Goal: Task Accomplishment & Management: Complete application form

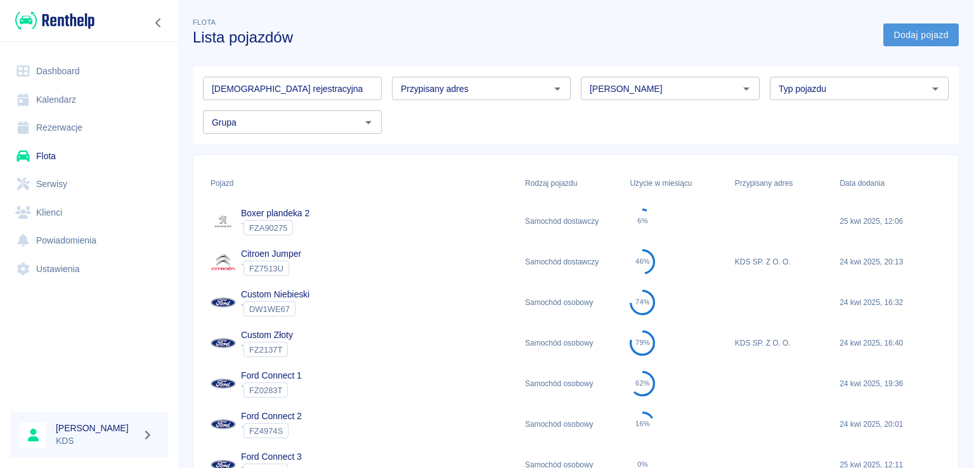
click at [918, 26] on link "Dodaj pojazd" at bounding box center [920, 34] width 75 height 23
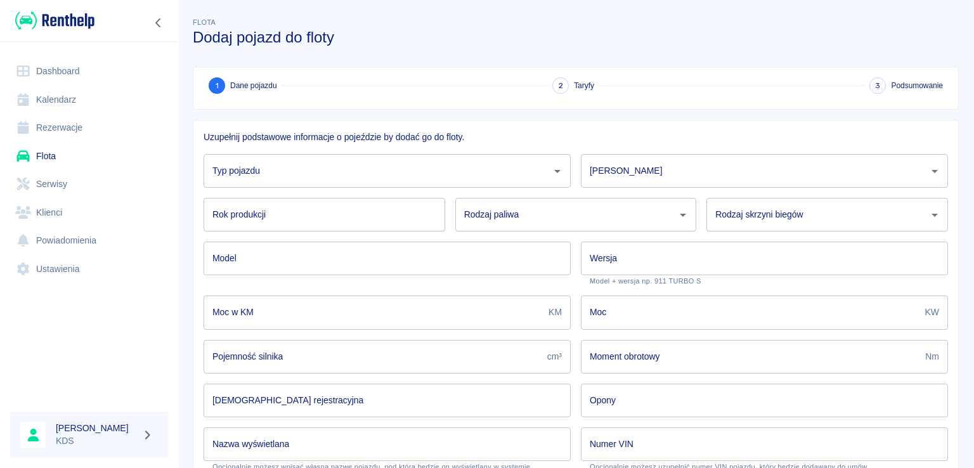
click at [384, 169] on input "Typ pojazdu" at bounding box center [377, 171] width 337 height 22
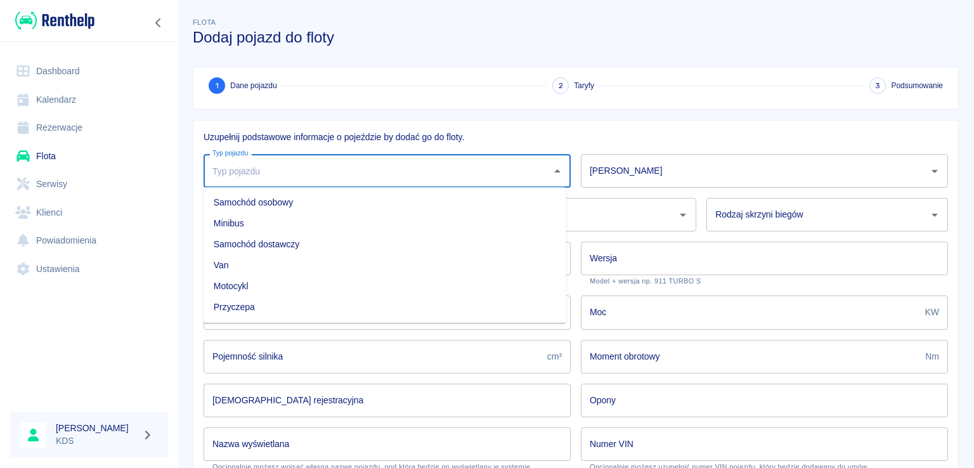
click at [246, 264] on li "Van" at bounding box center [385, 265] width 363 height 21
type input "Van"
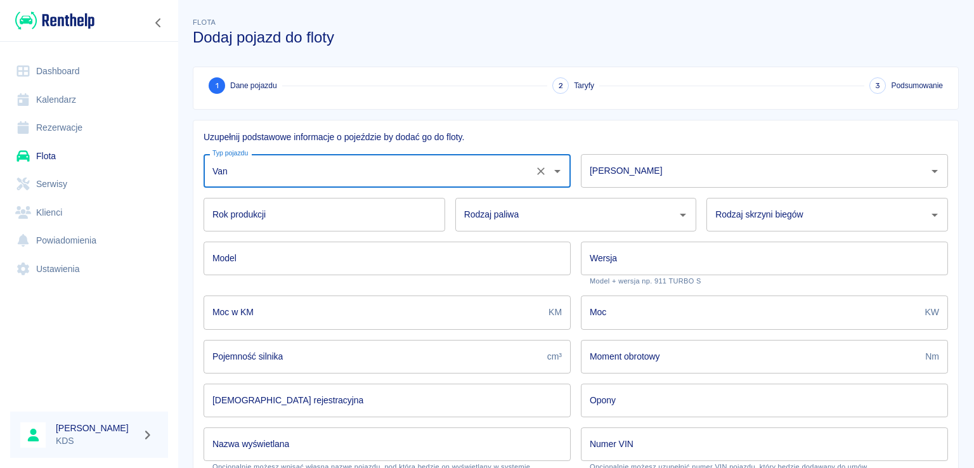
click at [689, 168] on input "[PERSON_NAME]" at bounding box center [755, 171] width 337 height 22
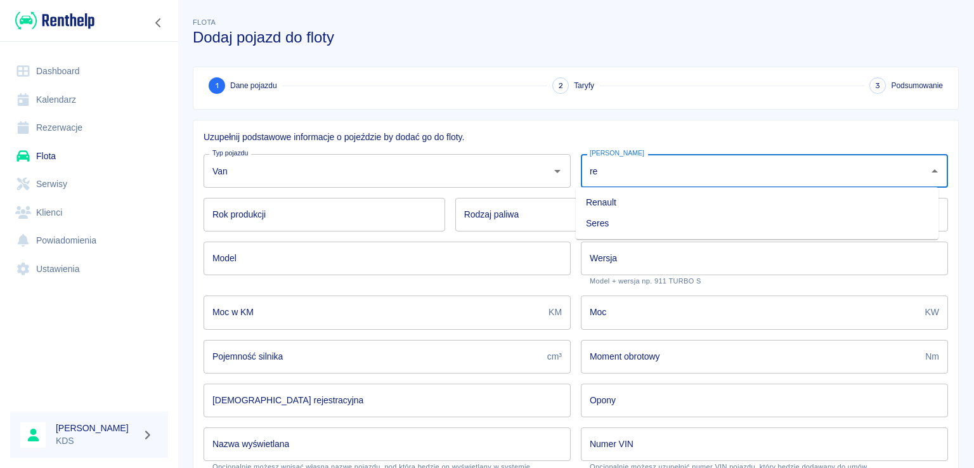
click at [630, 205] on li "Renault" at bounding box center [757, 202] width 363 height 21
type input "Renault"
click at [328, 216] on input "Rok produkcji" at bounding box center [325, 215] width 242 height 34
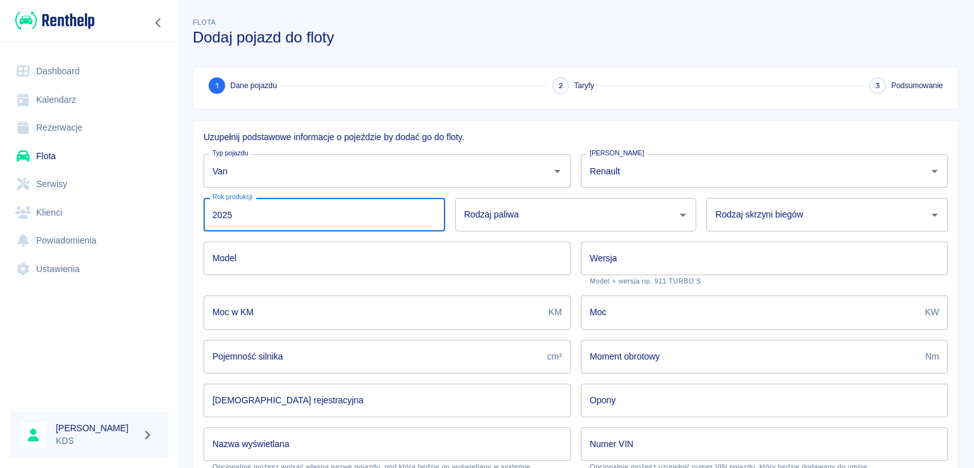
type input "2025"
click at [529, 208] on input "Rodzaj paliwa" at bounding box center [566, 215] width 211 height 22
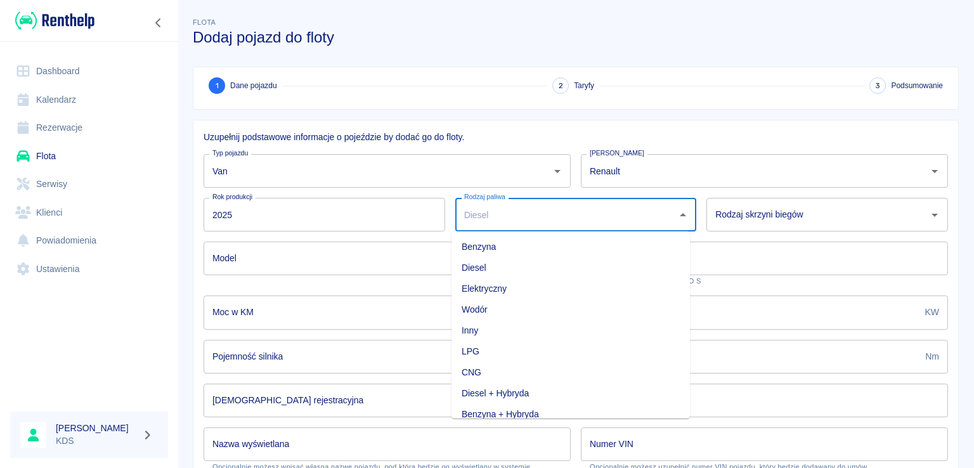
click at [495, 267] on li "Diesel" at bounding box center [570, 267] width 238 height 21
type input "Diesel"
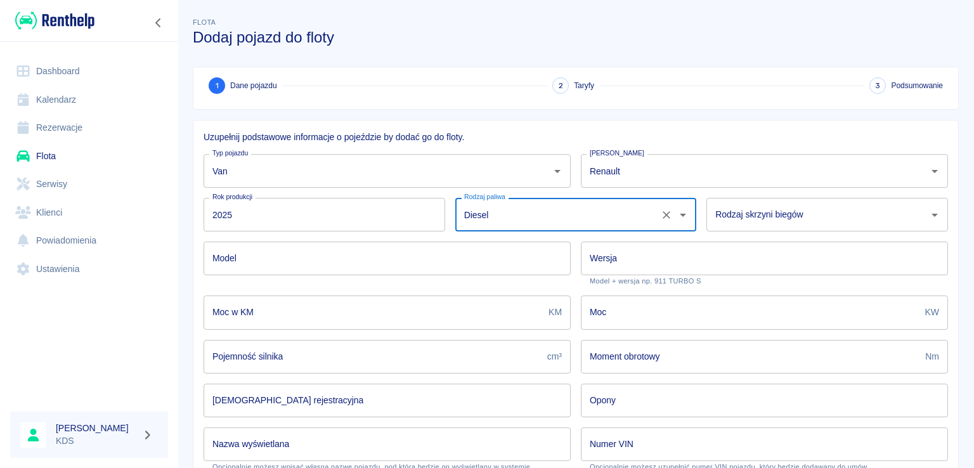
click at [765, 209] on div "Rodzaj skrzyni biegów Rodzaj skrzyni biegów" at bounding box center [827, 215] width 242 height 34
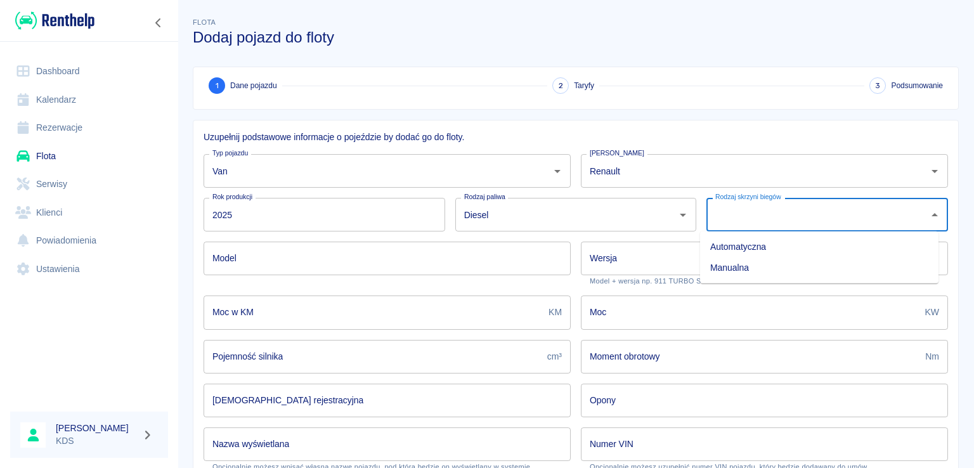
click at [748, 263] on li "Manualna" at bounding box center [819, 267] width 238 height 21
type input "Manualna"
click at [342, 257] on input "Model" at bounding box center [387, 259] width 367 height 34
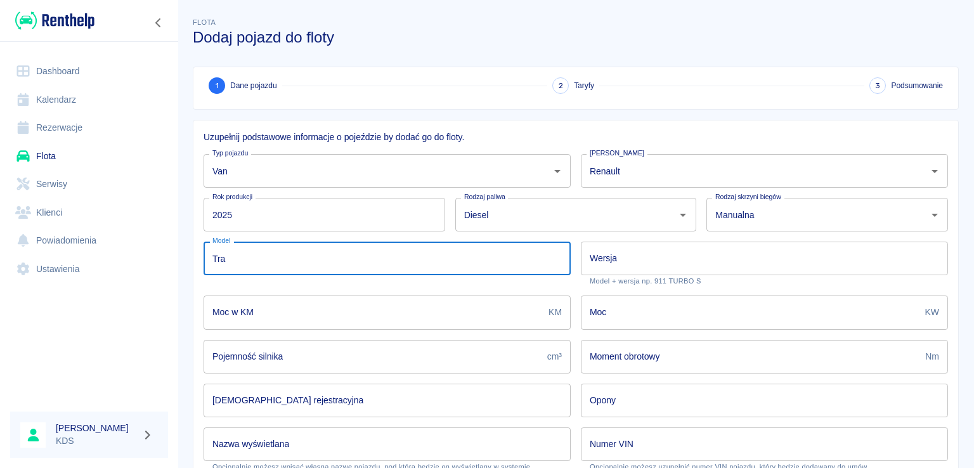
drag, startPoint x: 364, startPoint y: 261, endPoint x: 495, endPoint y: 492, distance: 265.2
click at [347, 267] on input "Tra" at bounding box center [387, 259] width 367 height 34
click at [271, 256] on input "Tra" at bounding box center [387, 259] width 367 height 34
type input "Trafic"
click at [824, 257] on input "Wersja" at bounding box center [764, 259] width 367 height 34
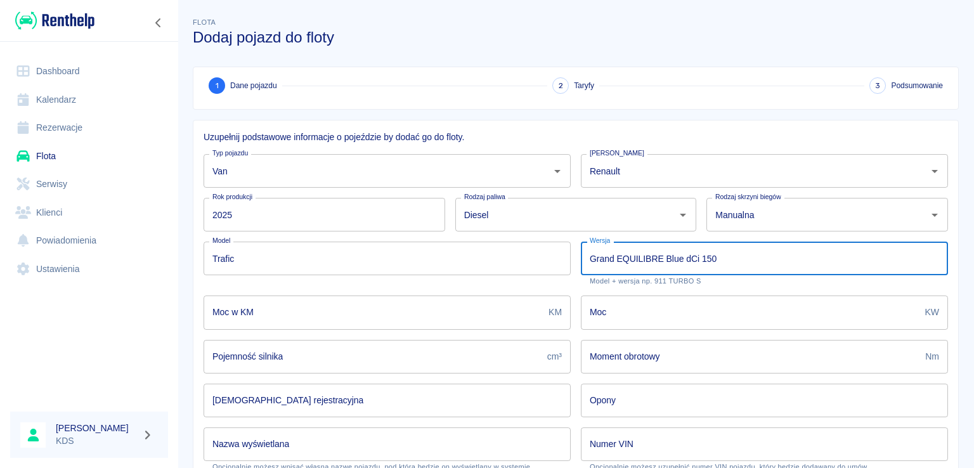
type input "Grand EQUILIBRE Blue dCi 150"
click at [410, 309] on input "Moc w KM" at bounding box center [374, 312] width 340 height 34
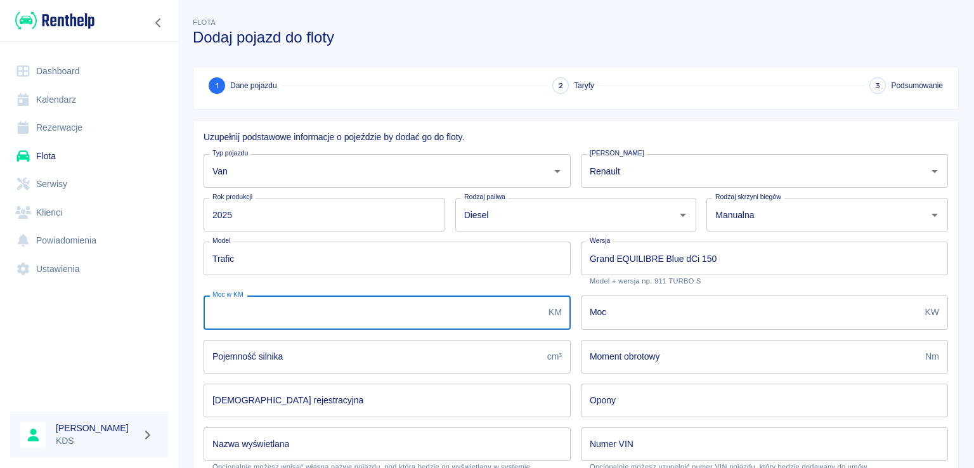
click at [472, 356] on input "Pojemność silnika" at bounding box center [373, 357] width 339 height 34
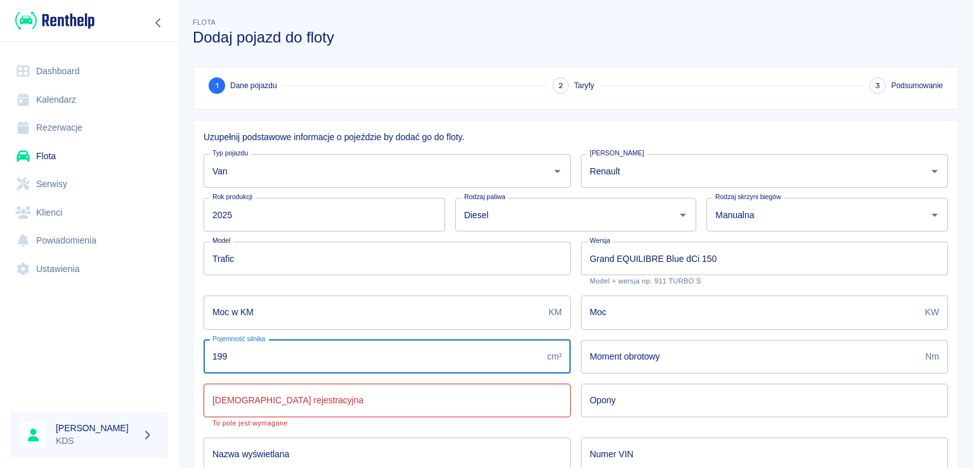
type input "1997"
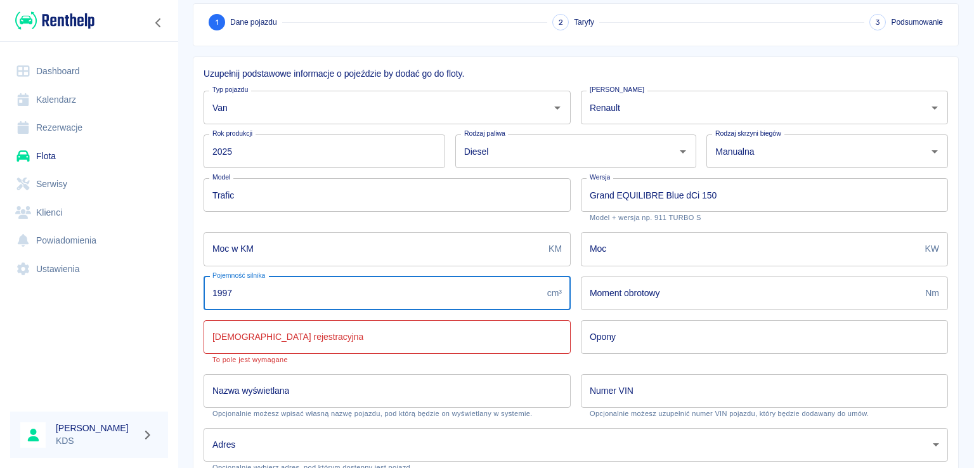
click at [356, 328] on input "[DEMOGRAPHIC_DATA] rejestracyjna" at bounding box center [387, 337] width 367 height 34
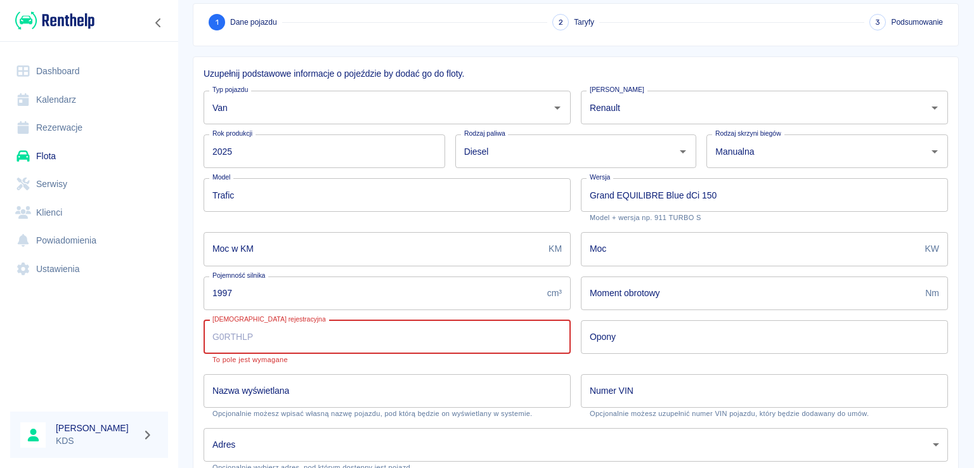
click at [79, 96] on link "Kalendarz" at bounding box center [89, 100] width 158 height 29
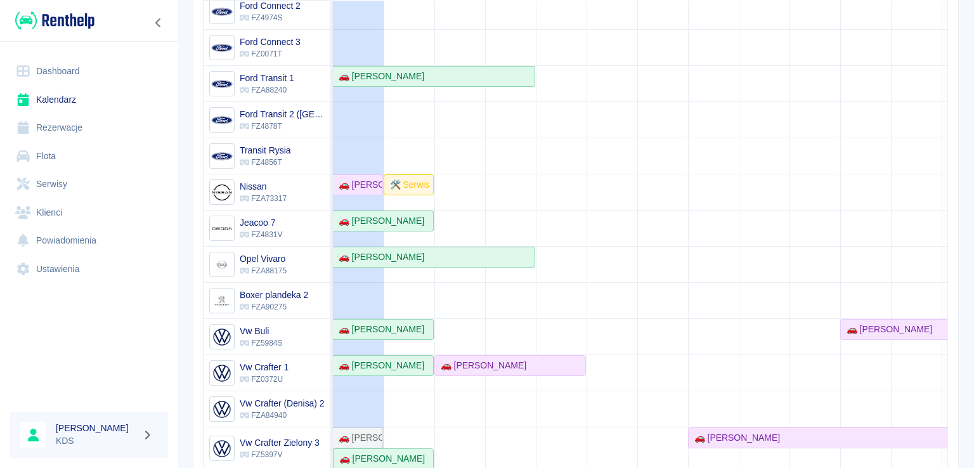
scroll to position [181, 0]
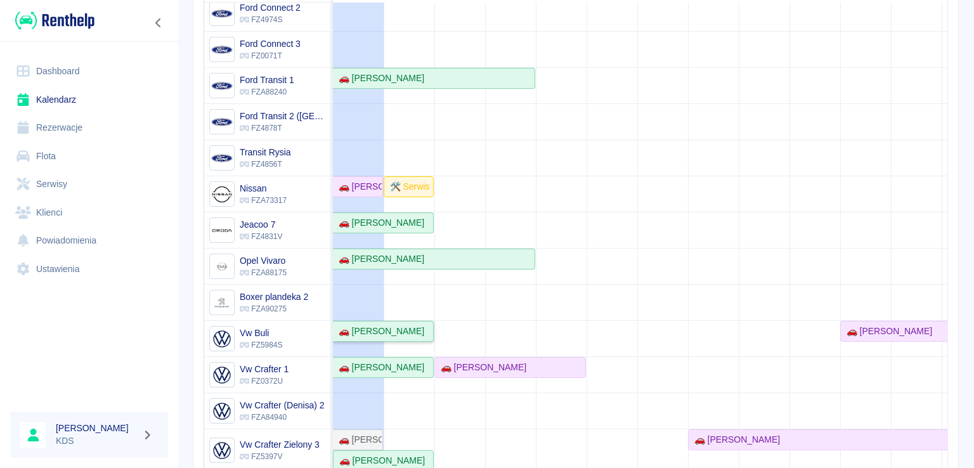
click at [391, 325] on div "🚗 [PERSON_NAME]" at bounding box center [379, 331] width 91 height 13
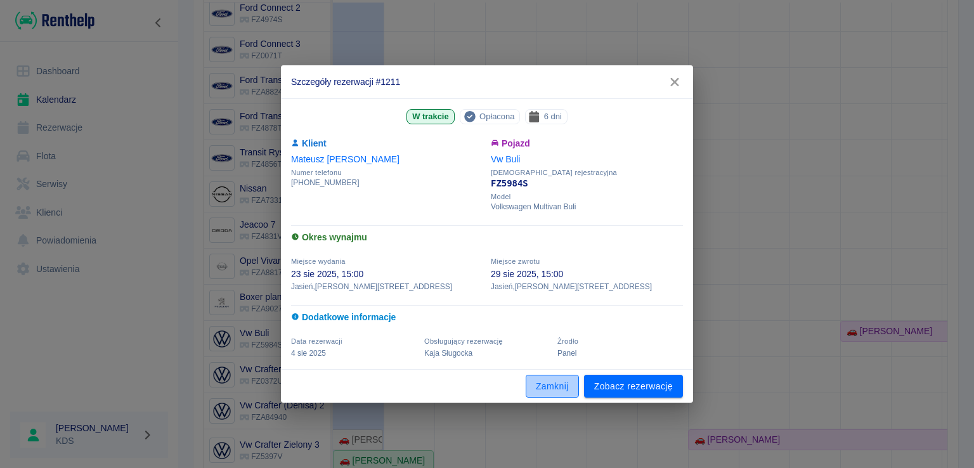
click at [557, 385] on button "Zamknij" at bounding box center [552, 386] width 53 height 23
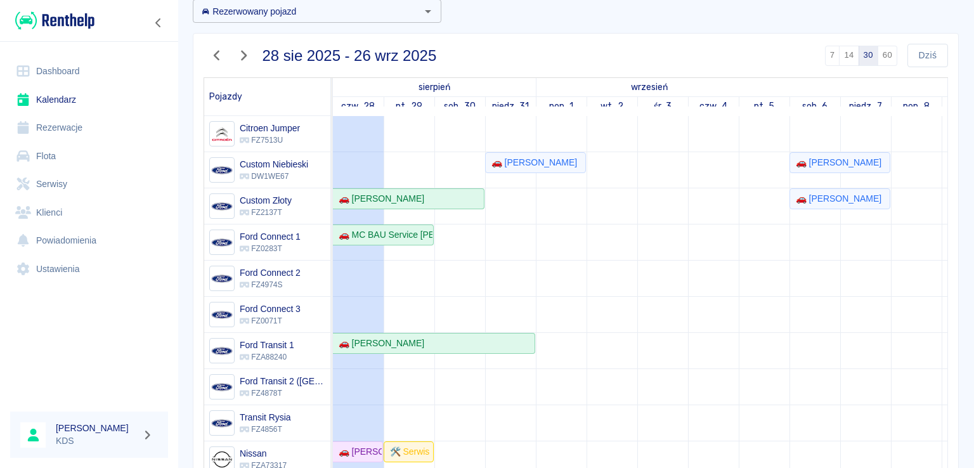
scroll to position [0, 0]
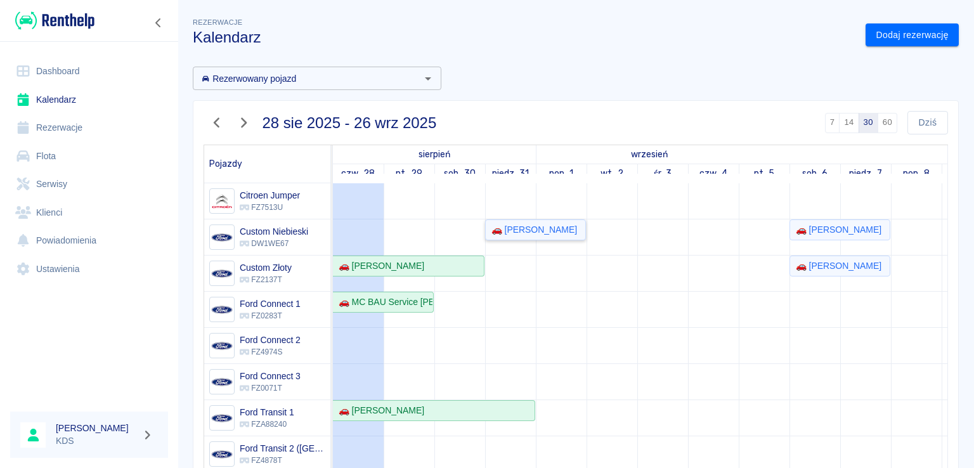
click at [503, 223] on div "🚗 [PERSON_NAME]" at bounding box center [531, 229] width 91 height 13
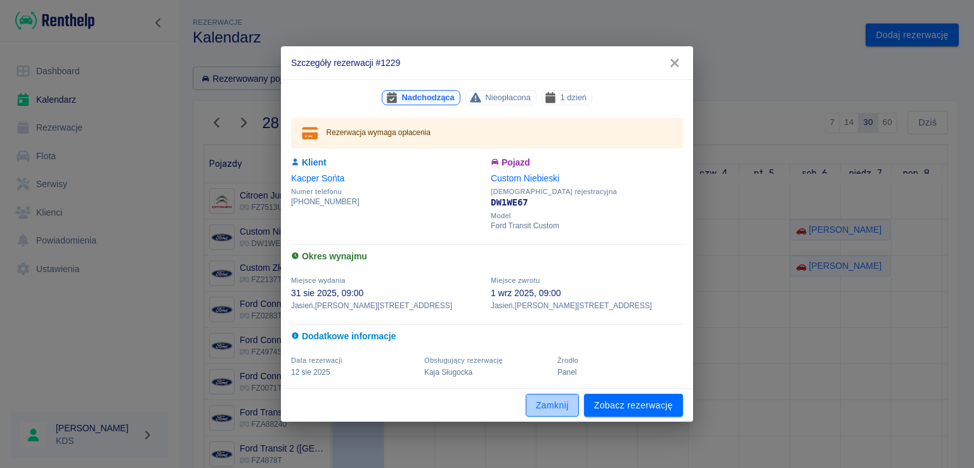
click at [550, 408] on button "Zamknij" at bounding box center [552, 405] width 53 height 23
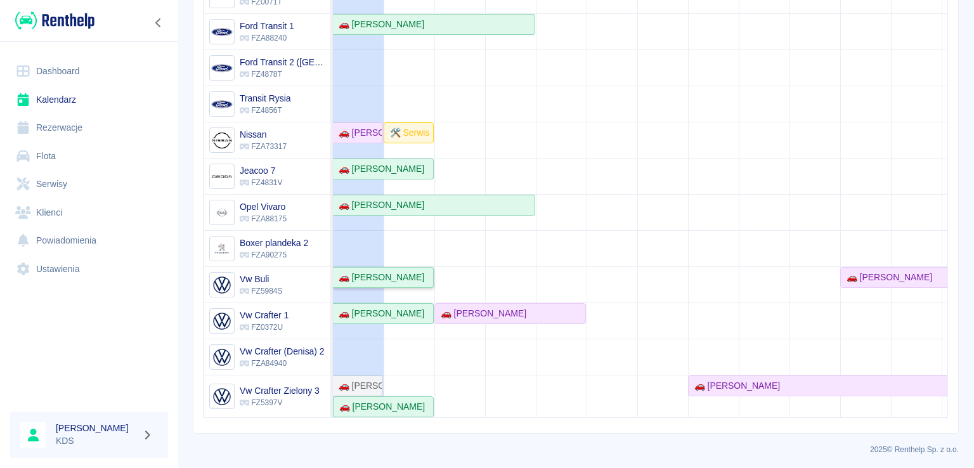
click at [411, 271] on div "🚗 [PERSON_NAME]" at bounding box center [379, 277] width 91 height 13
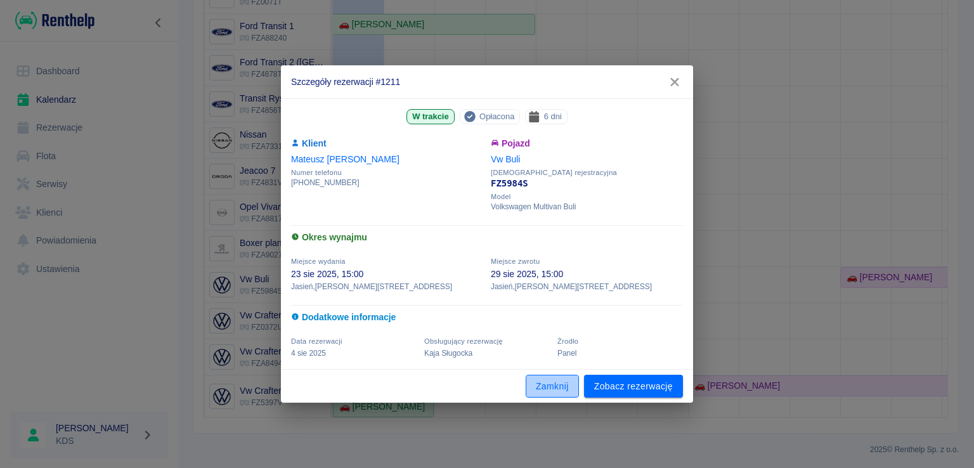
click at [548, 379] on button "Zamknij" at bounding box center [552, 386] width 53 height 23
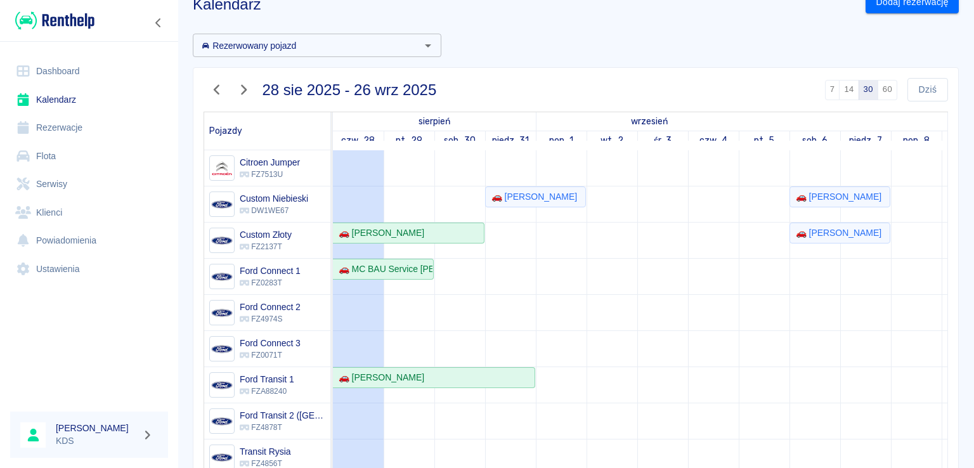
scroll to position [1, 0]
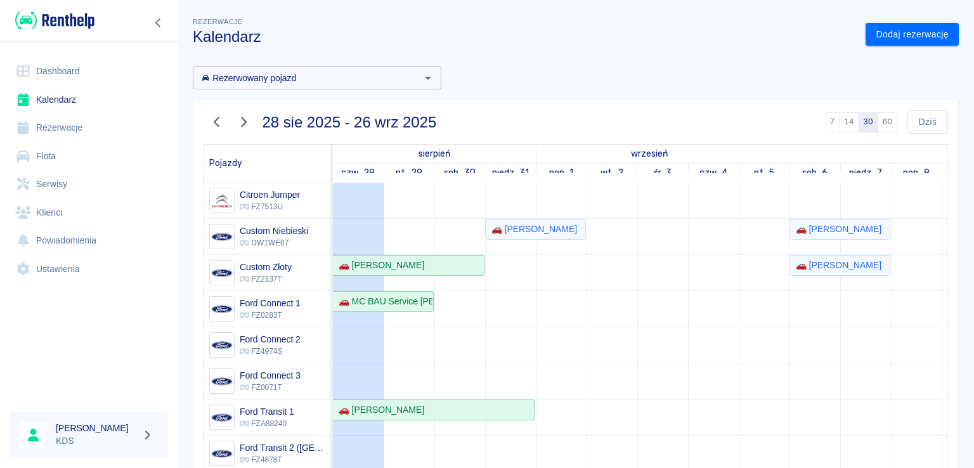
click at [70, 155] on link "Flota" at bounding box center [89, 156] width 158 height 29
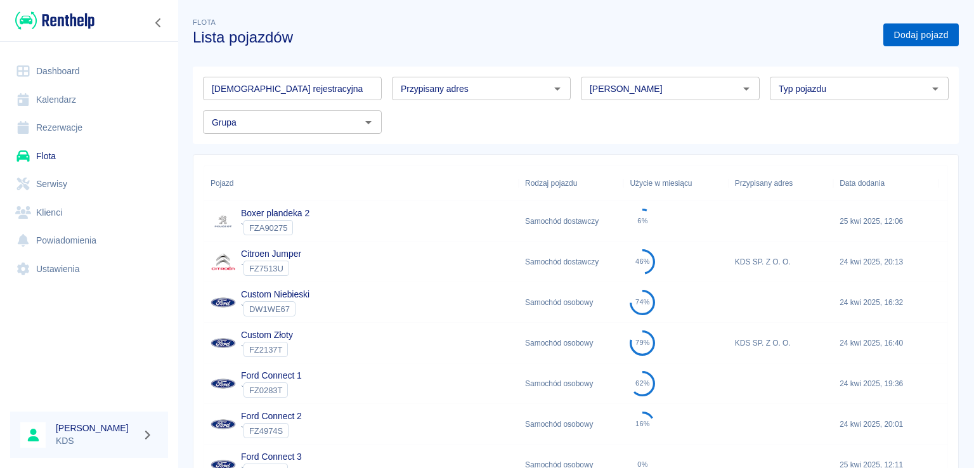
click at [893, 44] on link "Dodaj pojazd" at bounding box center [920, 34] width 75 height 23
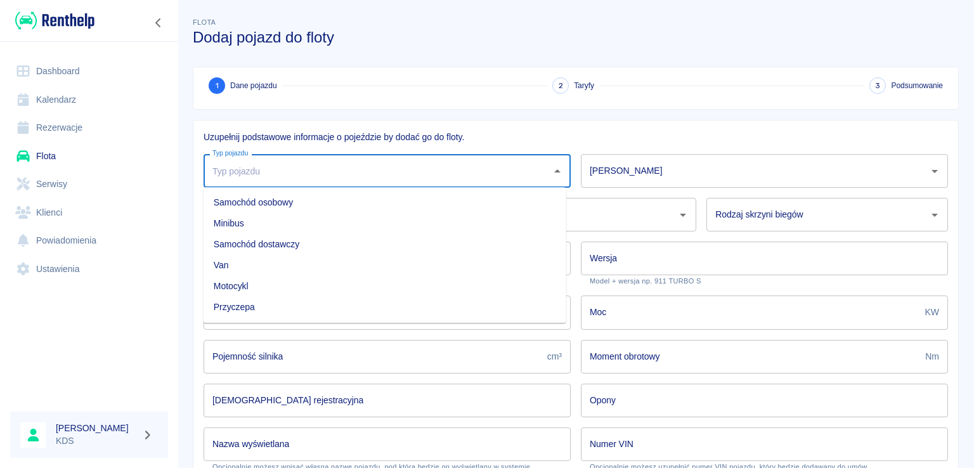
click at [374, 179] on input "Typ pojazdu" at bounding box center [377, 171] width 337 height 22
click at [256, 259] on li "Van" at bounding box center [385, 265] width 363 height 21
type input "Van"
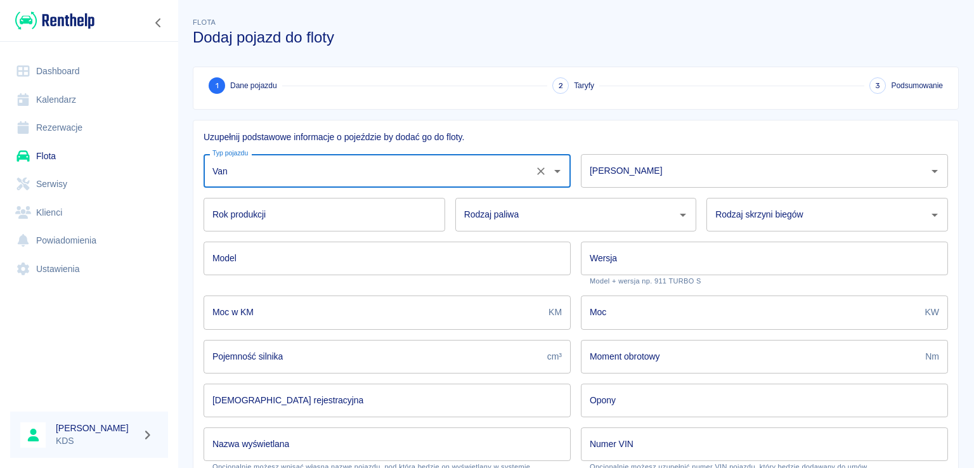
click at [656, 171] on input "[PERSON_NAME]" at bounding box center [755, 171] width 337 height 22
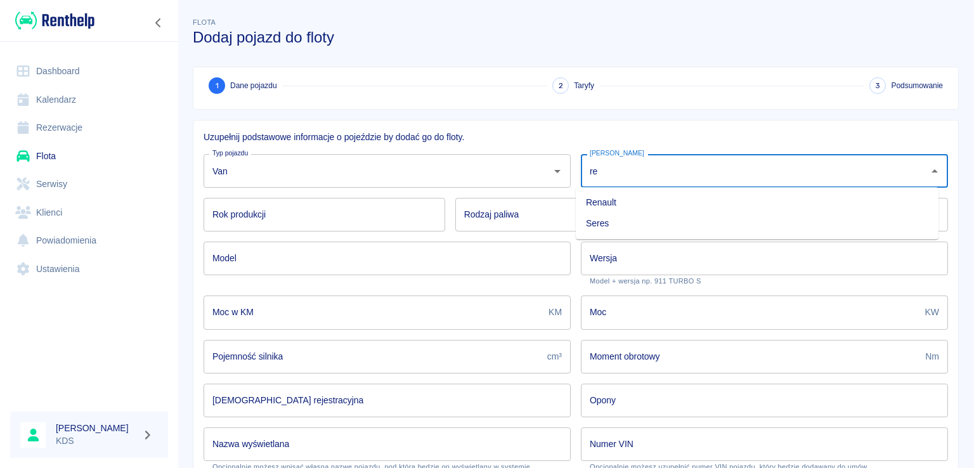
click at [614, 201] on li "Renault" at bounding box center [757, 202] width 363 height 21
type input "Renault"
click at [320, 211] on input "Rok produkcji" at bounding box center [325, 215] width 242 height 34
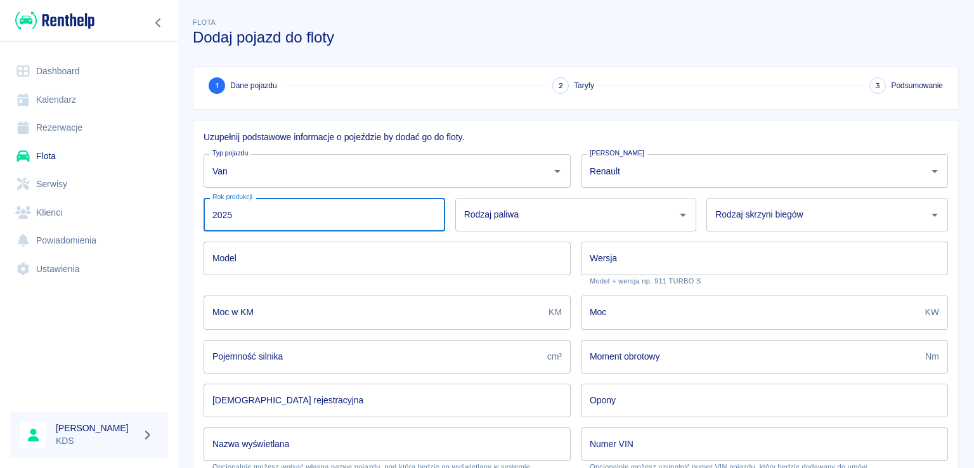
type input "2025"
click at [478, 221] on input "Rodzaj paliwa" at bounding box center [566, 215] width 211 height 22
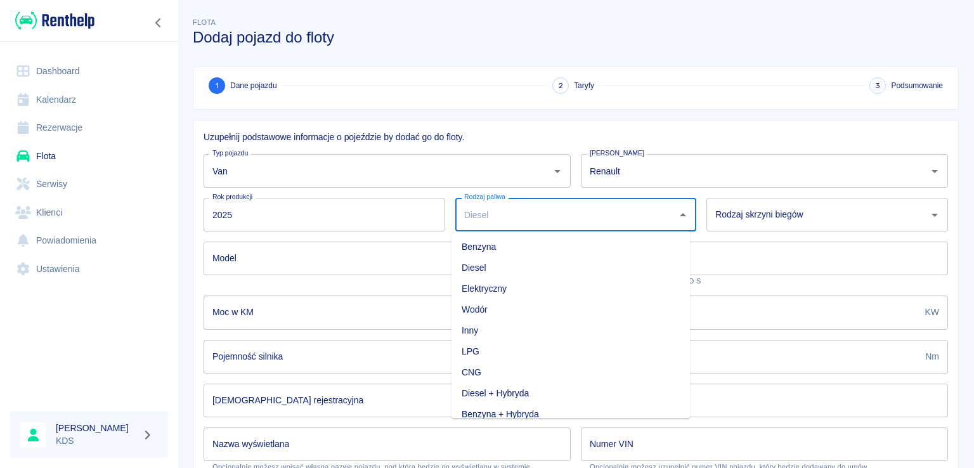
click at [484, 264] on li "Diesel" at bounding box center [570, 267] width 238 height 21
type input "Diesel"
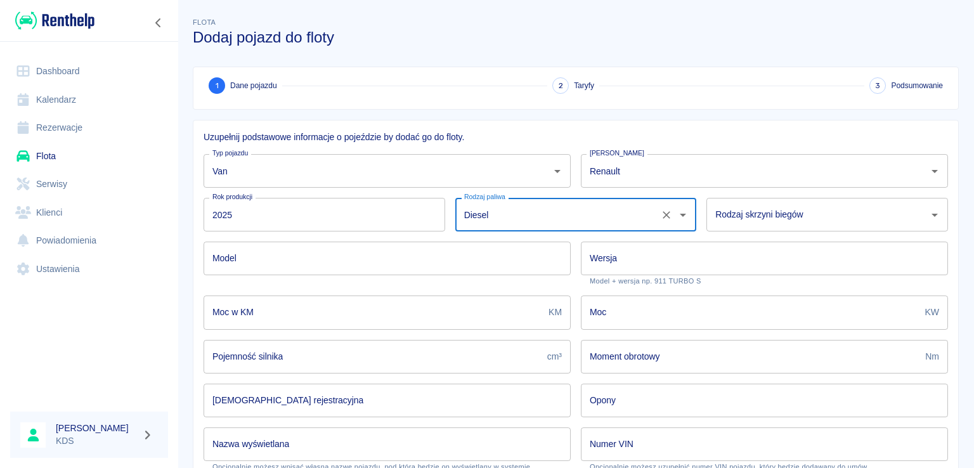
click at [774, 211] on div "Rodzaj skrzyni biegów Rodzaj skrzyni biegów" at bounding box center [827, 215] width 242 height 34
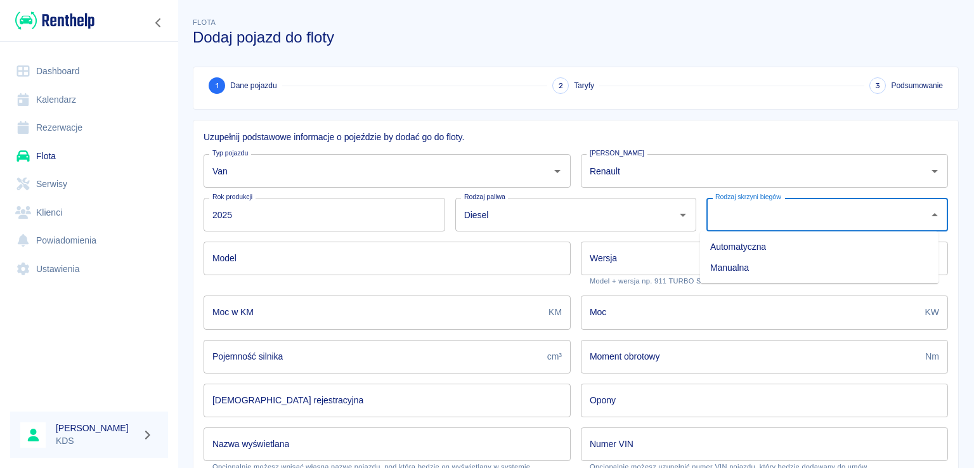
click at [743, 264] on li "Manualna" at bounding box center [819, 267] width 238 height 21
type input "Manualna"
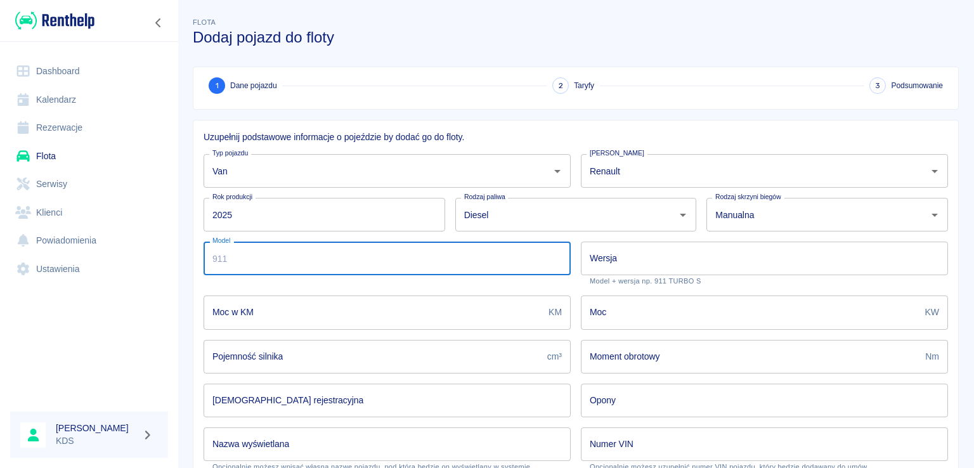
click at [373, 245] on input "Model" at bounding box center [387, 259] width 367 height 34
type input "t"
click at [616, 257] on input "Wersja" at bounding box center [764, 259] width 367 height 34
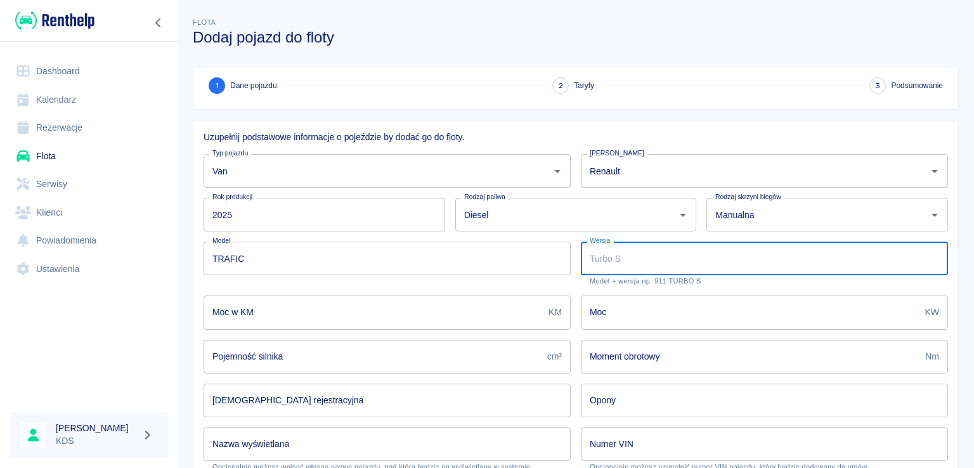
click at [336, 257] on input "TRAFIC" at bounding box center [387, 259] width 367 height 34
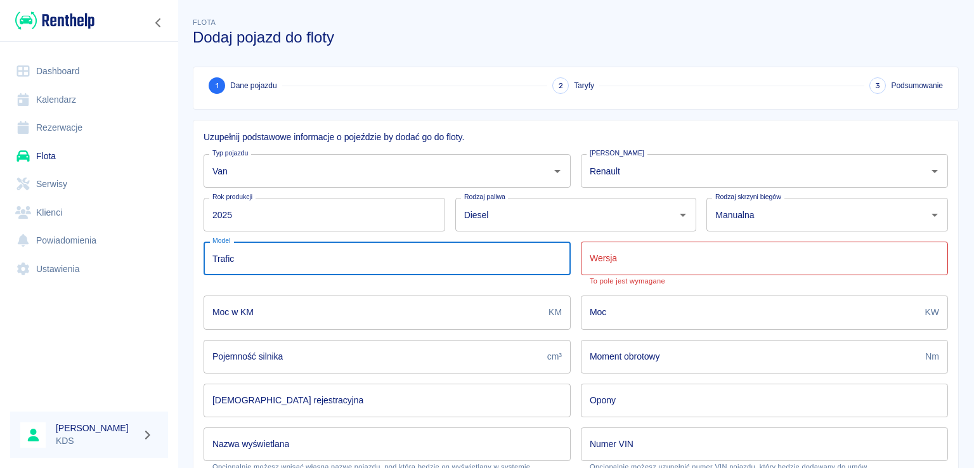
type input "Trafic"
click at [720, 258] on input "Wersja" at bounding box center [764, 259] width 367 height 34
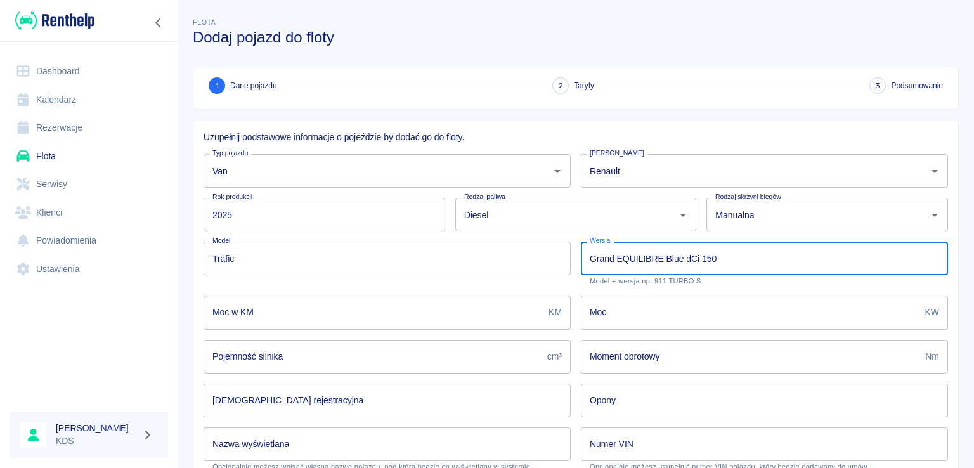
type input "Grand EQUILIBRE Blue dCi 150"
click at [359, 305] on input "Moc w KM" at bounding box center [374, 312] width 340 height 34
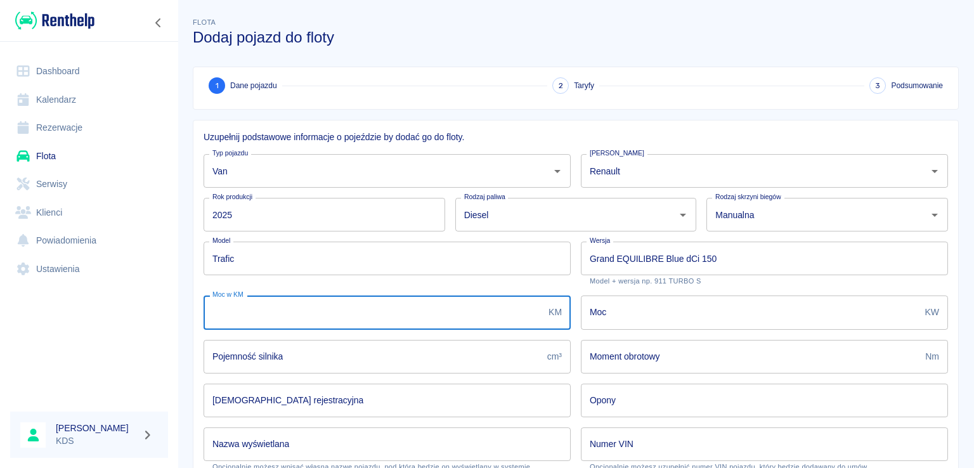
click at [722, 310] on input "Moc" at bounding box center [750, 312] width 339 height 34
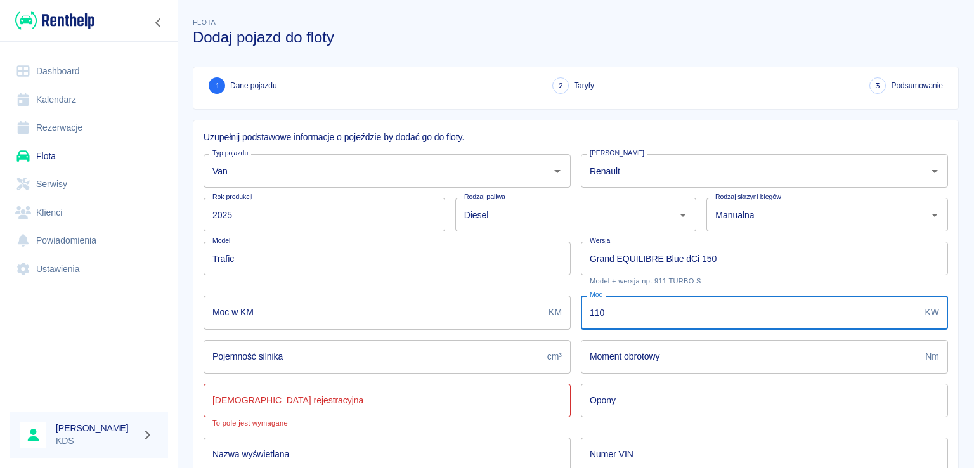
click at [351, 309] on input "Moc w KM" at bounding box center [374, 312] width 340 height 34
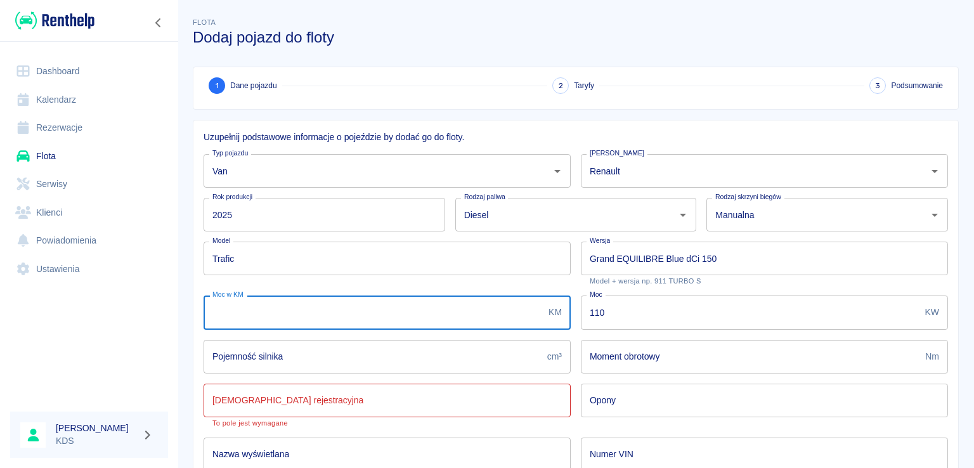
click at [628, 321] on input "110" at bounding box center [750, 312] width 339 height 34
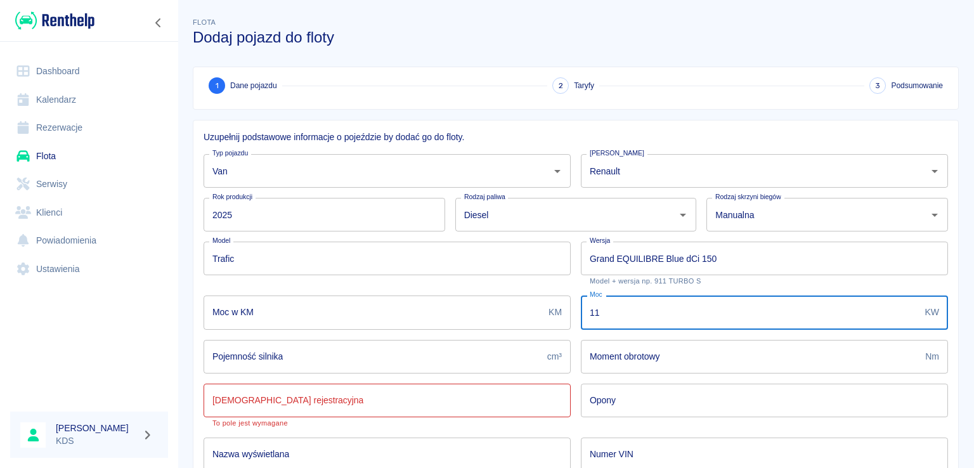
type input "1"
click at [472, 318] on input "Moc w KM" at bounding box center [374, 312] width 340 height 34
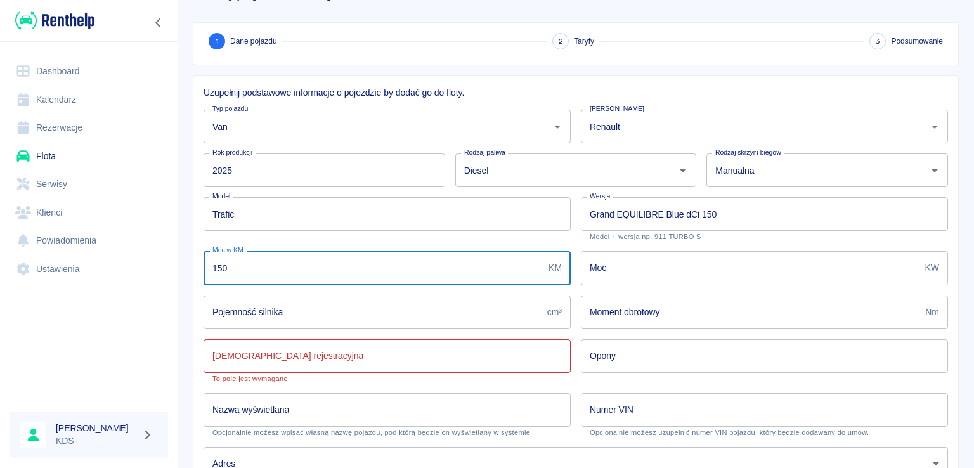
scroll to position [63, 0]
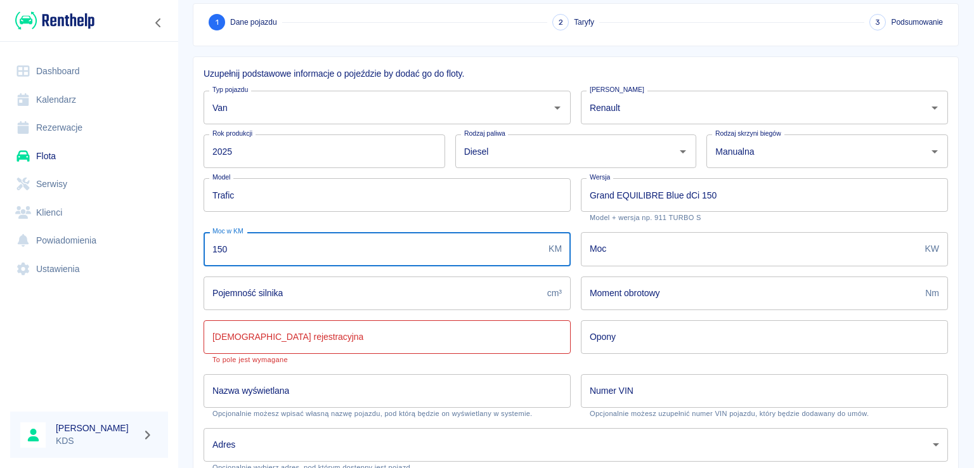
type input "150"
click at [332, 290] on input "Pojemność silnika" at bounding box center [373, 293] width 339 height 34
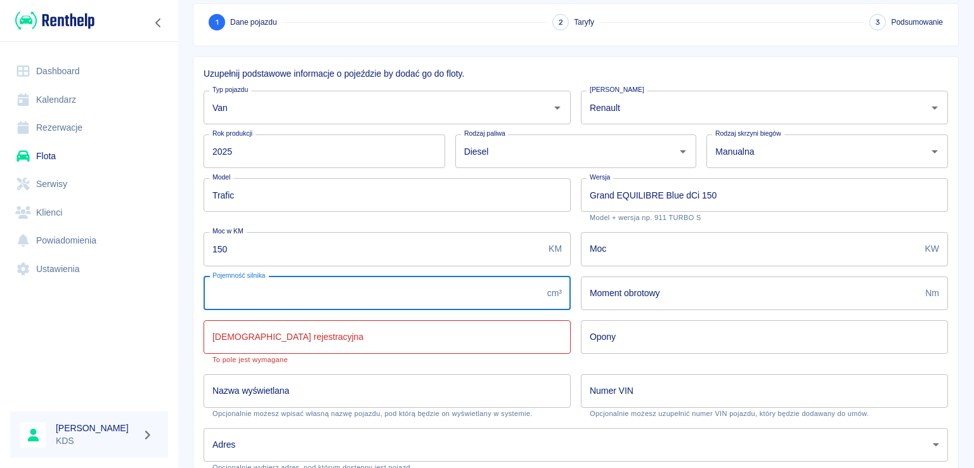
type input "1997"
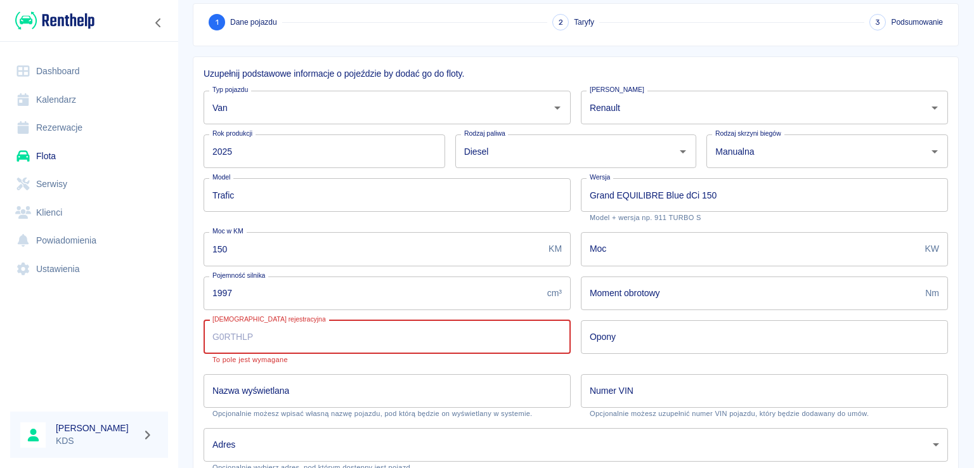
click at [372, 334] on input "[DEMOGRAPHIC_DATA] rejestracyjna" at bounding box center [387, 337] width 367 height 34
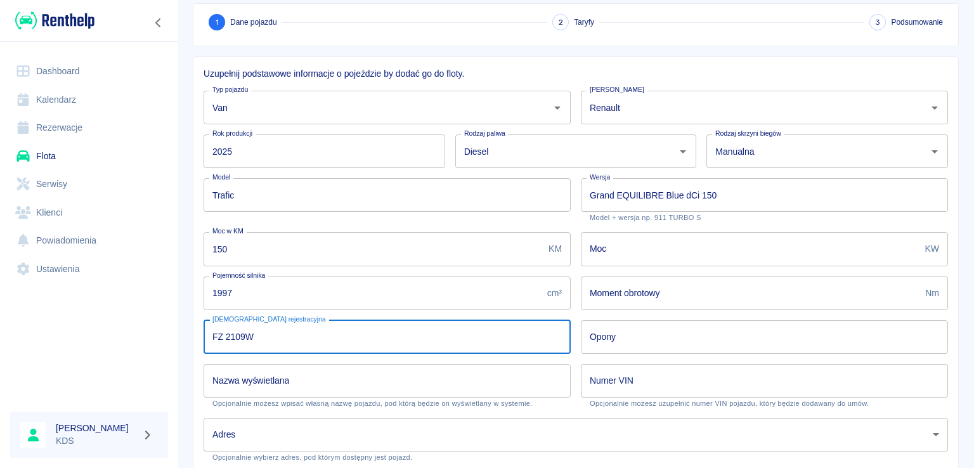
type input "FZ 2109W"
click at [658, 333] on input "Opony" at bounding box center [764, 337] width 367 height 34
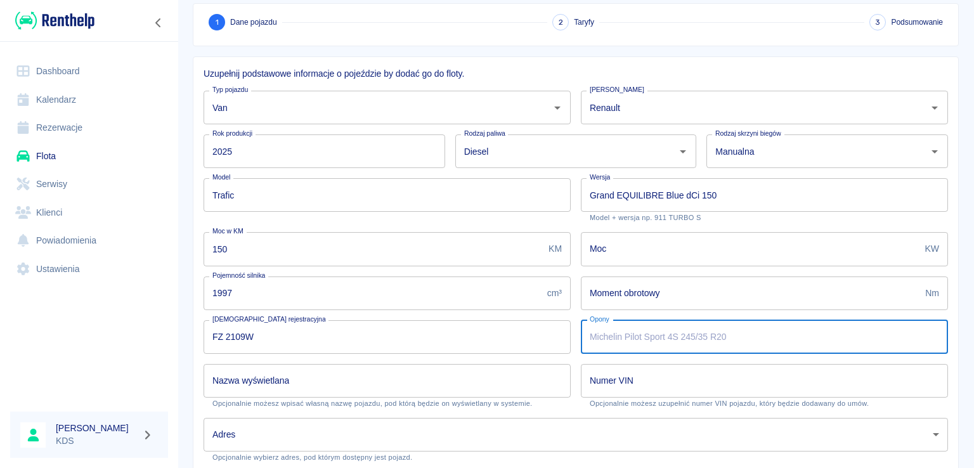
click at [379, 381] on input "Nazwa wyświetlana" at bounding box center [387, 381] width 367 height 34
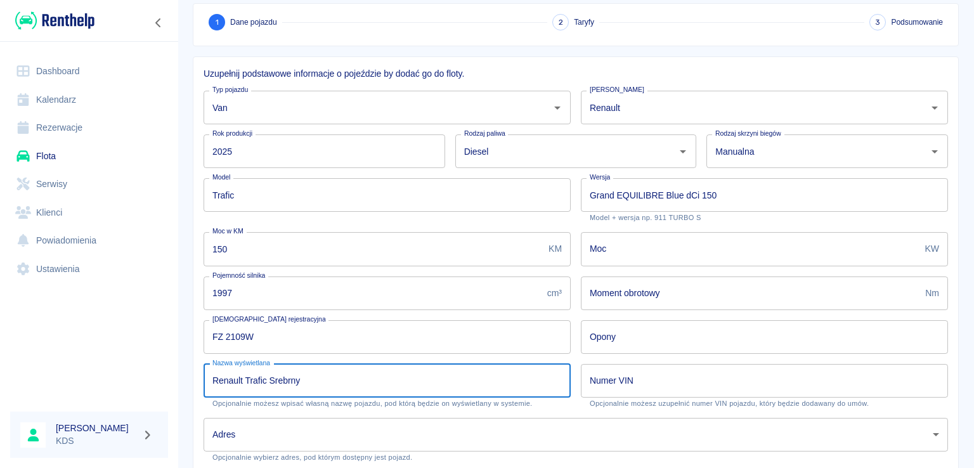
type input "Renault Trafic Srebrny"
click at [668, 346] on input "Opony" at bounding box center [764, 337] width 367 height 34
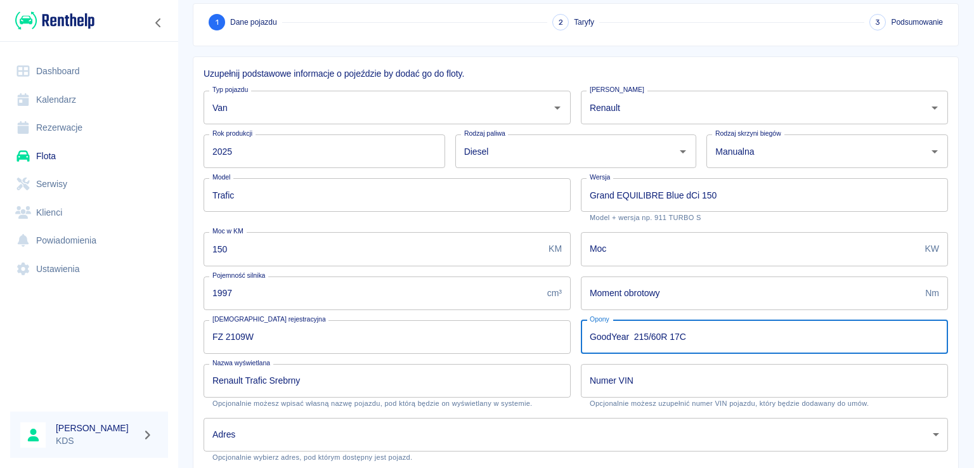
type input "GoodYear 215/60R 17C"
click at [652, 378] on input "Numer VIN" at bounding box center [764, 381] width 367 height 34
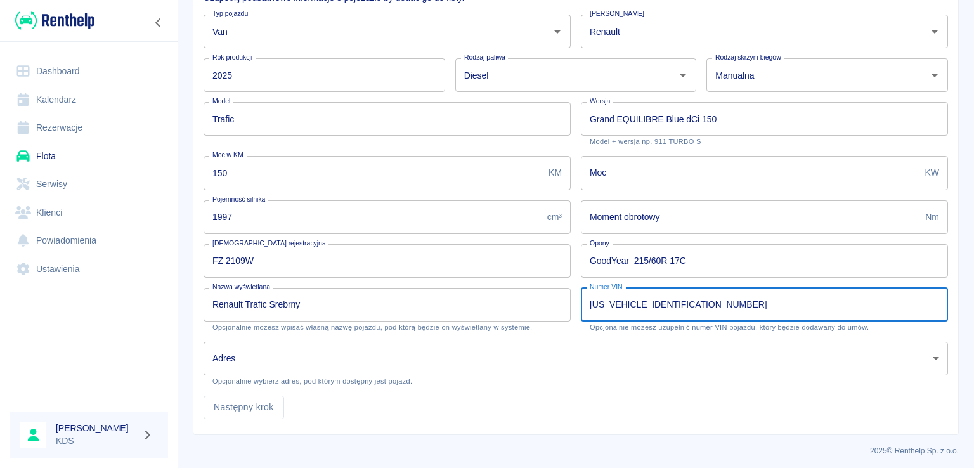
scroll to position [142, 0]
type input "[US_VEHICLE_IDENTIFICATION_NUMBER]"
click at [356, 349] on body "Używamy plików Cookies, by zapewnić Ci najlepsze możliwe doświadczenie. Aby dow…" at bounding box center [487, 234] width 974 height 468
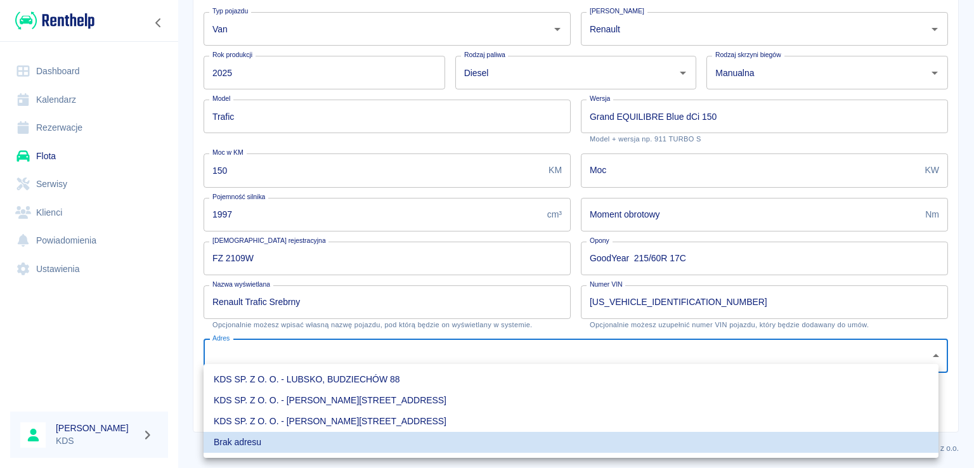
click at [346, 421] on li "KDS SP. Z O. O. - [PERSON_NAME][STREET_ADDRESS]" at bounding box center [571, 421] width 735 height 21
type input "6a11dcdc-87e6-4ac9-900e-89bd05d723bb"
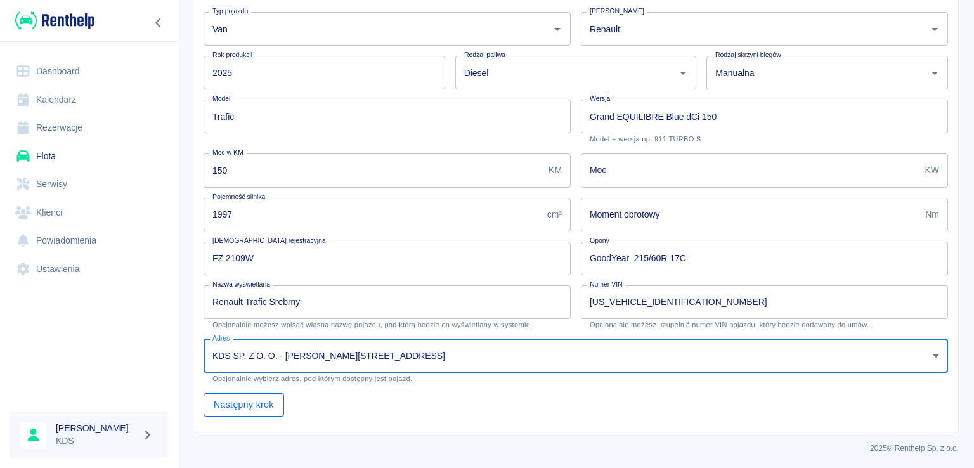
click at [269, 396] on button "Następny krok" at bounding box center [244, 404] width 81 height 23
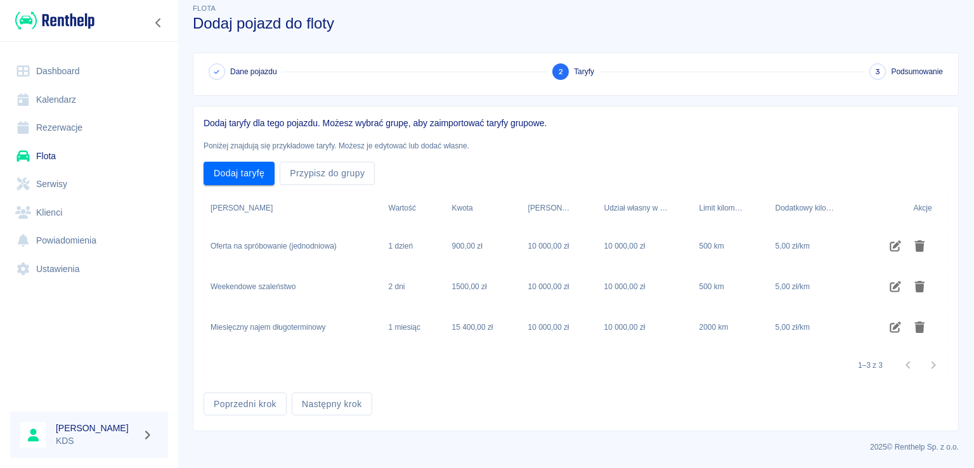
scroll to position [13, 0]
click at [922, 330] on icon "Usuń taryfę" at bounding box center [919, 328] width 10 height 11
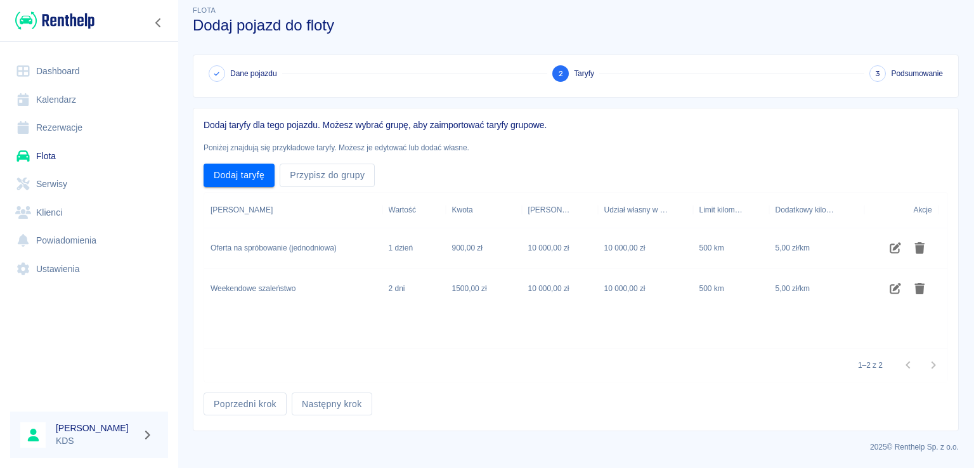
scroll to position [11, 0]
click at [919, 288] on icon "Usuń taryfę" at bounding box center [919, 288] width 10 height 11
click at [911, 251] on button "Usuń taryfę" at bounding box center [919, 249] width 25 height 22
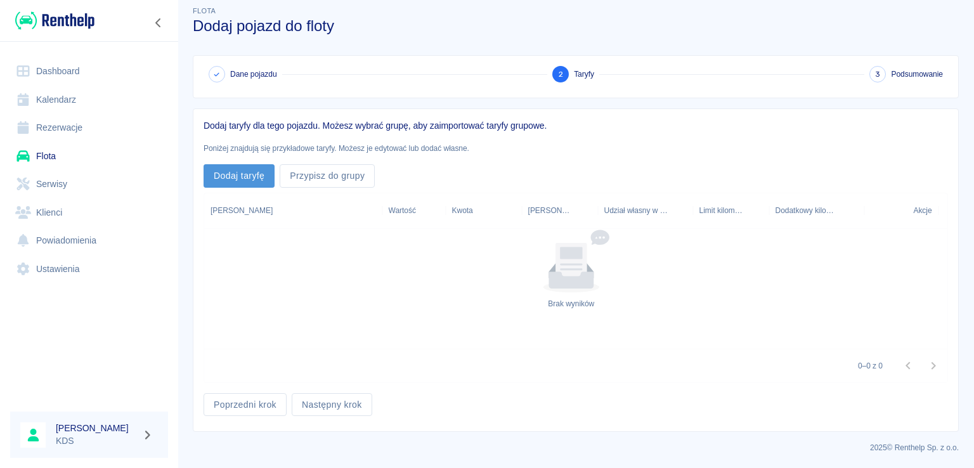
click at [246, 171] on button "Dodaj taryfę" at bounding box center [239, 175] width 71 height 23
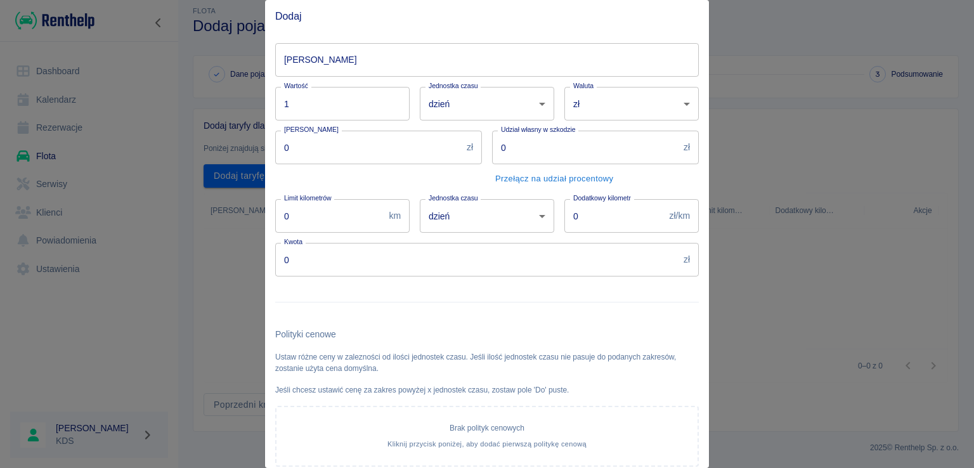
click at [554, 63] on input "[PERSON_NAME]" at bounding box center [487, 60] width 424 height 34
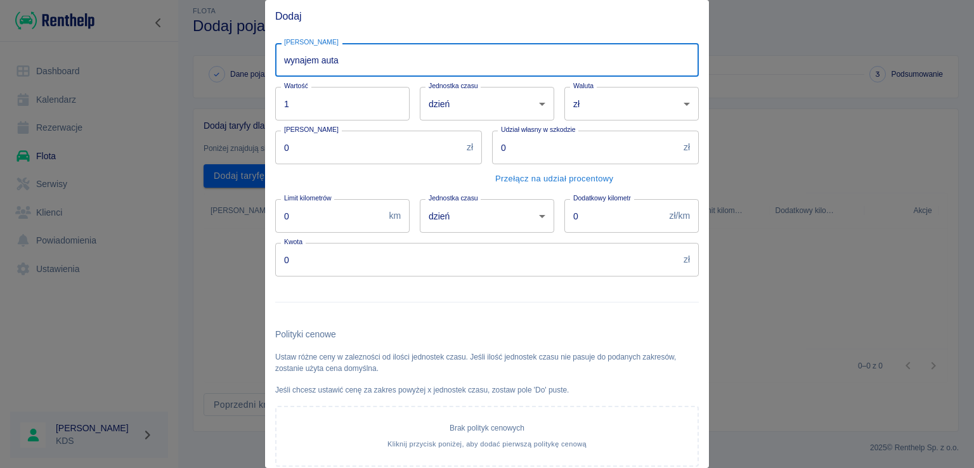
click at [294, 56] on input "wynajem auta" at bounding box center [487, 60] width 424 height 34
type input "Wynajem auta"
click at [601, 143] on input "0" at bounding box center [585, 148] width 186 height 34
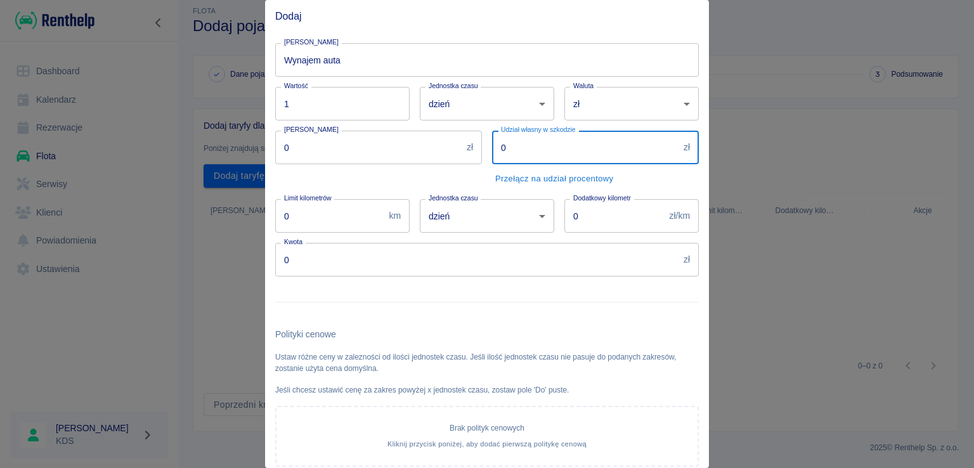
click at [541, 154] on input "0" at bounding box center [585, 148] width 186 height 34
click at [448, 150] on input "-1" at bounding box center [368, 148] width 186 height 34
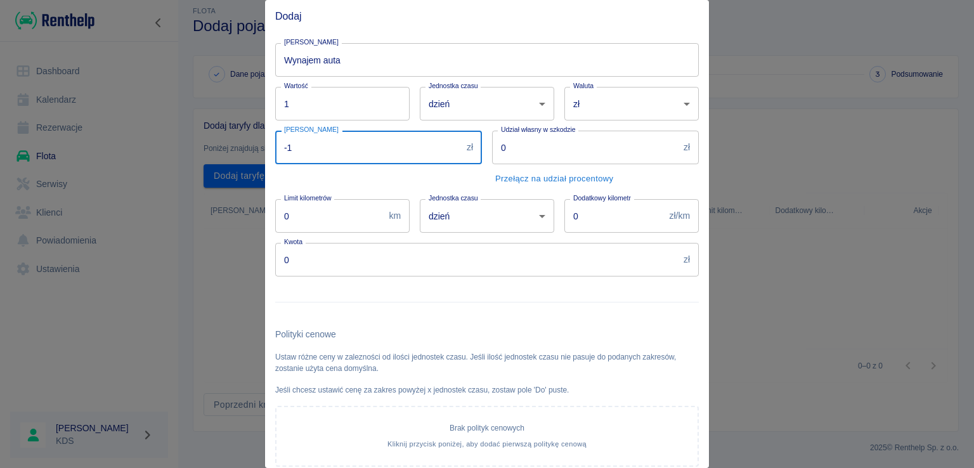
click at [403, 158] on input "-1" at bounding box center [368, 148] width 186 height 34
click at [403, 157] on input "-1" at bounding box center [368, 148] width 186 height 34
type input "-1"
type input "1000"
click at [578, 142] on input "0" at bounding box center [585, 148] width 186 height 34
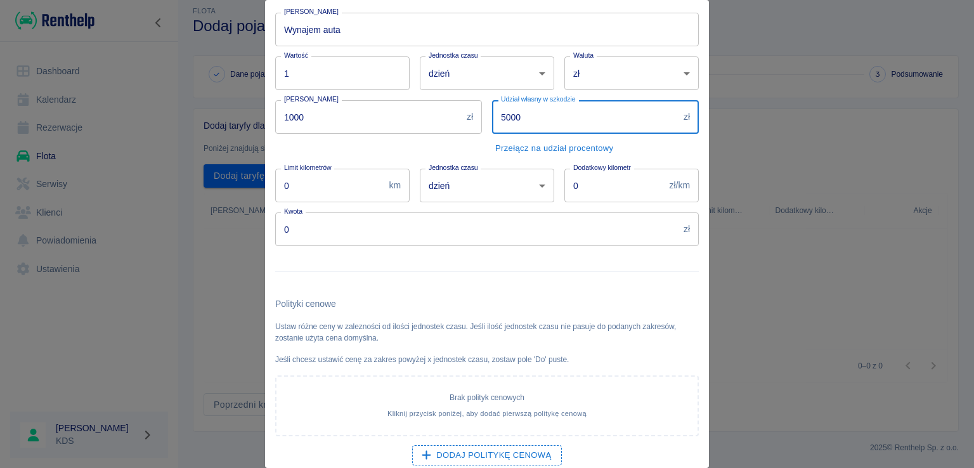
scroll to position [76, 0]
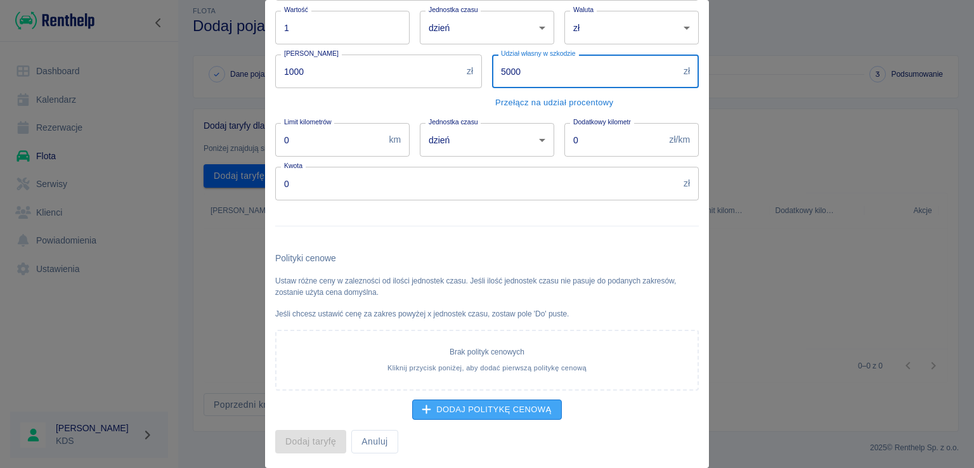
type input "5000"
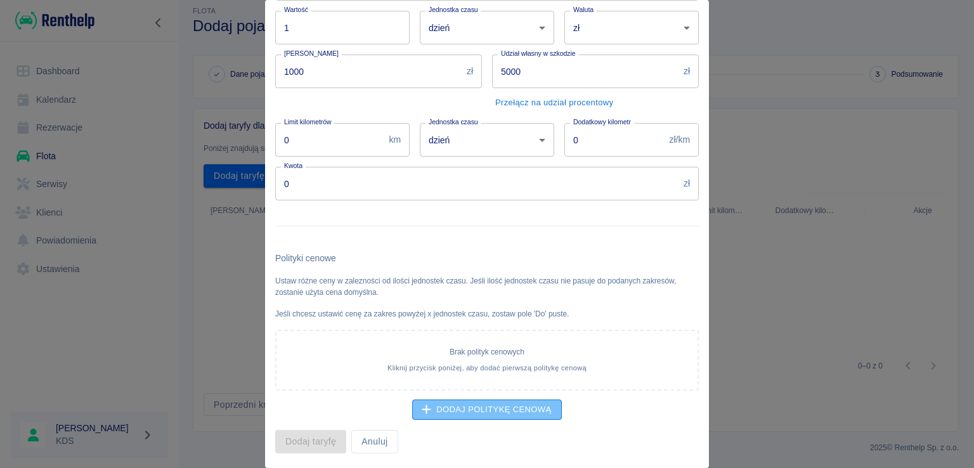
click at [488, 409] on button "Dodaj politykę cenową" at bounding box center [487, 409] width 150 height 21
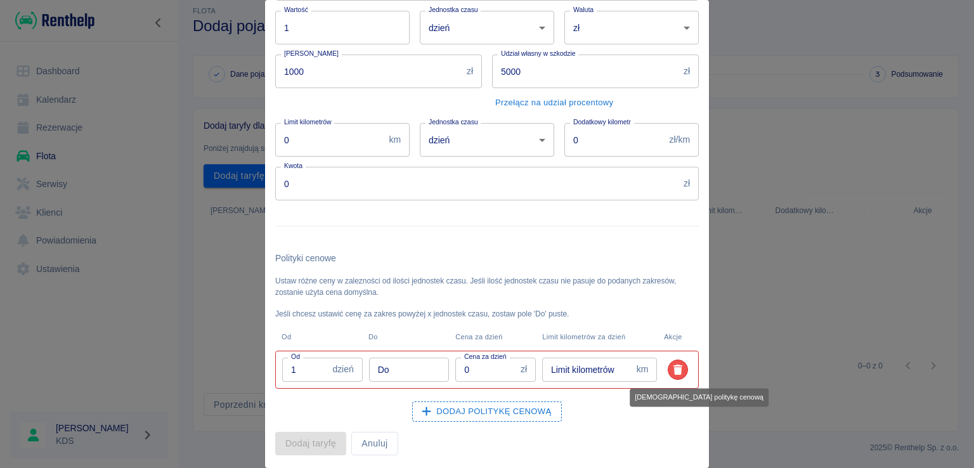
click at [673, 371] on icon "Usuń politykę cenową" at bounding box center [677, 370] width 9 height 10
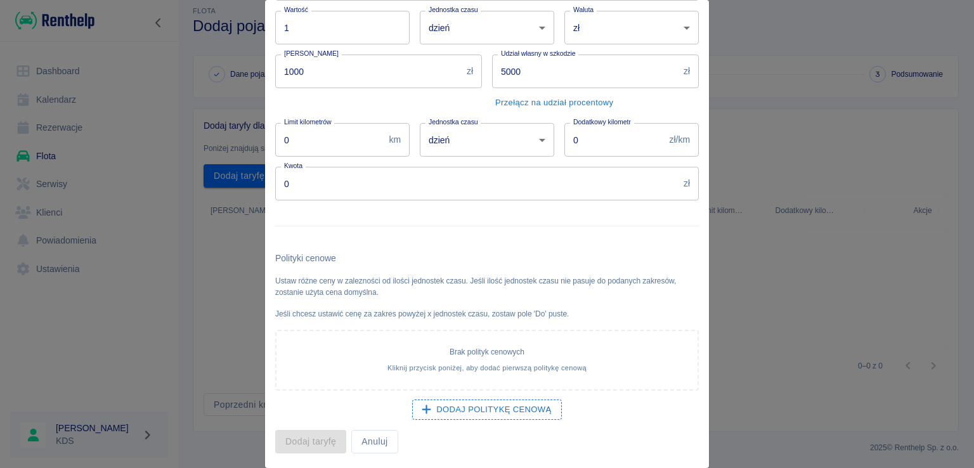
click at [329, 441] on div "Dodaj taryfę Anuluj" at bounding box center [482, 437] width 434 height 34
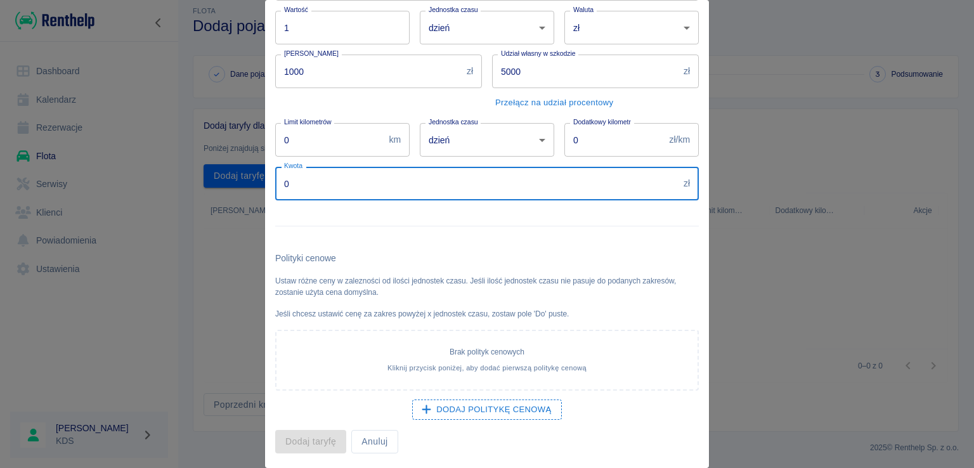
click at [433, 189] on input "0" at bounding box center [476, 184] width 403 height 34
type input "400"
click at [322, 442] on button "Dodaj taryfę" at bounding box center [310, 441] width 71 height 23
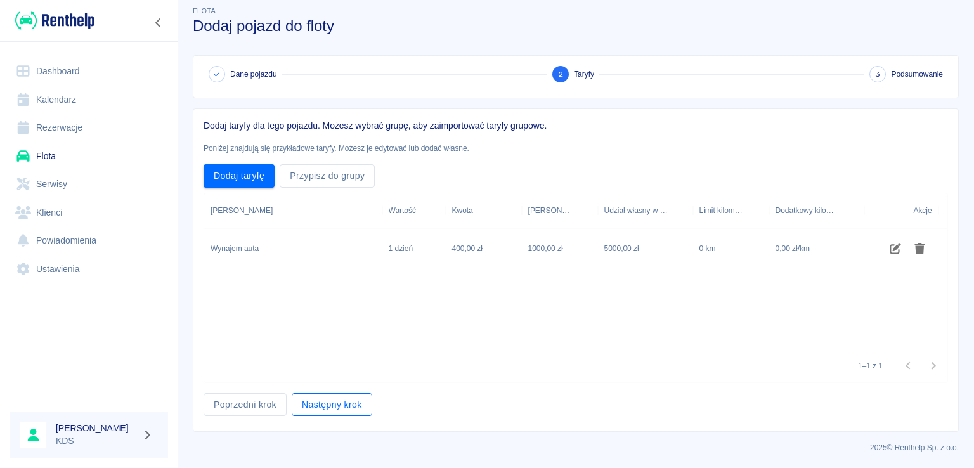
click at [330, 399] on button "Następny krok" at bounding box center [332, 404] width 81 height 23
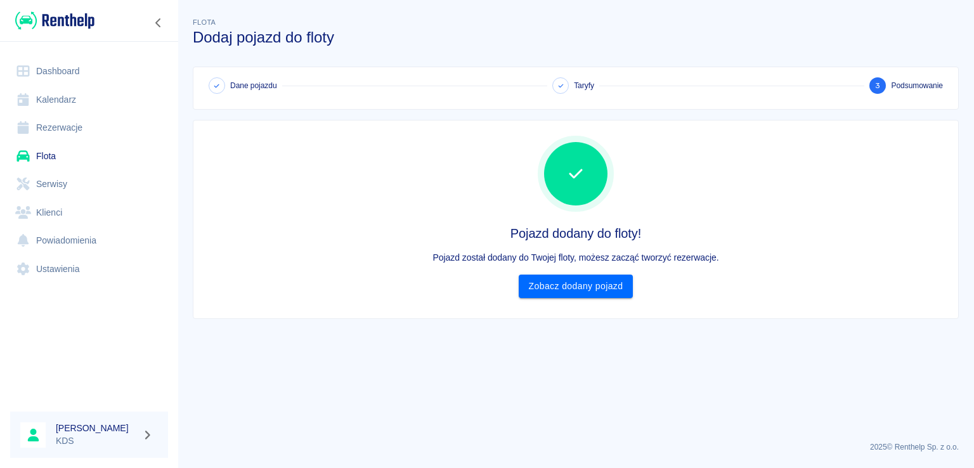
scroll to position [0, 0]
click at [536, 289] on link "Zobacz dodany pojazd" at bounding box center [576, 286] width 115 height 23
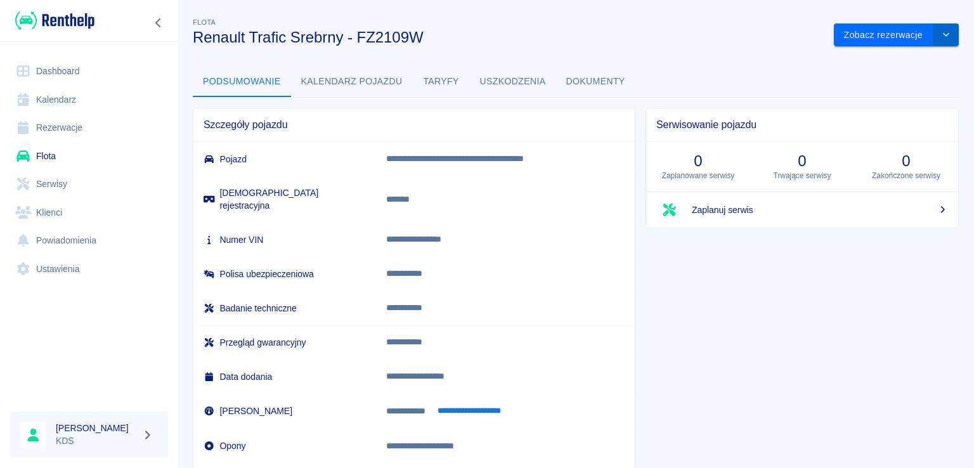
click at [933, 41] on button "drop-down" at bounding box center [945, 34] width 25 height 23
click at [862, 64] on li "Zaktualizuj dane pojazdu" at bounding box center [887, 61] width 118 height 21
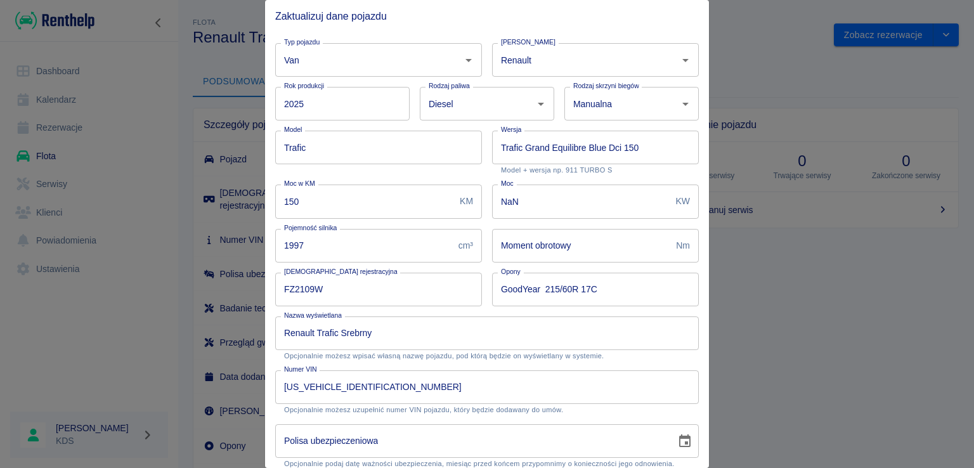
click at [432, 333] on input "Renault Trafic Srebrny" at bounding box center [487, 333] width 424 height 34
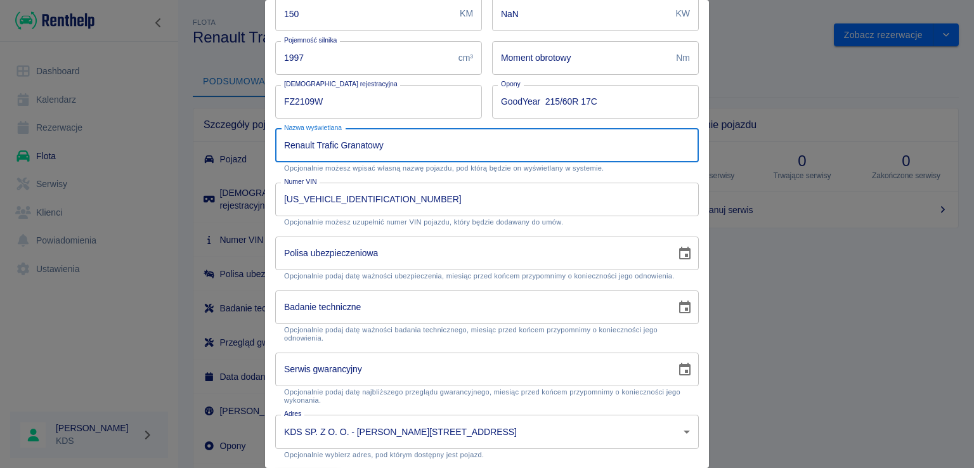
scroll to position [190, 0]
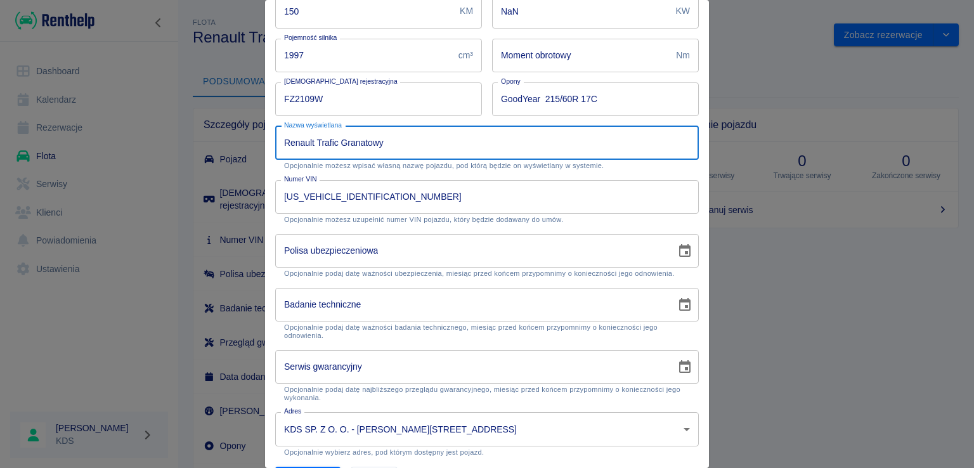
type input "Renault Trafic Granatowy"
click at [434, 250] on input "Polisa ubezpieczeniowa" at bounding box center [471, 251] width 392 height 34
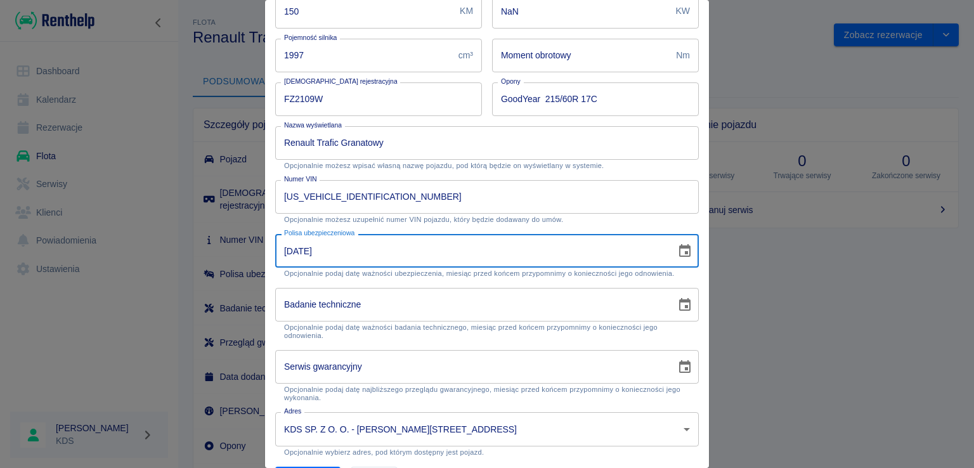
type input "[DATE]"
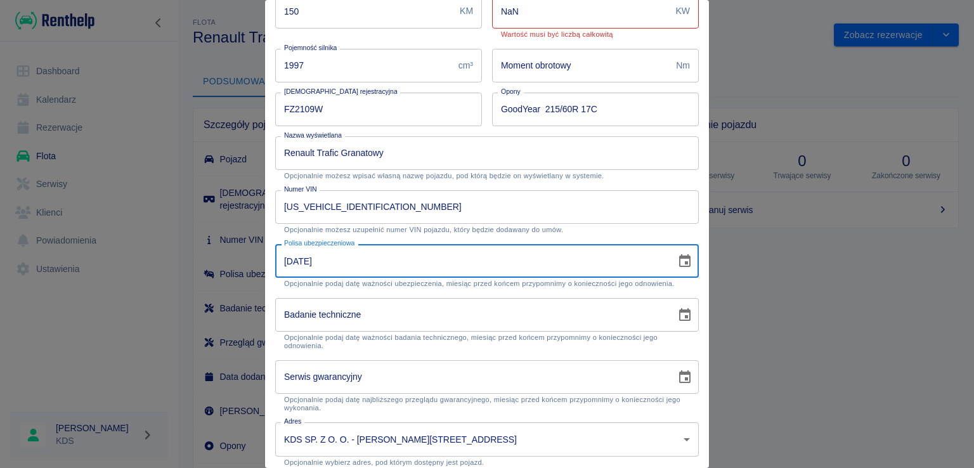
click at [380, 314] on input "Badanie techniczne" at bounding box center [471, 315] width 392 height 34
type input "DD-MM-YYYY"
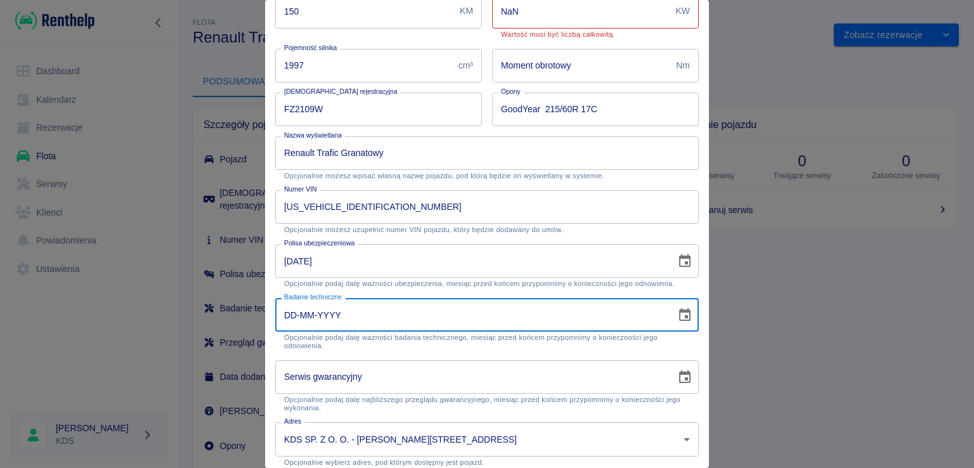
scroll to position [237, 0]
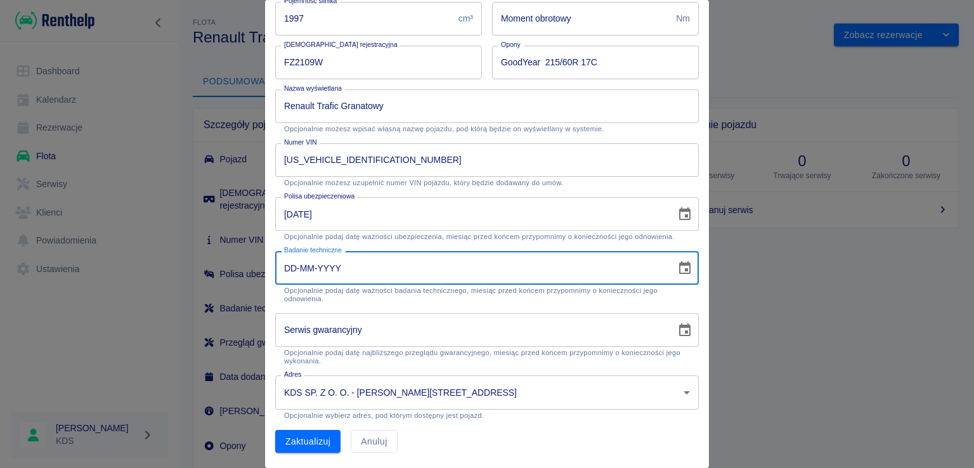
click at [421, 331] on input "Serwis gwarancyjny" at bounding box center [471, 330] width 392 height 34
type input "DD-MM-YYYY"
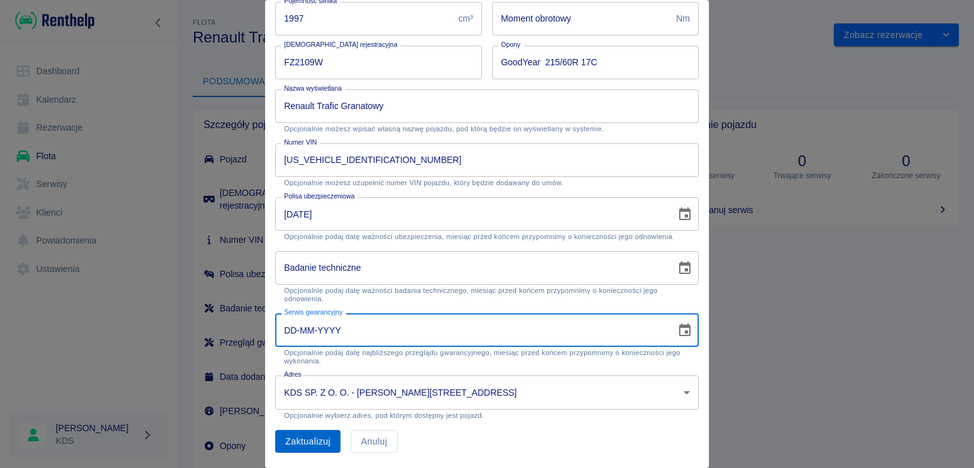
click at [310, 437] on button "Zaktualizuj" at bounding box center [307, 441] width 65 height 23
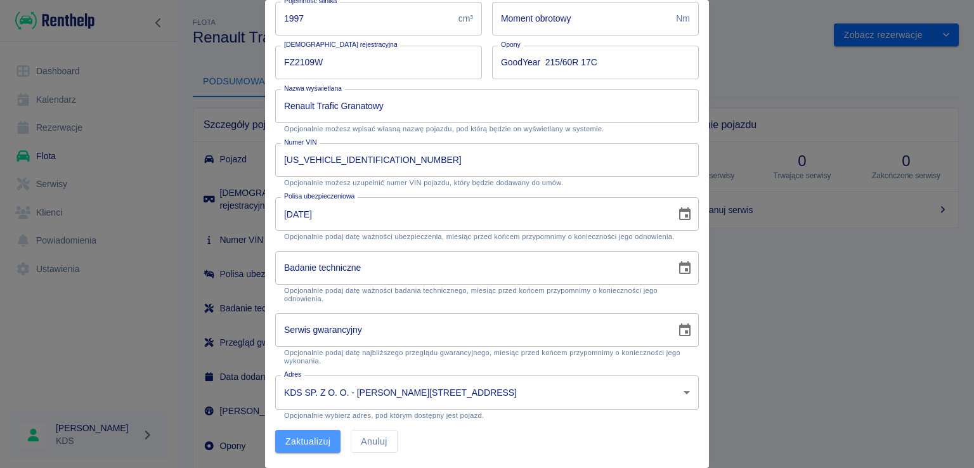
click at [310, 437] on button "Zaktualizuj" at bounding box center [307, 441] width 65 height 23
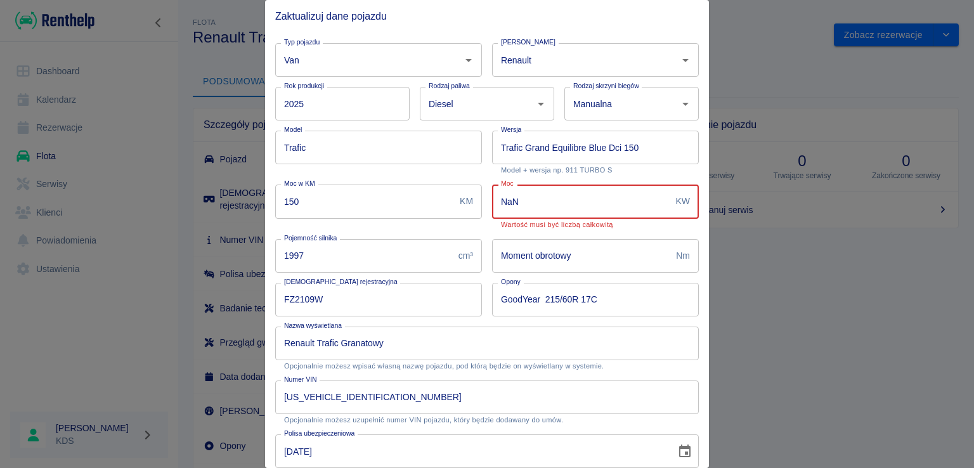
click at [567, 196] on input "NaN" at bounding box center [581, 202] width 179 height 34
type input "N"
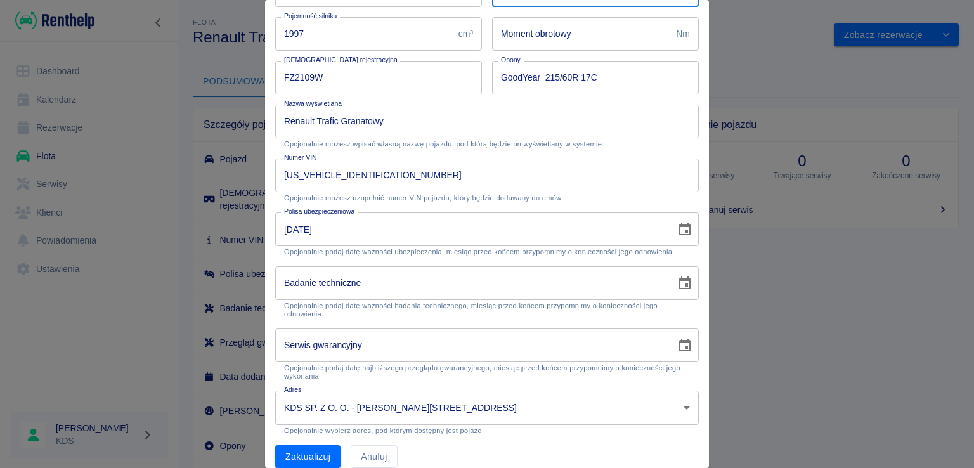
scroll to position [227, 0]
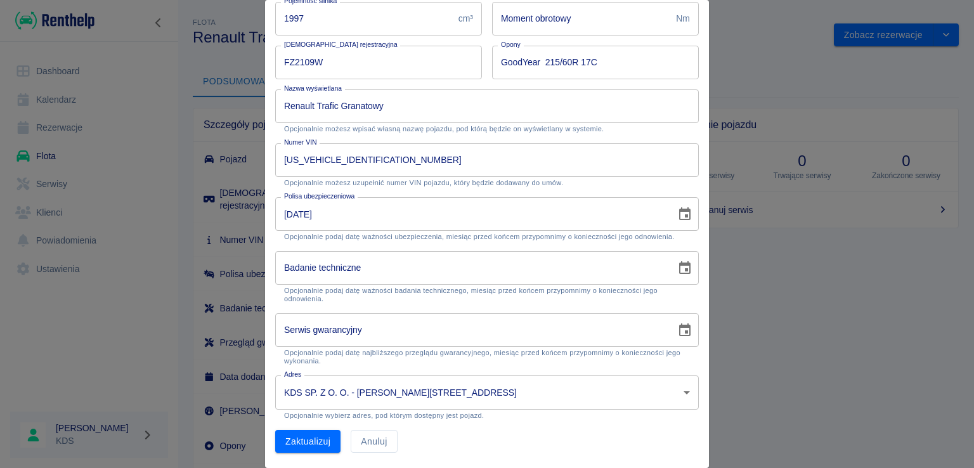
type input "110"
click at [299, 446] on button "Zaktualizuj" at bounding box center [307, 441] width 65 height 23
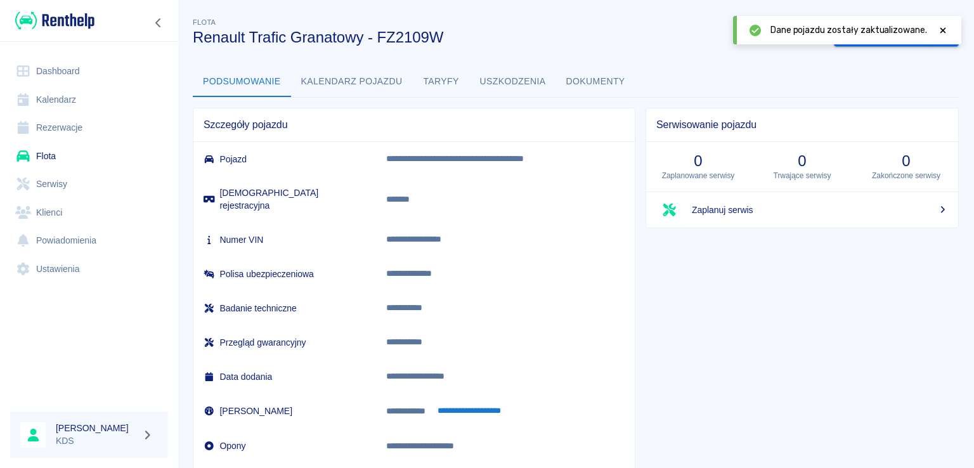
scroll to position [53, 0]
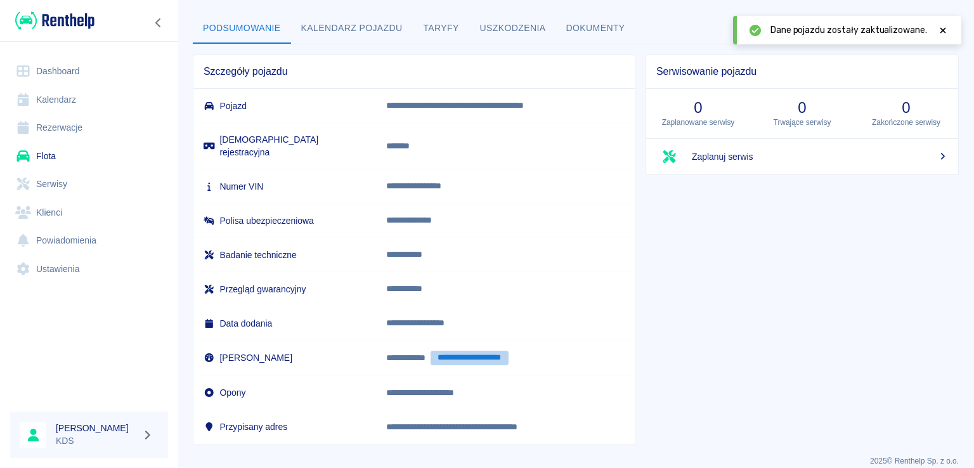
click at [469, 351] on button "**********" at bounding box center [470, 358] width 78 height 15
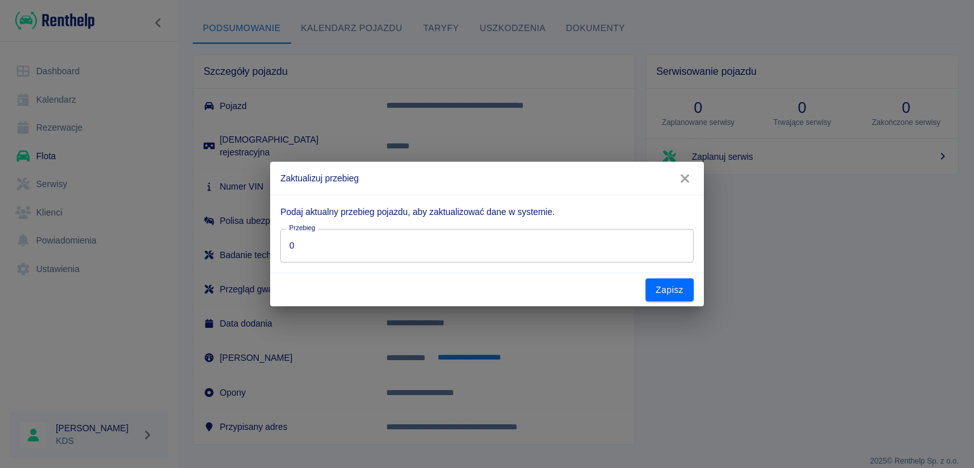
click at [375, 248] on input "0" at bounding box center [486, 246] width 413 height 34
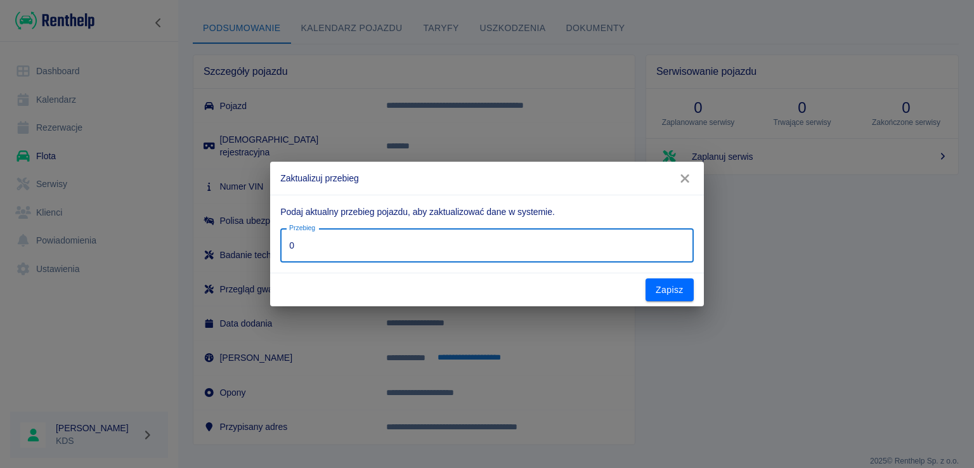
click at [375, 248] on input "0" at bounding box center [486, 246] width 413 height 34
type input "0"
type input "163"
click at [666, 289] on button "Zapisz" at bounding box center [669, 289] width 48 height 23
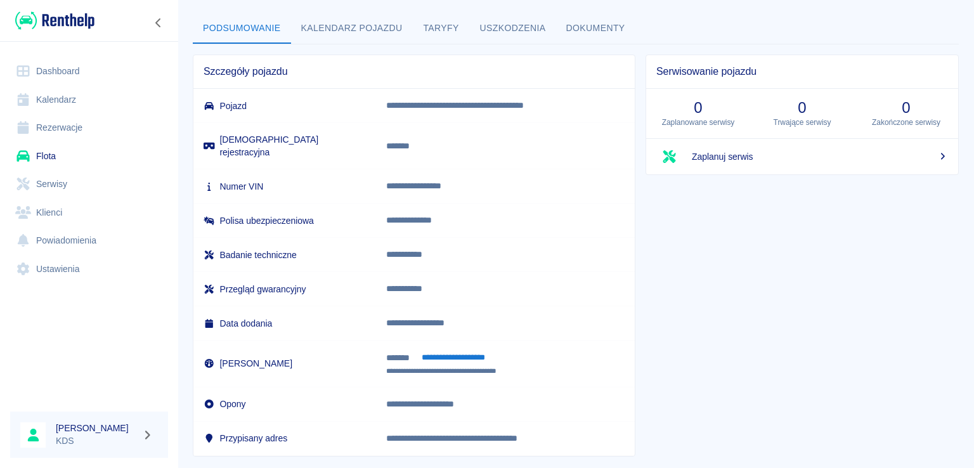
scroll to position [0, 0]
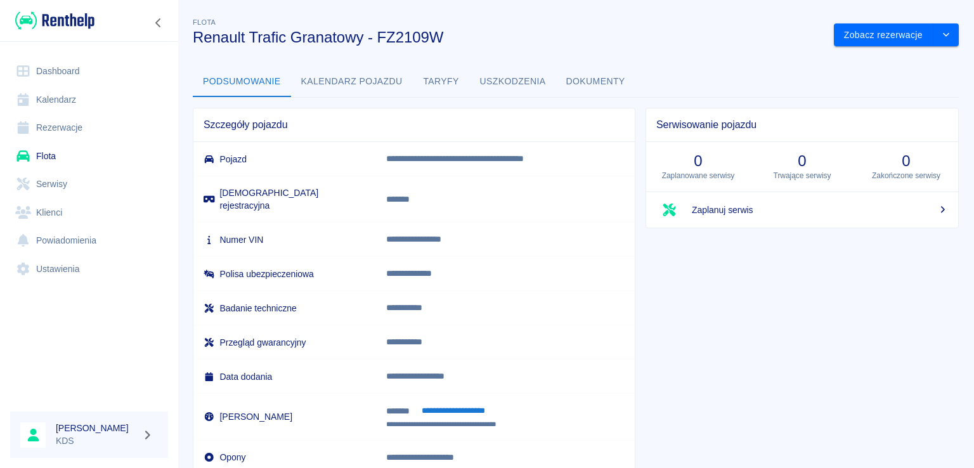
click at [341, 77] on button "Kalendarz pojazdu" at bounding box center [352, 82] width 122 height 30
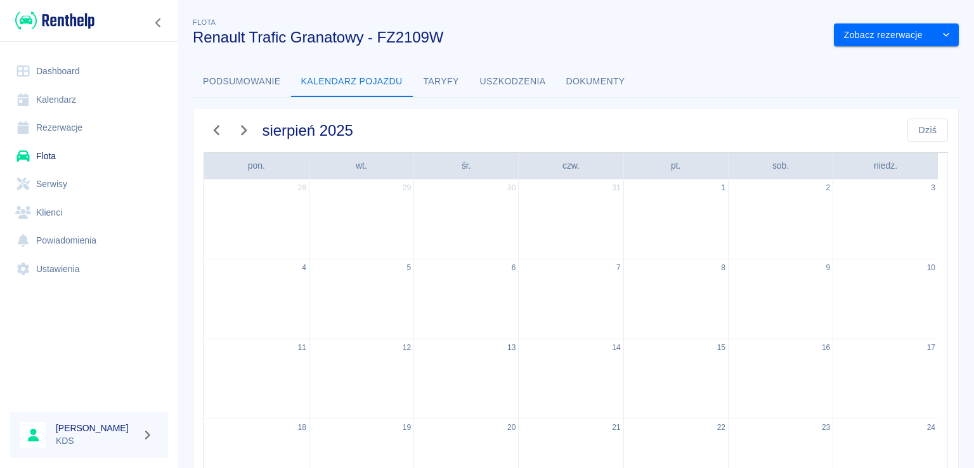
click at [445, 77] on button "Taryfy" at bounding box center [441, 82] width 57 height 30
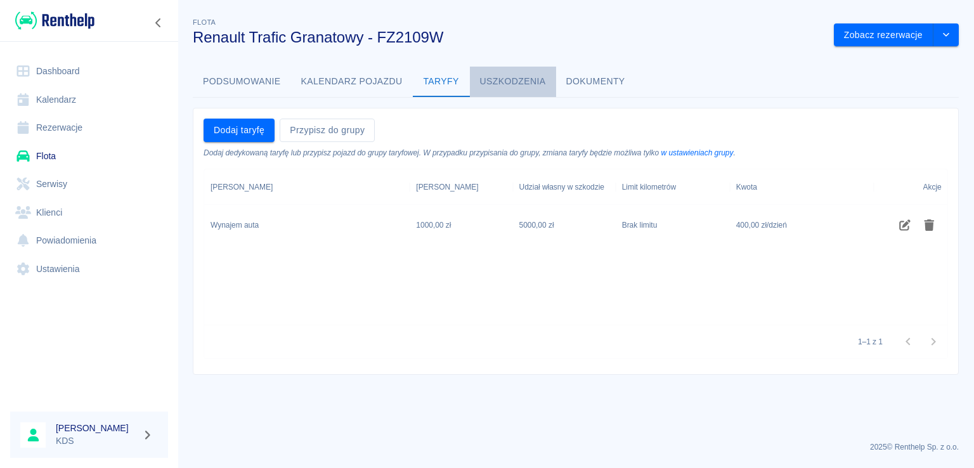
click at [500, 79] on button "Uszkodzenia" at bounding box center [513, 82] width 86 height 30
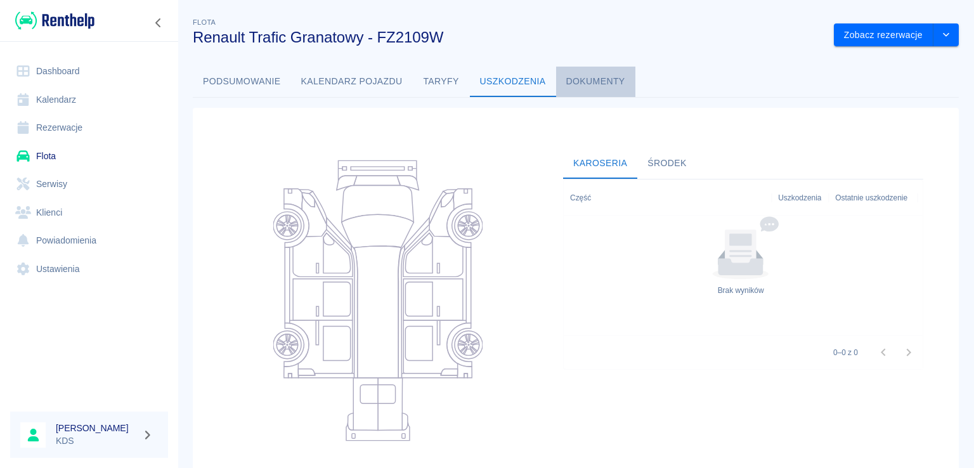
click at [602, 77] on button "Dokumenty" at bounding box center [595, 82] width 79 height 30
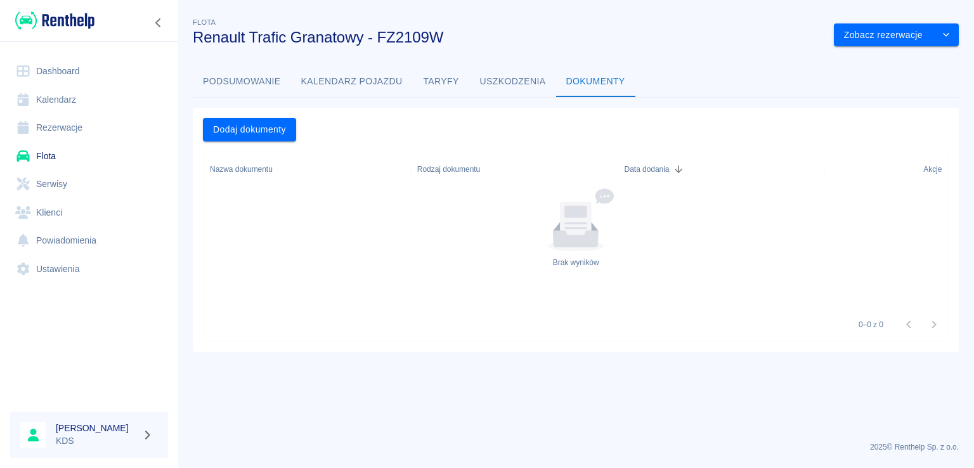
click at [257, 84] on button "Podsumowanie" at bounding box center [242, 82] width 98 height 30
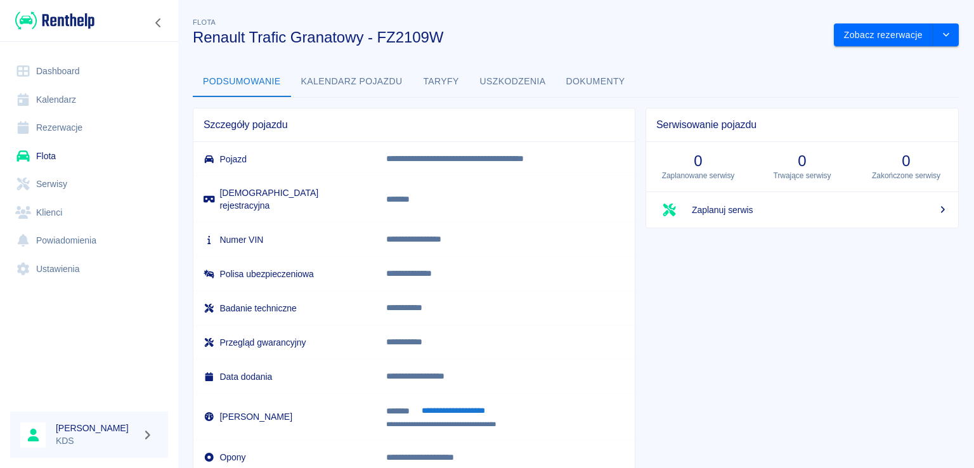
click at [44, 185] on link "Serwisy" at bounding box center [89, 184] width 158 height 29
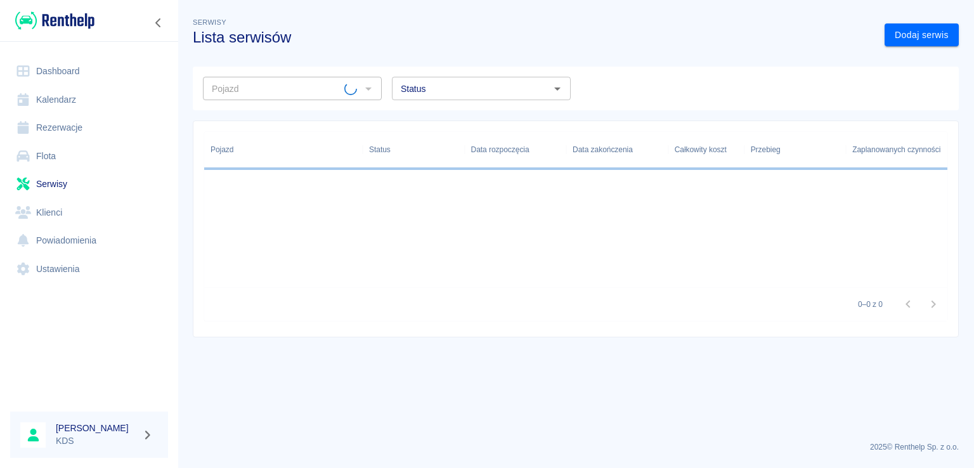
drag, startPoint x: 58, startPoint y: 155, endPoint x: 62, endPoint y: 150, distance: 6.7
click at [62, 150] on link "Flota" at bounding box center [89, 156] width 158 height 29
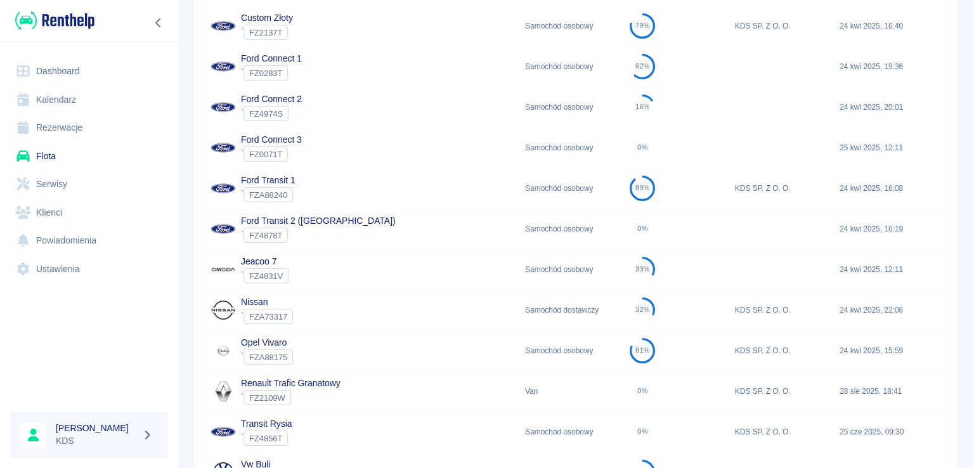
scroll to position [444, 0]
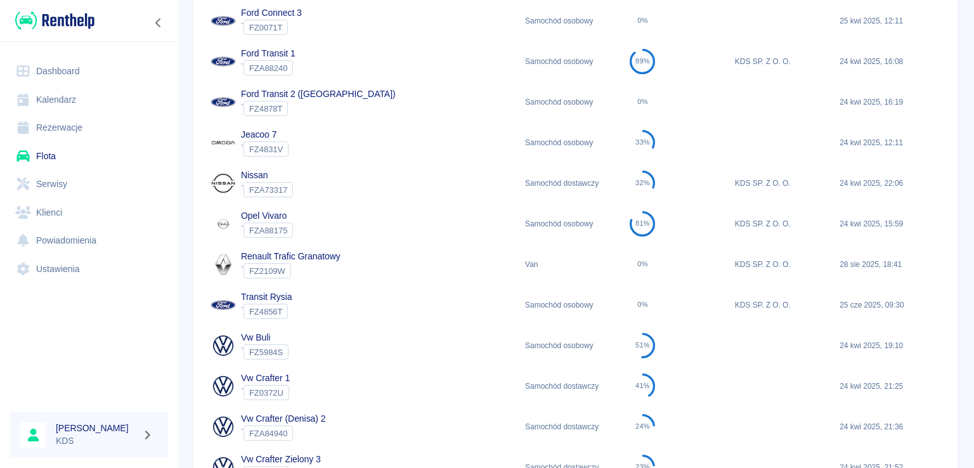
click at [543, 264] on div "Van" at bounding box center [571, 264] width 105 height 41
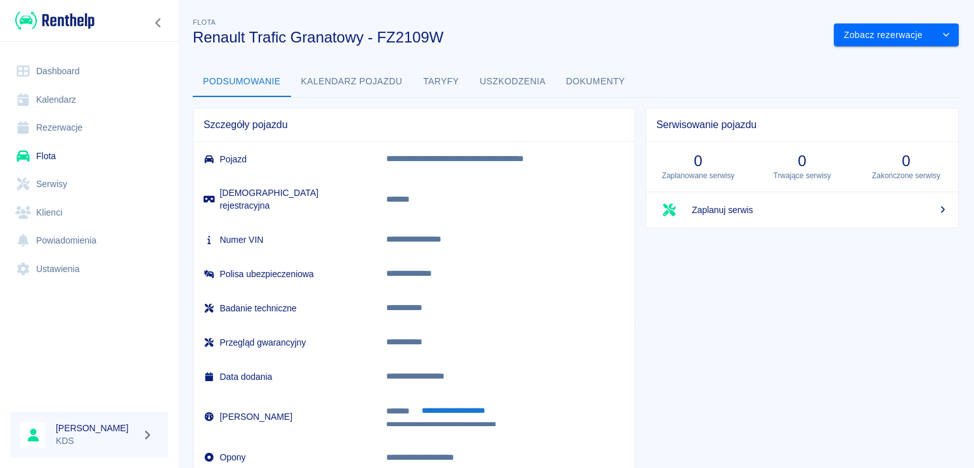
click at [439, 84] on button "Taryfy" at bounding box center [441, 82] width 57 height 30
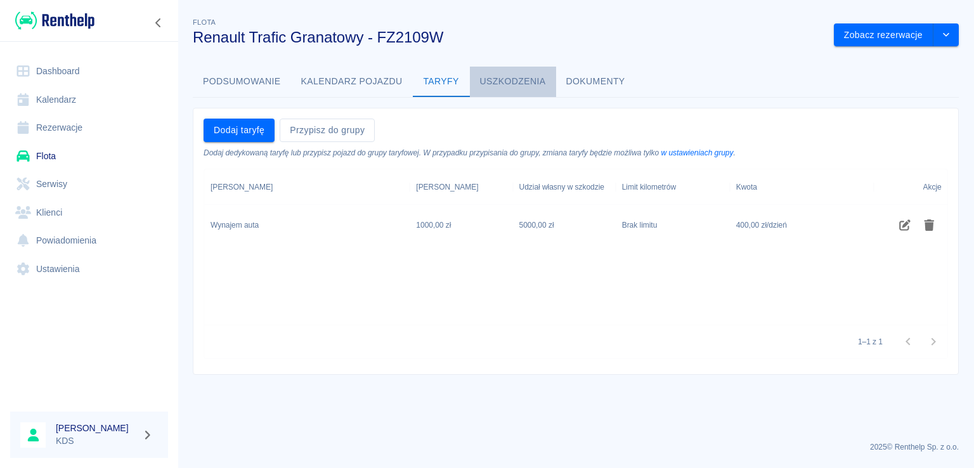
click at [495, 79] on button "Uszkodzenia" at bounding box center [513, 82] width 86 height 30
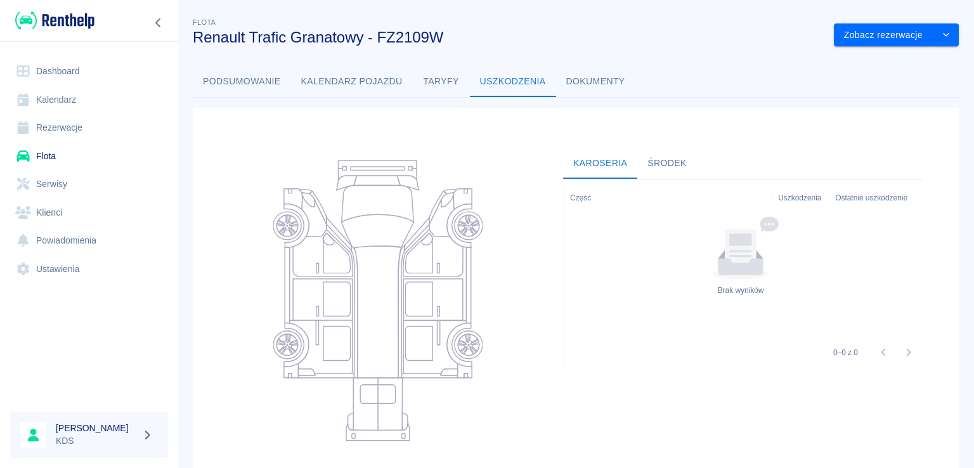
click at [66, 161] on link "Flota" at bounding box center [89, 156] width 158 height 29
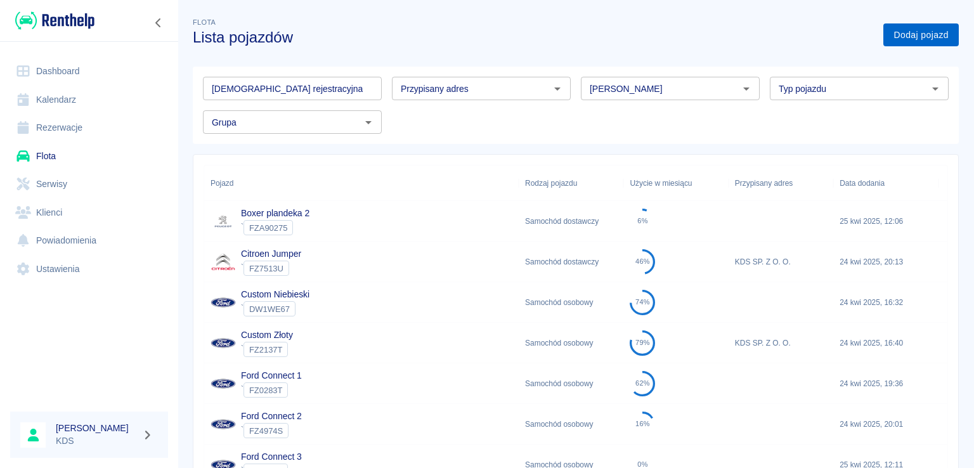
click at [923, 26] on link "Dodaj pojazd" at bounding box center [920, 34] width 75 height 23
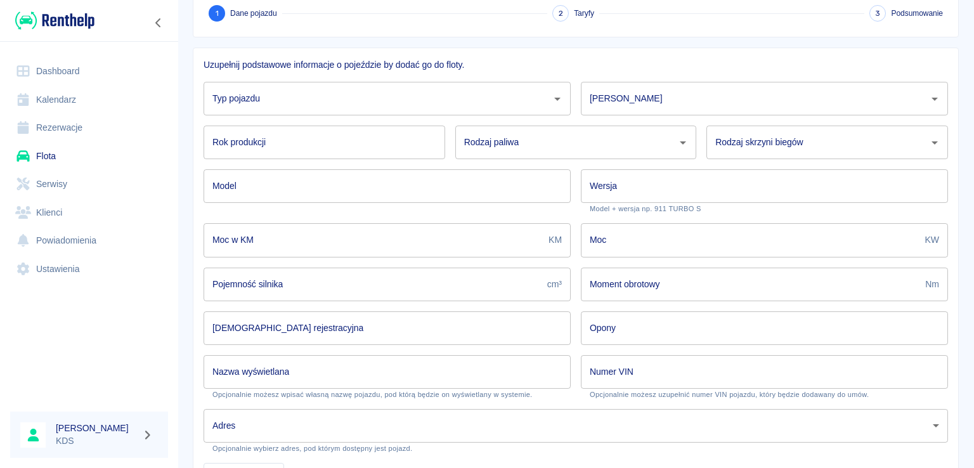
scroll to position [67, 0]
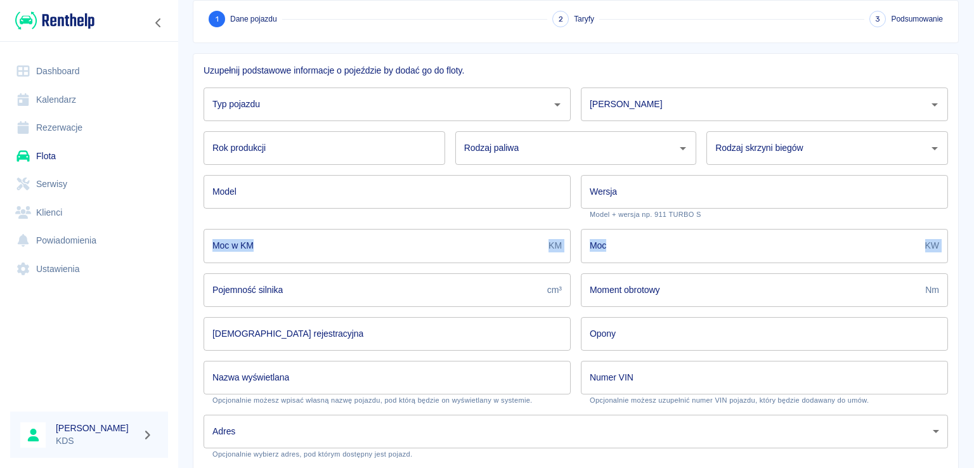
drag, startPoint x: 962, startPoint y: 233, endPoint x: 969, endPoint y: 219, distance: 15.6
click at [969, 219] on div "Flota Dodaj pojazd do floty 1 Dane pojazdu 2 Taryfy 3 Podsumowanie Uzupełnij po…" at bounding box center [576, 234] width 796 height 468
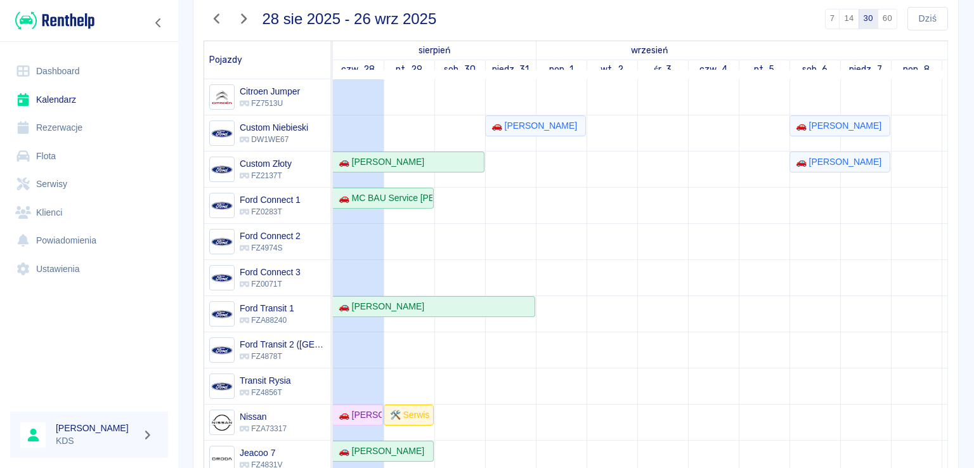
scroll to position [103, 0]
click at [512, 127] on div "🚗 [PERSON_NAME]" at bounding box center [531, 126] width 91 height 13
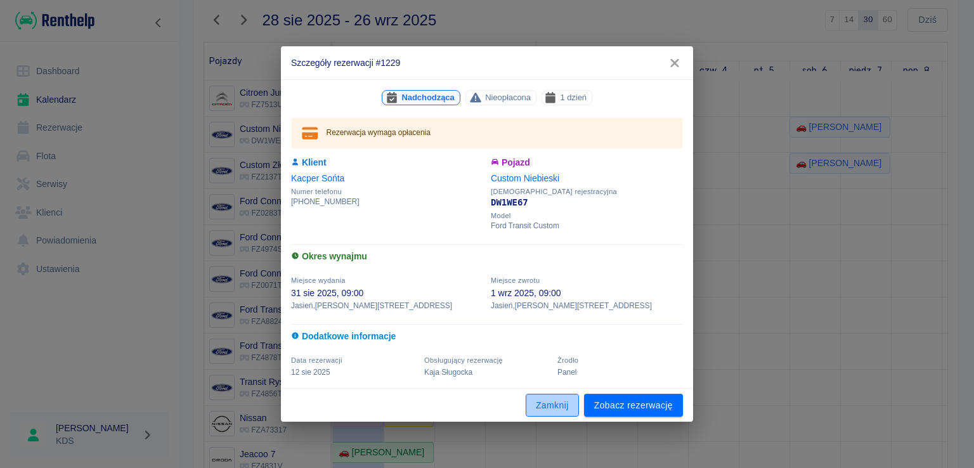
click at [566, 410] on button "Zamknij" at bounding box center [552, 405] width 53 height 23
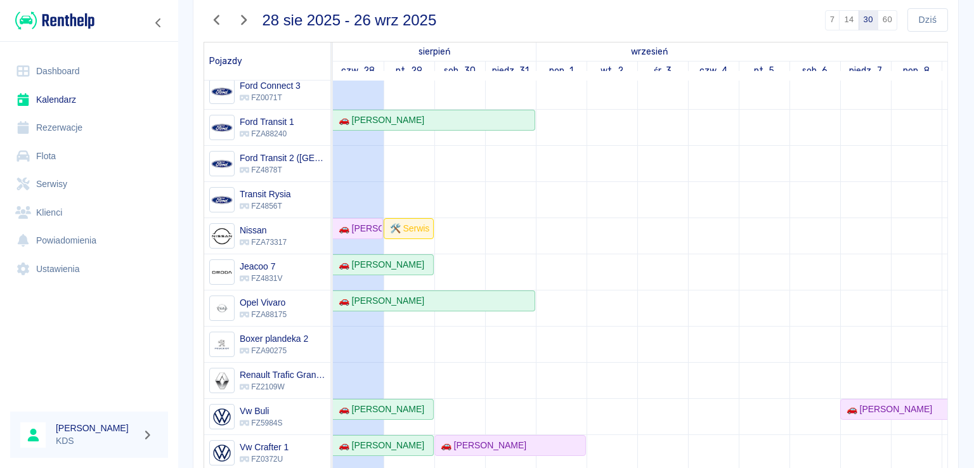
scroll to position [237, 0]
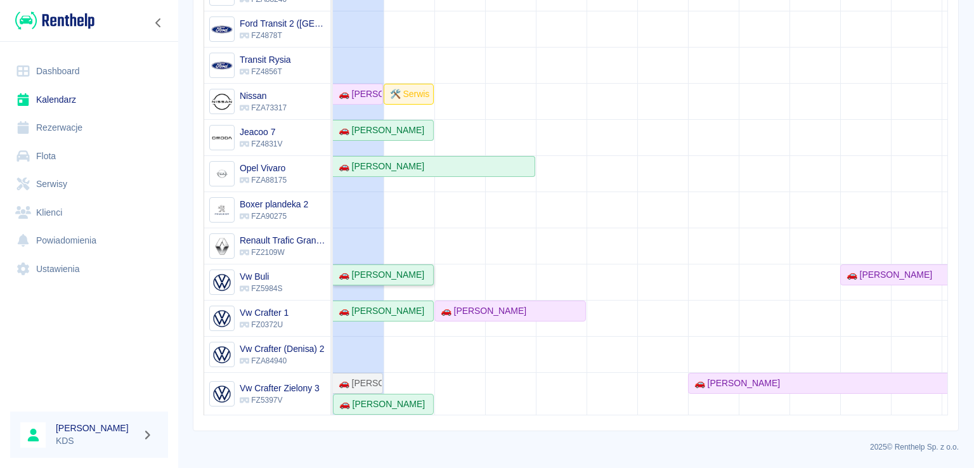
click at [415, 271] on div "🚗 [PERSON_NAME]" at bounding box center [379, 274] width 91 height 13
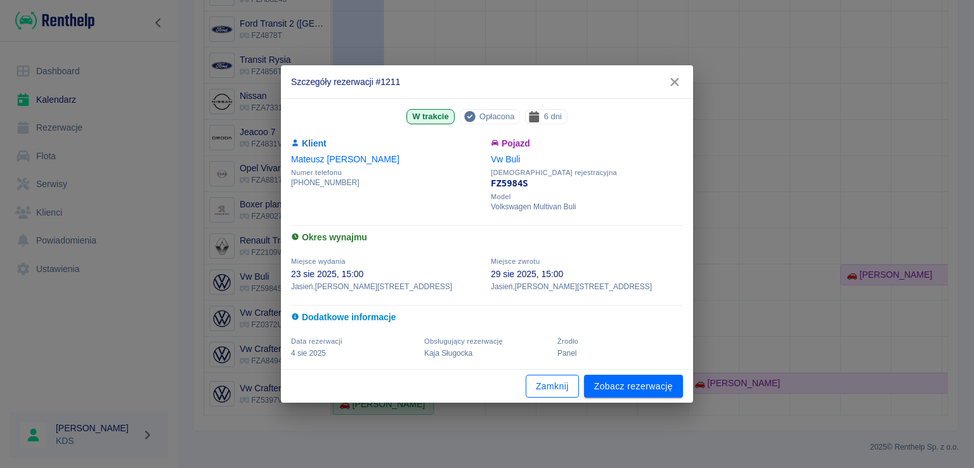
click at [545, 388] on button "Zamknij" at bounding box center [552, 386] width 53 height 23
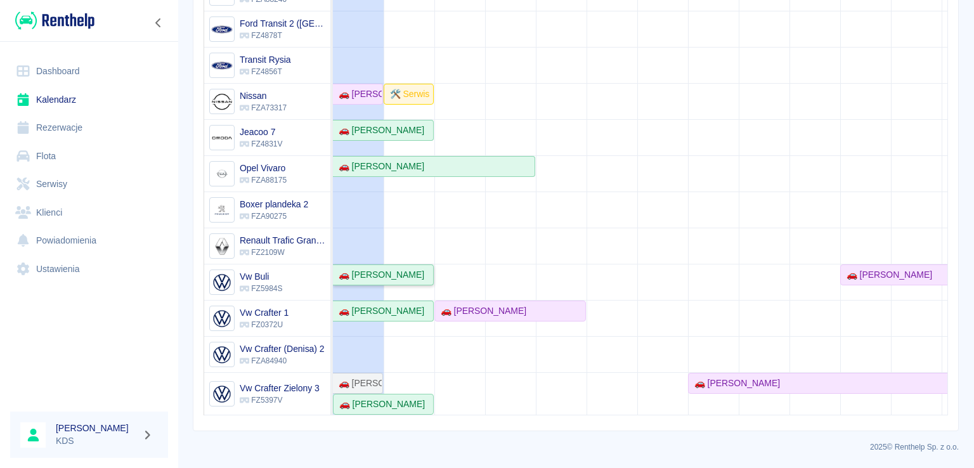
click at [410, 268] on div "🚗 [PERSON_NAME]" at bounding box center [379, 274] width 91 height 13
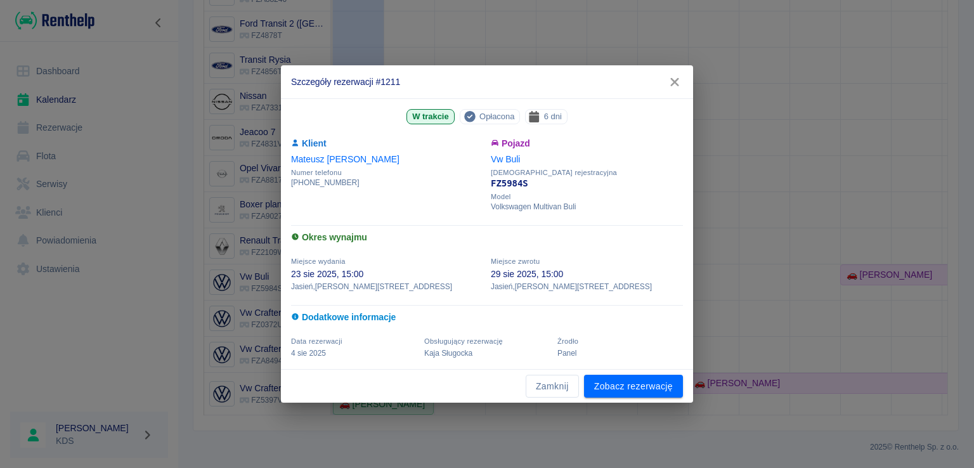
click at [666, 82] on icon "button" at bounding box center [674, 81] width 16 height 13
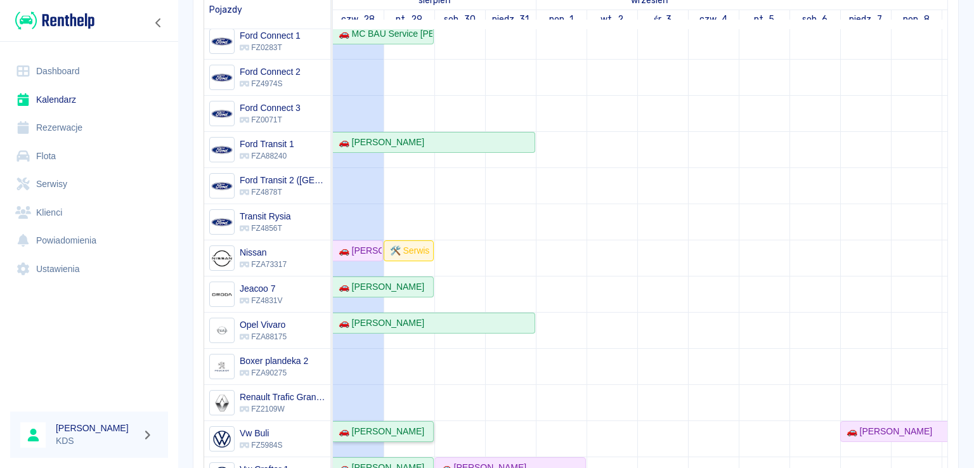
scroll to position [160, 0]
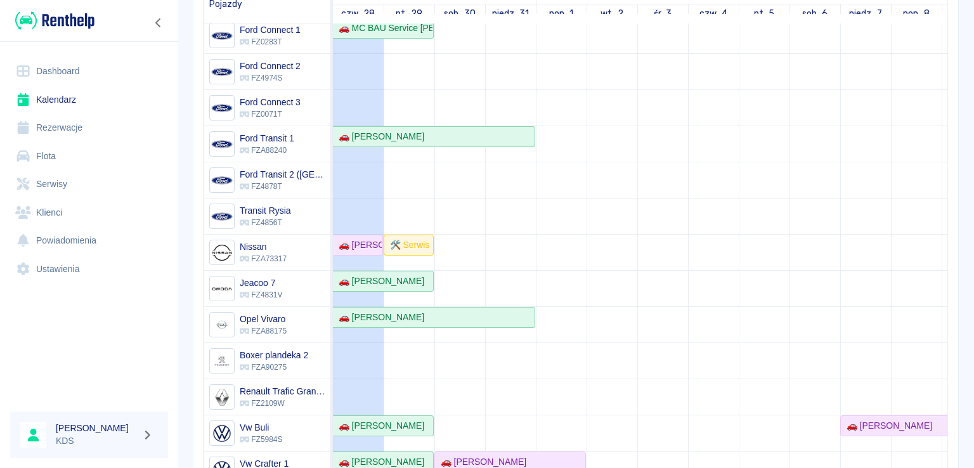
drag, startPoint x: 129, startPoint y: 187, endPoint x: 557, endPoint y: 186, distance: 428.0
click at [558, 186] on td at bounding box center [561, 237] width 51 height 656
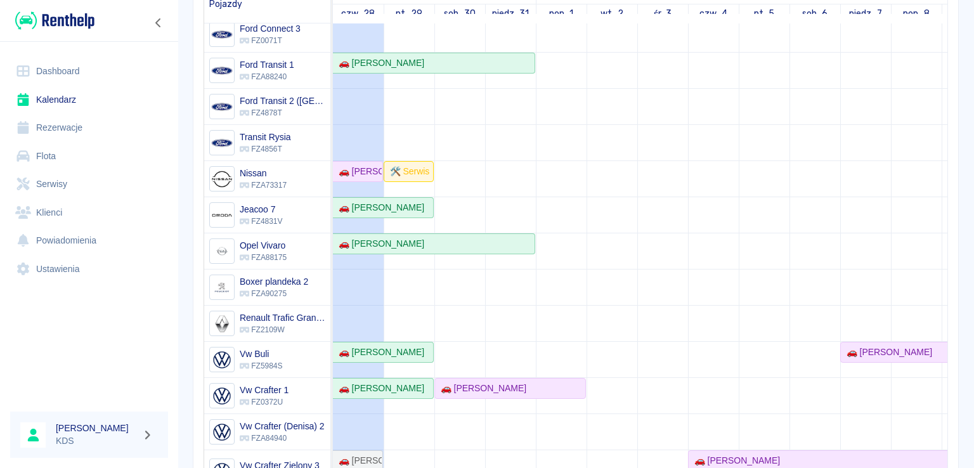
scroll to position [237, 0]
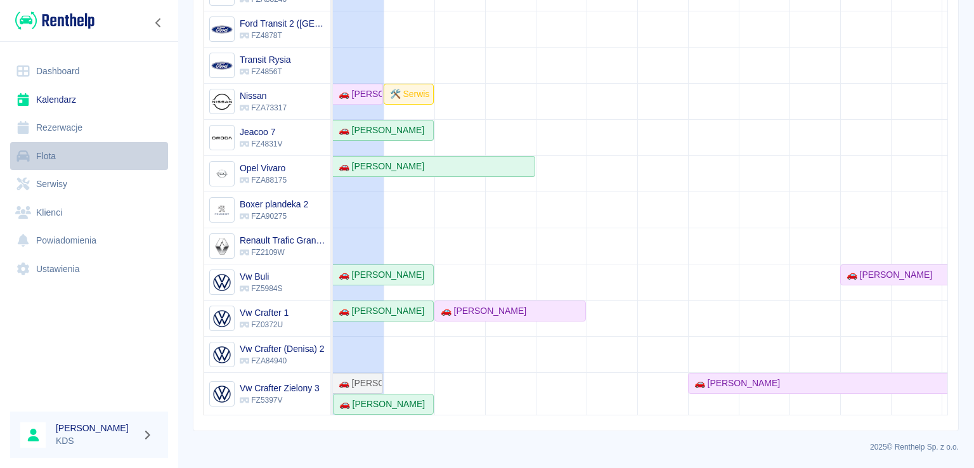
click at [60, 155] on link "Flota" at bounding box center [89, 156] width 158 height 29
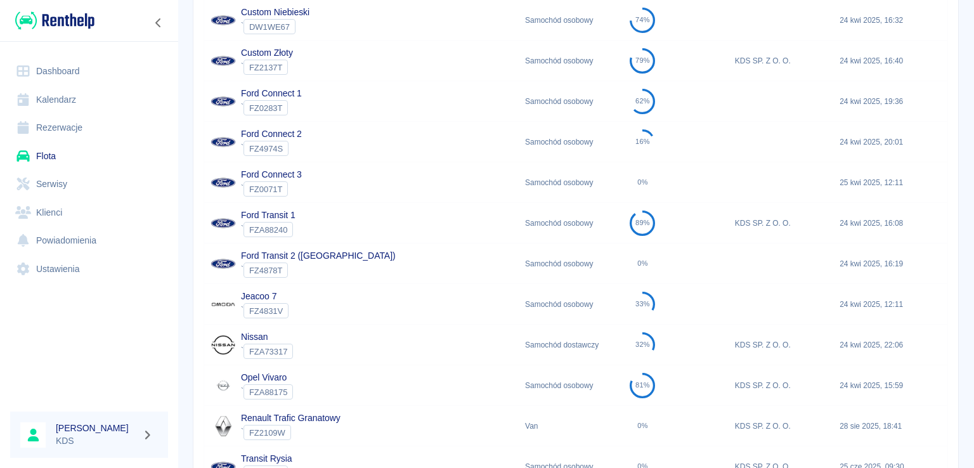
scroll to position [317, 0]
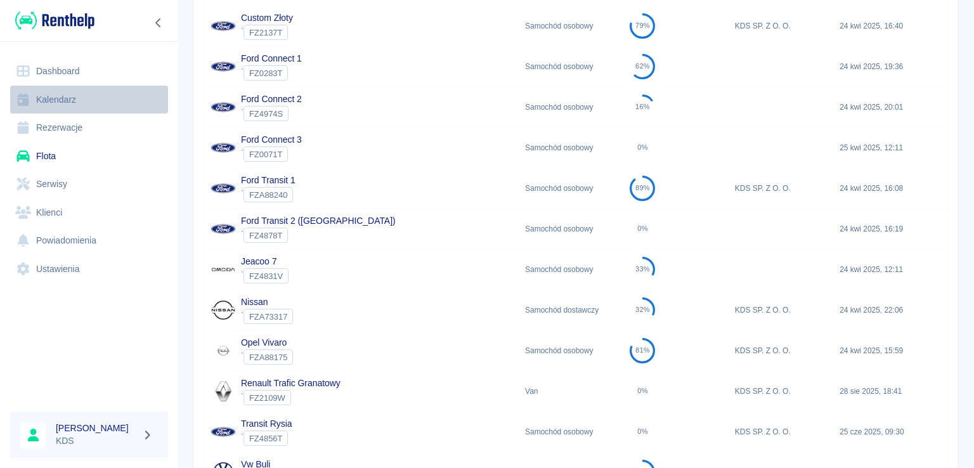
click at [72, 100] on link "Kalendarz" at bounding box center [89, 100] width 158 height 29
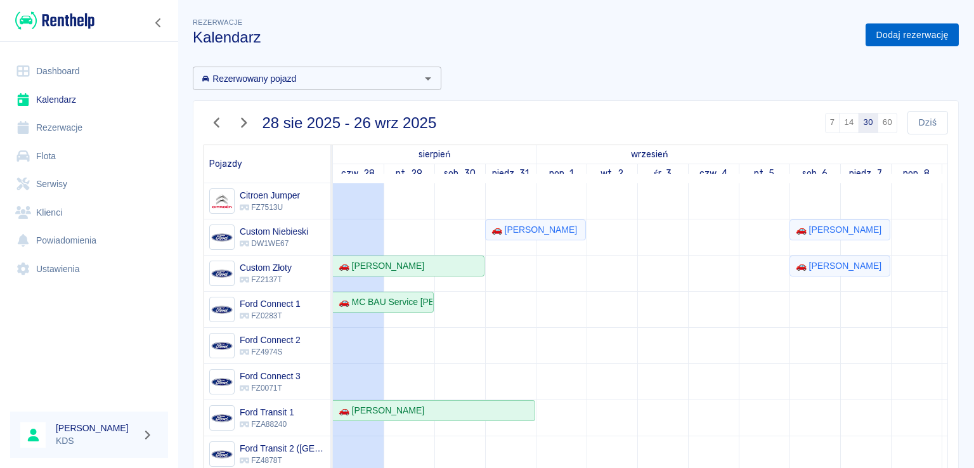
click at [893, 35] on link "Dodaj rezerwację" at bounding box center [911, 34] width 93 height 23
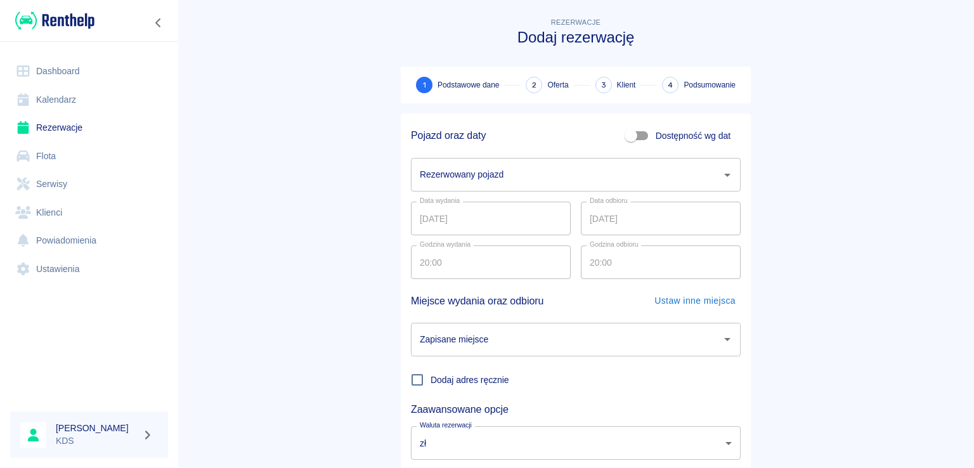
click at [55, 157] on link "Flota" at bounding box center [89, 156] width 158 height 29
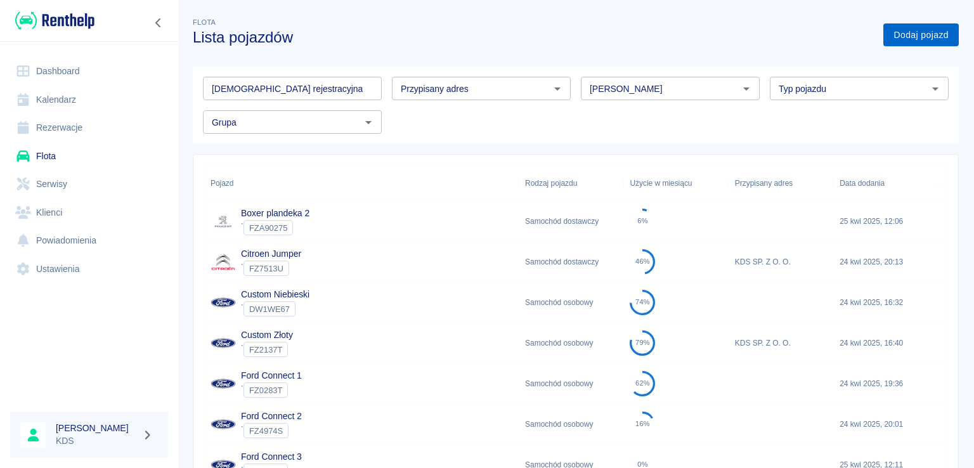
click at [900, 41] on link "Dodaj pojazd" at bounding box center [920, 34] width 75 height 23
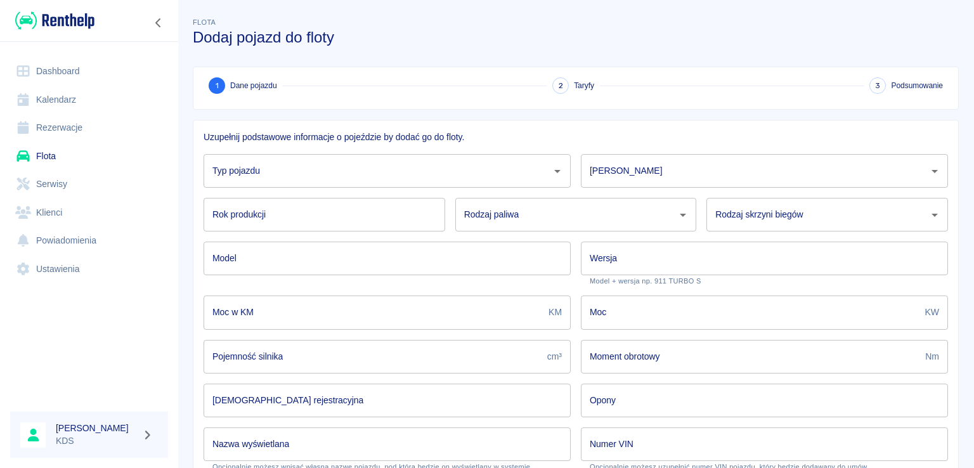
click at [363, 181] on input "Typ pojazdu" at bounding box center [377, 171] width 337 height 22
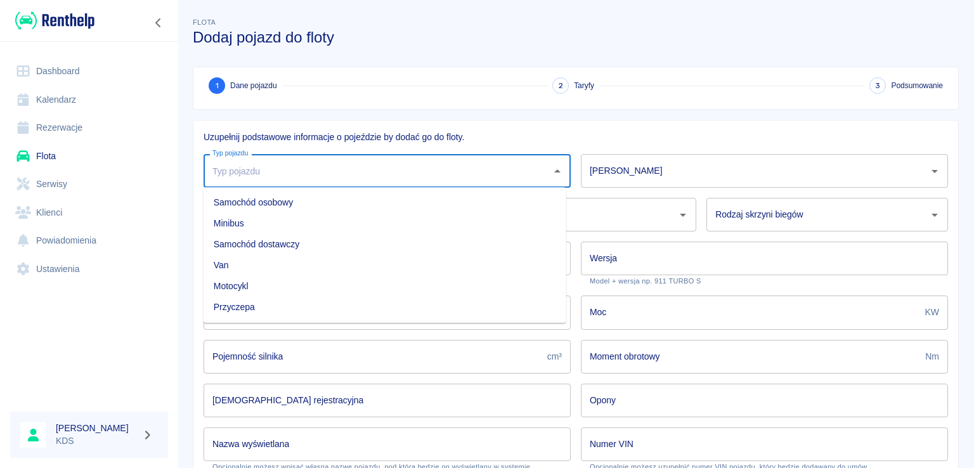
click at [233, 263] on li "Van" at bounding box center [385, 265] width 363 height 21
type input "Van"
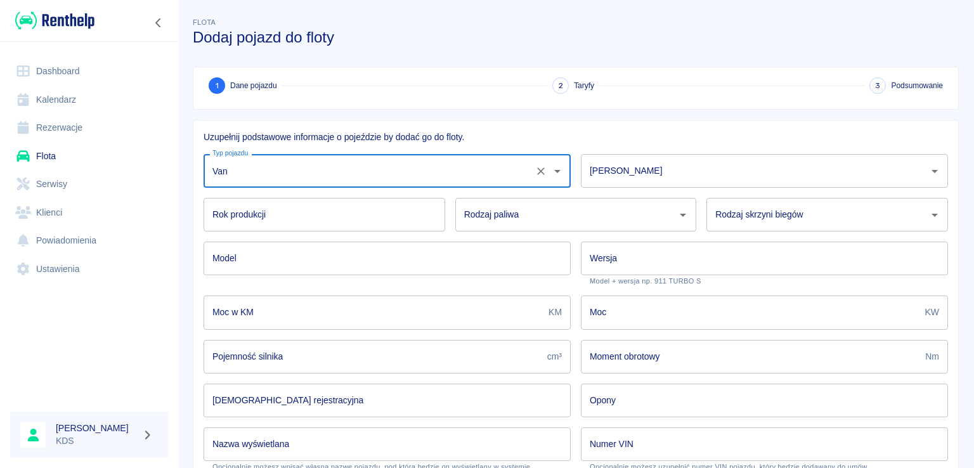
click at [657, 154] on div "[PERSON_NAME]" at bounding box center [764, 171] width 367 height 34
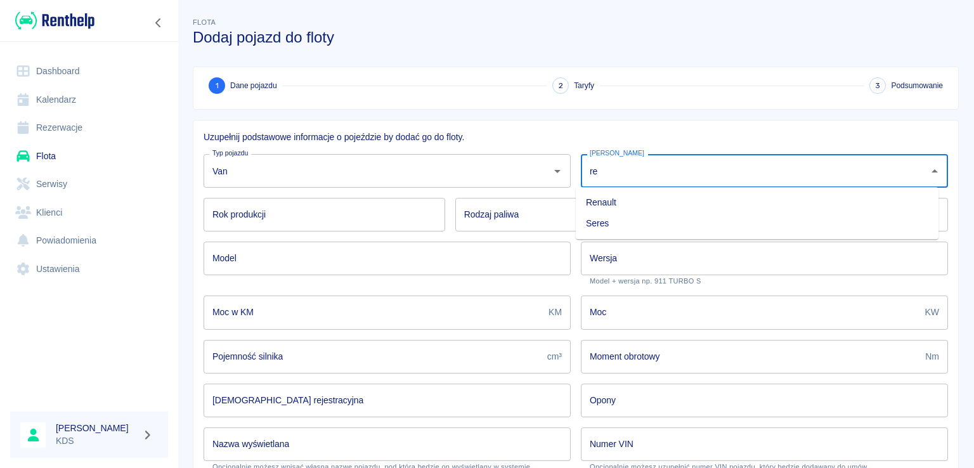
click at [619, 203] on li "Renault" at bounding box center [757, 202] width 363 height 21
type input "Renault"
click at [360, 223] on input "Rok produkcji" at bounding box center [325, 215] width 242 height 34
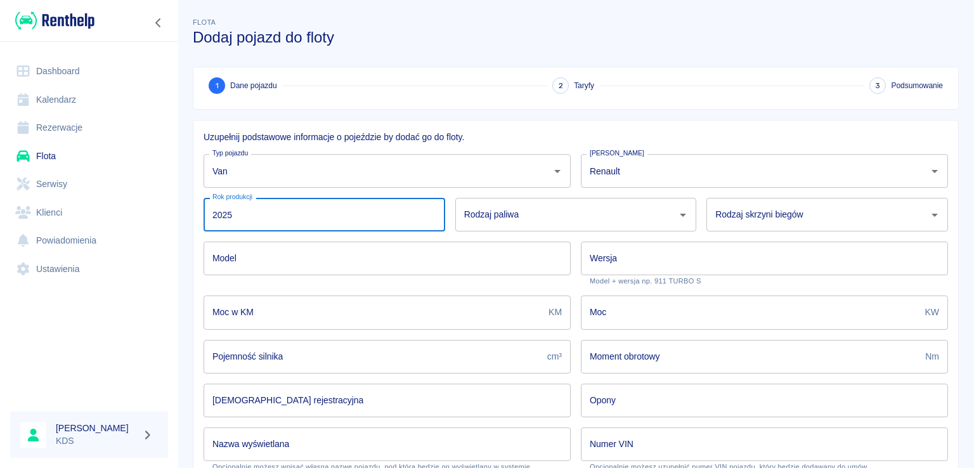
click at [586, 202] on div "Rodzaj paliwa" at bounding box center [576, 215] width 242 height 34
type input "2025"
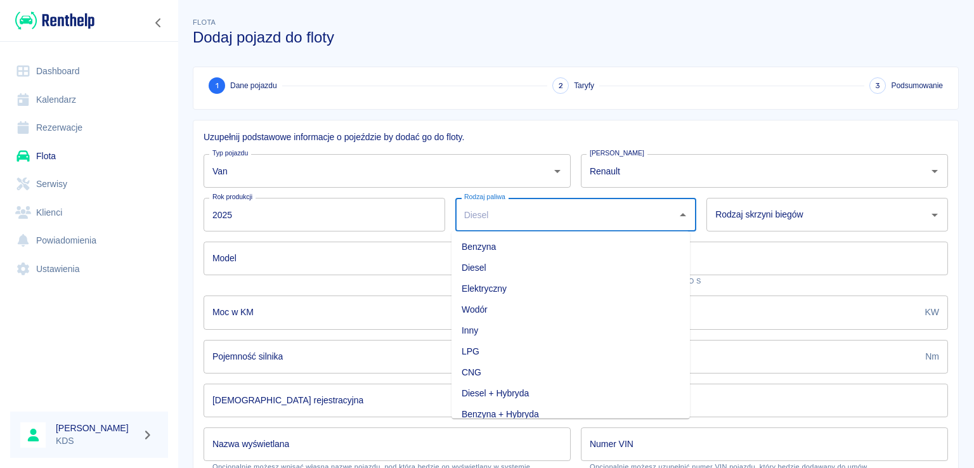
click at [495, 269] on li "Diesel" at bounding box center [570, 267] width 238 height 21
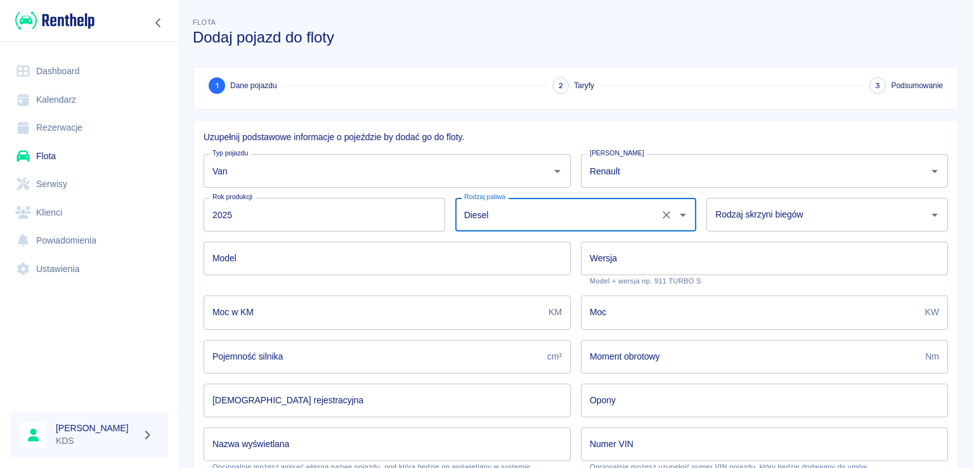
type input "Diesel"
click at [789, 218] on div "Rodzaj skrzyni biegów Rodzaj skrzyni biegów" at bounding box center [827, 215] width 242 height 34
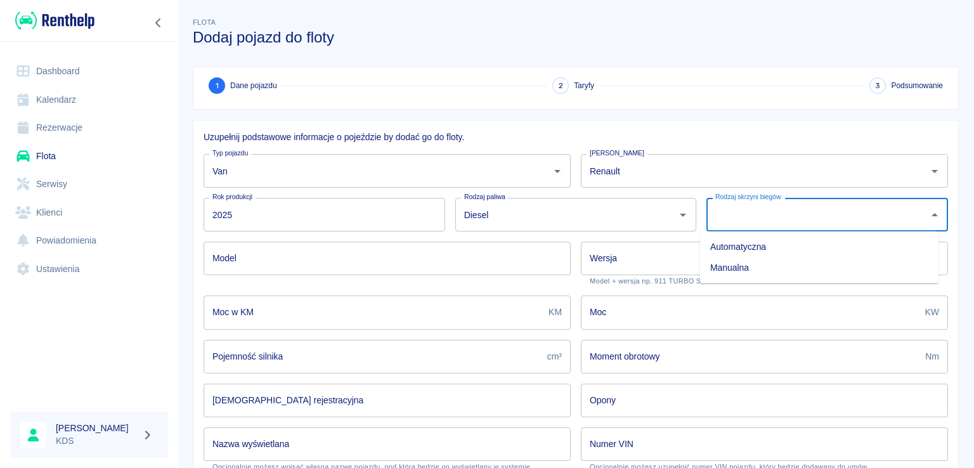
click at [744, 266] on li "Manualna" at bounding box center [819, 267] width 238 height 21
type input "Manualna"
click at [274, 267] on input "Model" at bounding box center [387, 259] width 367 height 34
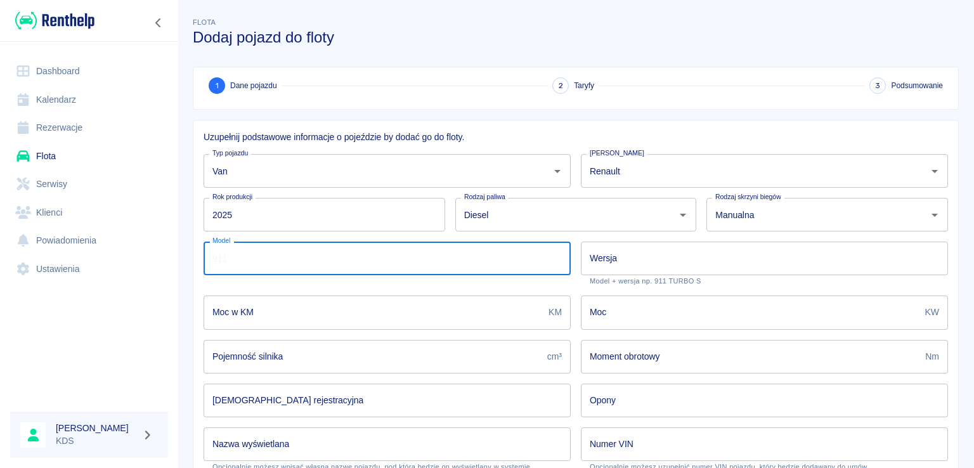
type input "Trafic"
click at [659, 251] on input "Wersja" at bounding box center [764, 259] width 367 height 34
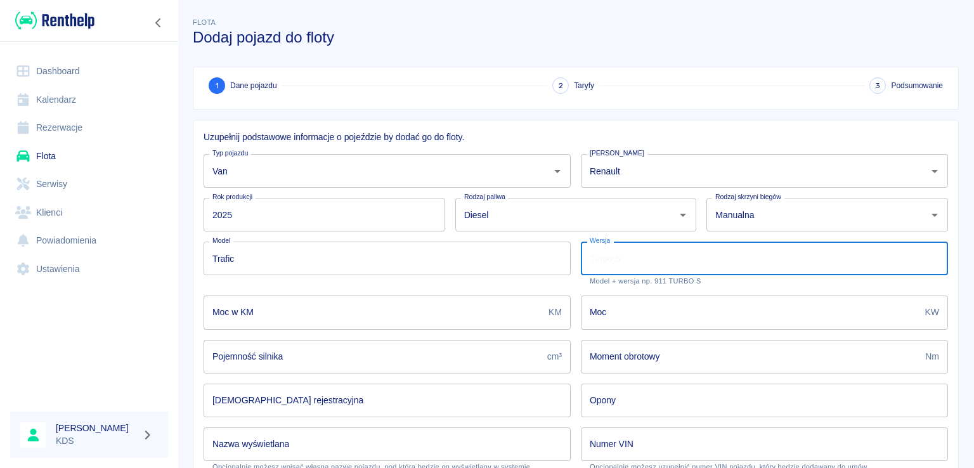
type input "Grand EQUILIBRE Blue dCi 150"
click at [332, 317] on input "Moc w KM" at bounding box center [374, 312] width 340 height 34
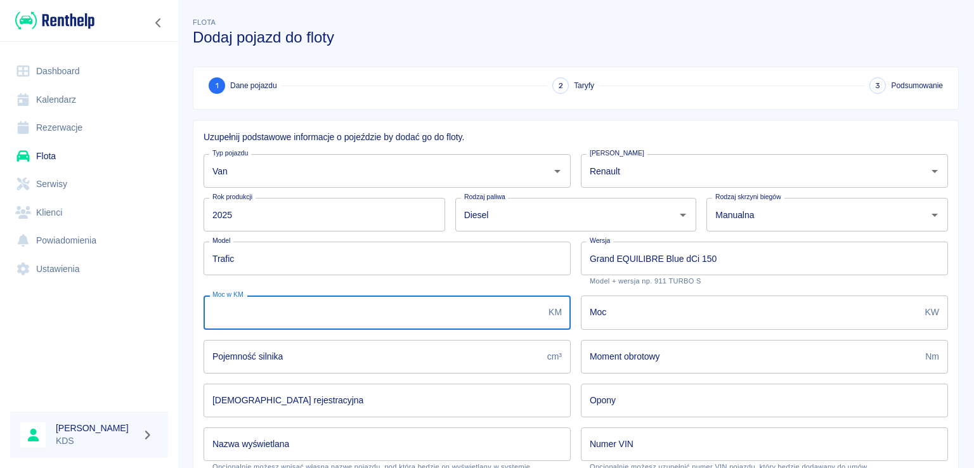
type input "150"
click at [677, 314] on input "Moc" at bounding box center [750, 312] width 339 height 34
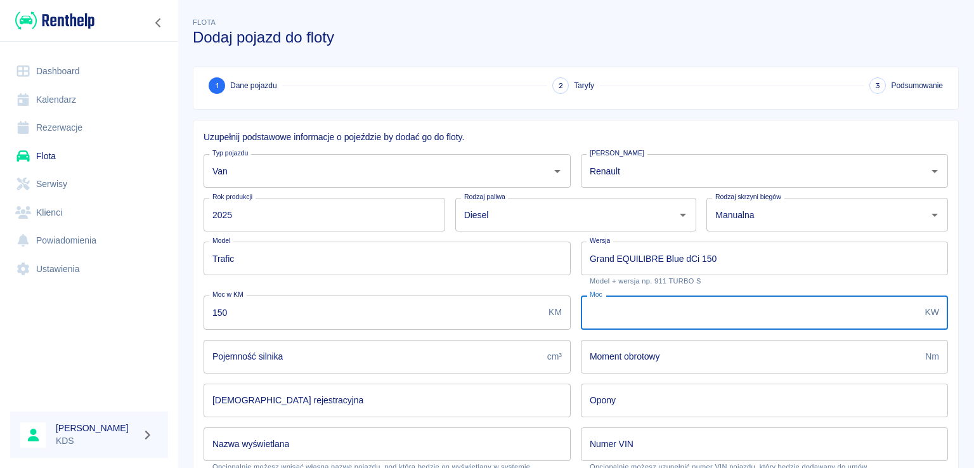
type input "110"
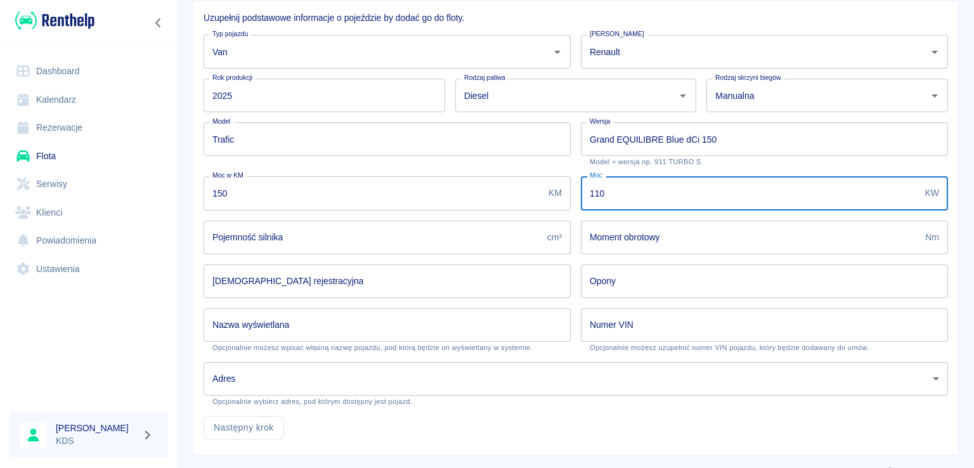
scroll to position [127, 0]
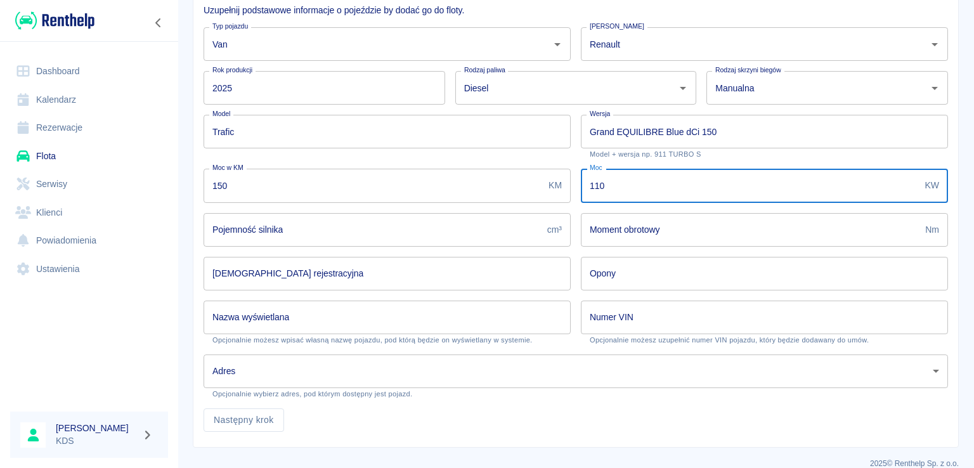
click at [330, 229] on input "Pojemność silnika" at bounding box center [373, 230] width 339 height 34
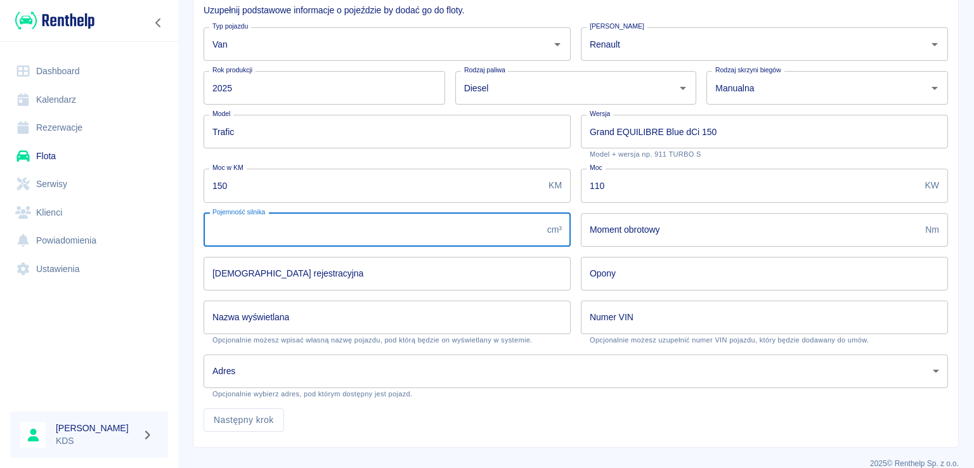
type input "1997"
click at [645, 273] on input "Opony" at bounding box center [764, 274] width 367 height 34
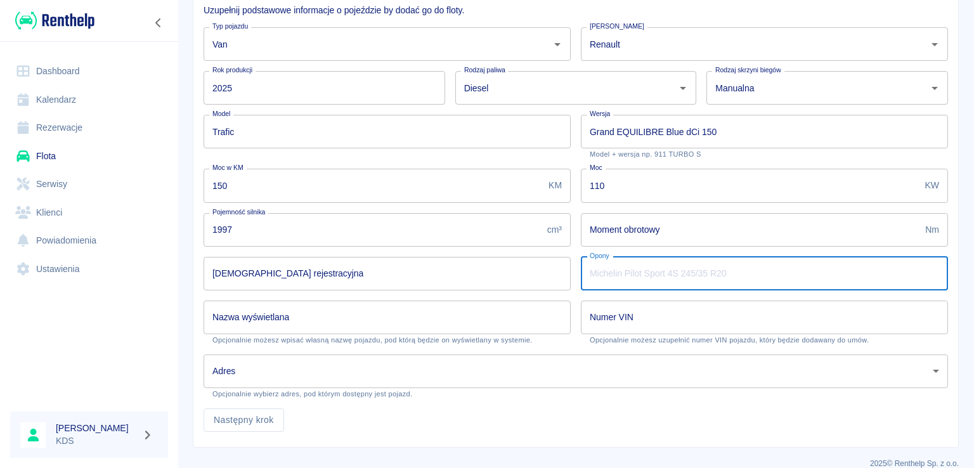
type input "GoodYear 215/60R 17C"
click at [366, 278] on input "[DEMOGRAPHIC_DATA] rejestracyjna" at bounding box center [387, 274] width 367 height 34
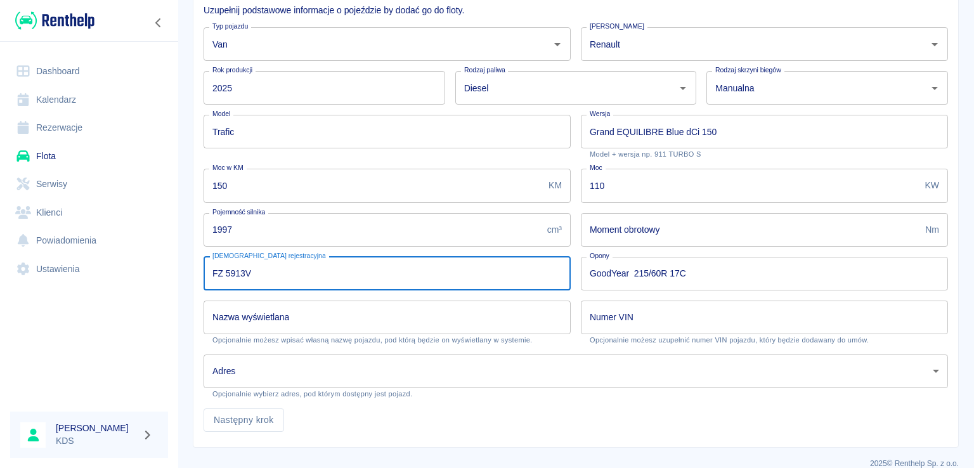
type input "FZ 5913V"
click at [374, 318] on input "Nazwa wyświetlana" at bounding box center [387, 318] width 367 height 34
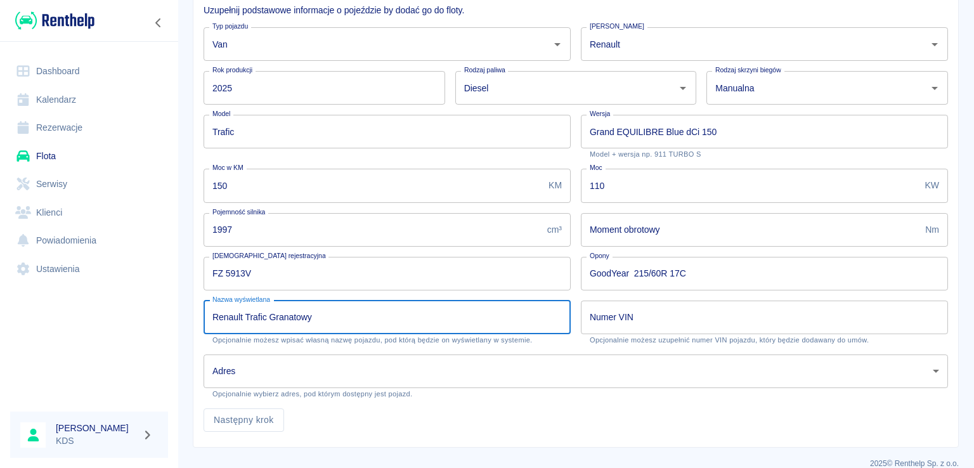
click at [357, 321] on input "Renault Trafic Granatowy" at bounding box center [387, 318] width 367 height 34
type input "Renault Trafic Srebrny"
click at [676, 320] on input "Numer VIN" at bounding box center [764, 318] width 367 height 34
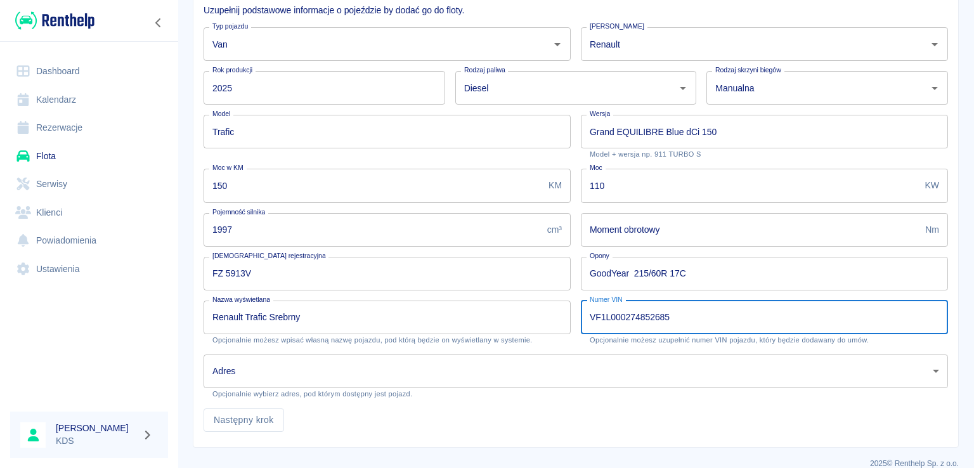
type input "VF1L000274852685"
click at [388, 371] on body "Używamy plików Cookies, by zapewnić Ci najlepsze możliwe doświadczenie. Aby dow…" at bounding box center [487, 234] width 974 height 468
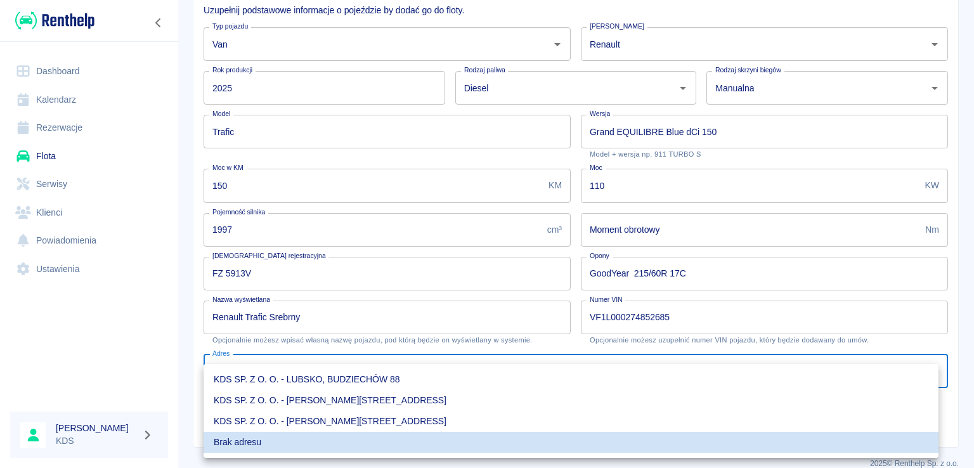
click at [349, 417] on li "KDS SP. Z O. O. - [PERSON_NAME][STREET_ADDRESS]" at bounding box center [571, 421] width 735 height 21
type input "6a11dcdc-87e6-4ac9-900e-89bd05d723bb"
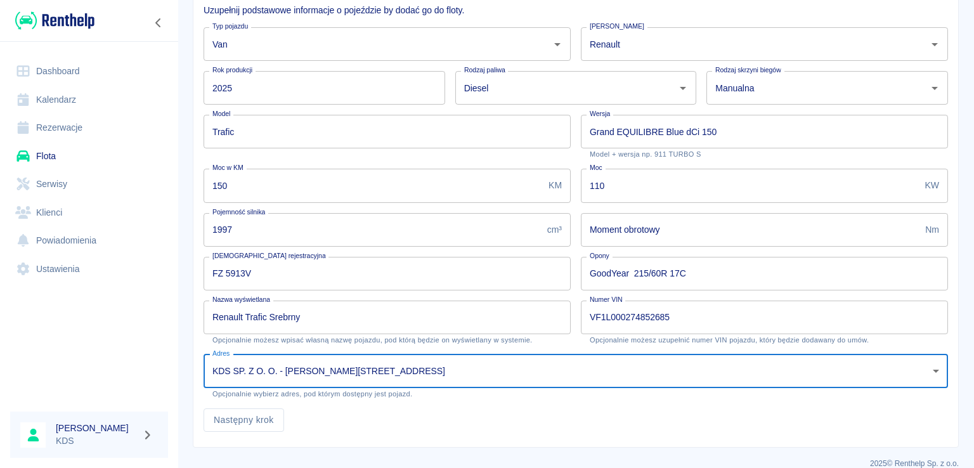
scroll to position [142, 0]
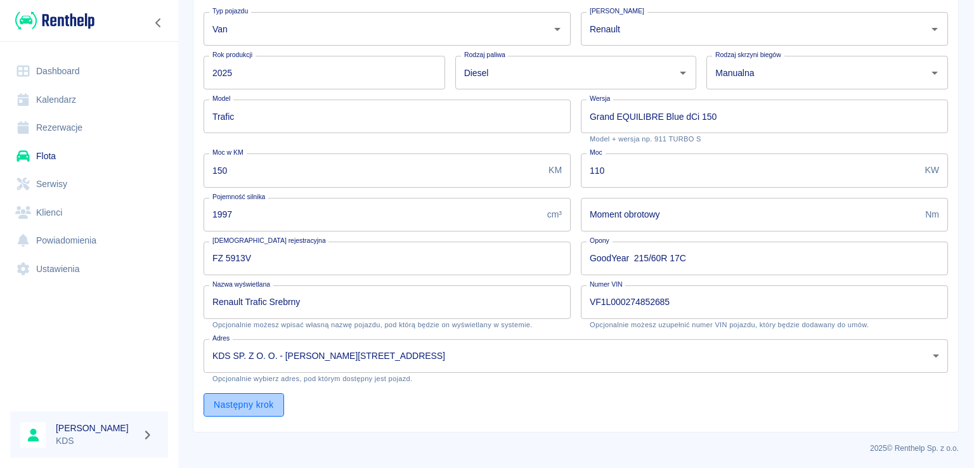
click at [271, 401] on button "Następny krok" at bounding box center [244, 404] width 81 height 23
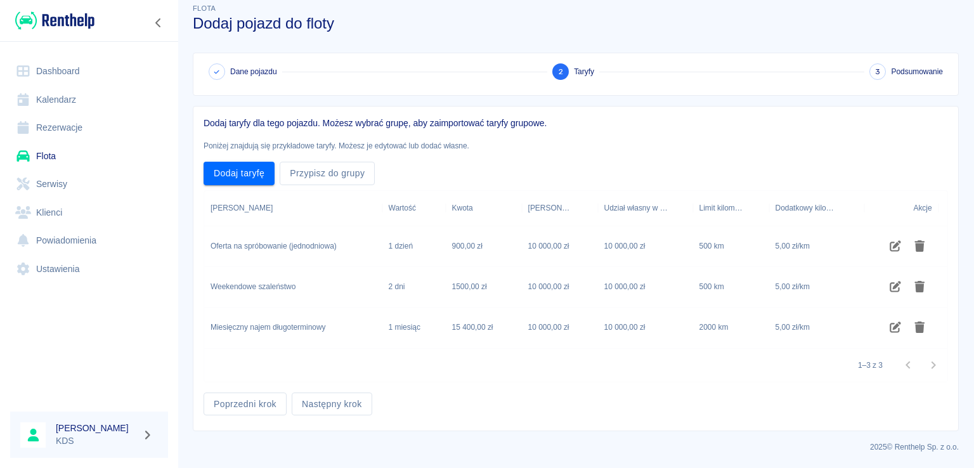
scroll to position [13, 0]
click at [920, 249] on icon "Usuń taryfę" at bounding box center [919, 247] width 10 height 11
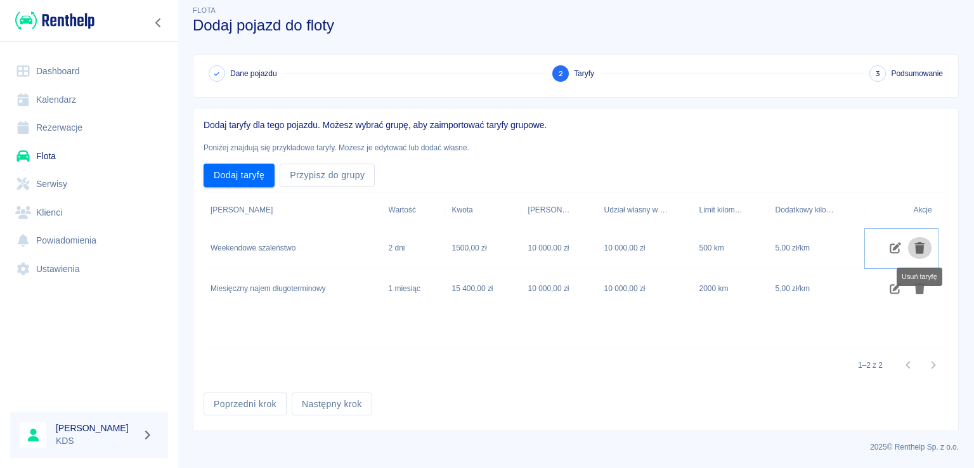
scroll to position [11, 0]
click at [920, 249] on icon "Usuń taryfę" at bounding box center [919, 248] width 10 height 11
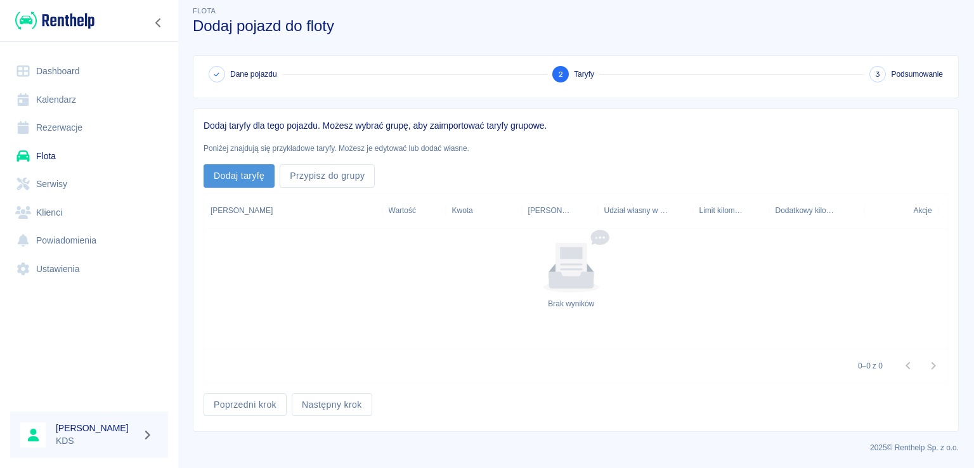
click at [205, 175] on button "Dodaj taryfę" at bounding box center [239, 175] width 71 height 23
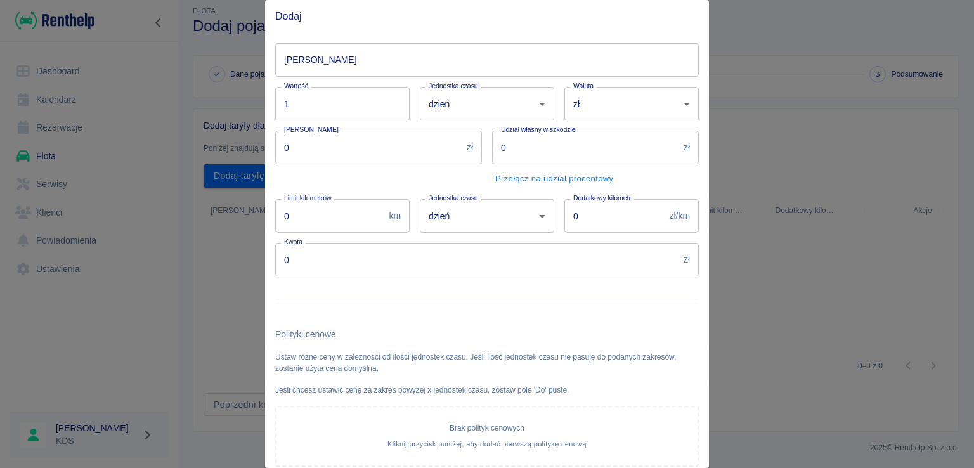
click at [356, 61] on input "[PERSON_NAME]" at bounding box center [487, 60] width 424 height 34
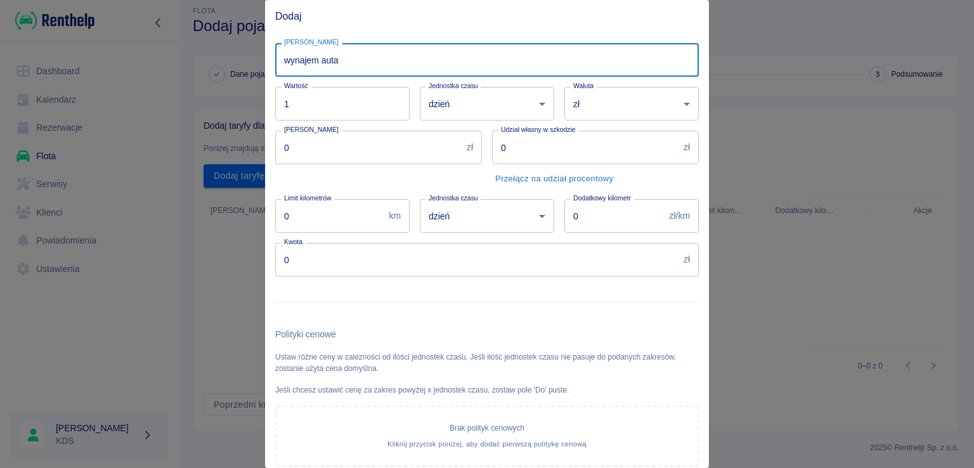
click at [292, 56] on input "wynajem auta" at bounding box center [487, 60] width 424 height 34
type input "Wynajem auta"
click at [585, 153] on input "0" at bounding box center [585, 148] width 186 height 34
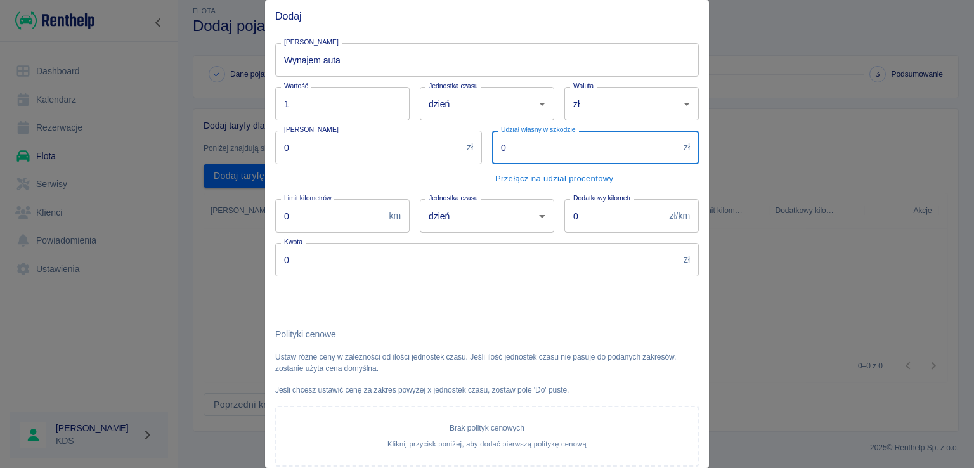
click at [591, 149] on input "0" at bounding box center [585, 148] width 186 height 34
click at [591, 148] on input "0" at bounding box center [585, 148] width 186 height 34
type input "5000"
click at [378, 154] on input "0" at bounding box center [368, 148] width 186 height 34
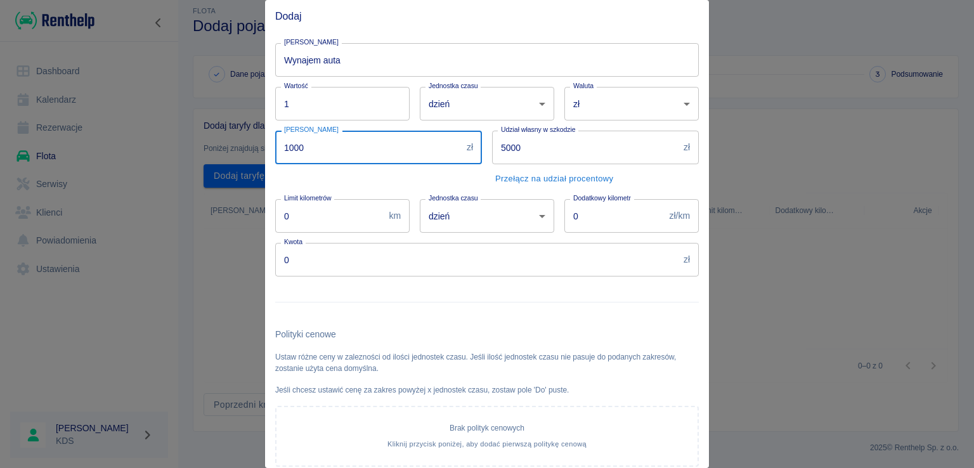
type input "1000"
click at [339, 263] on input "0" at bounding box center [476, 260] width 403 height 34
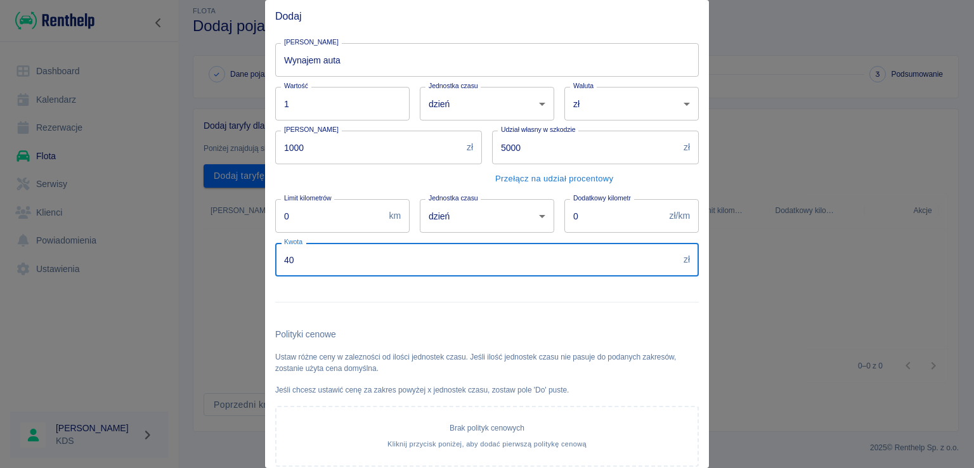
type input "400"
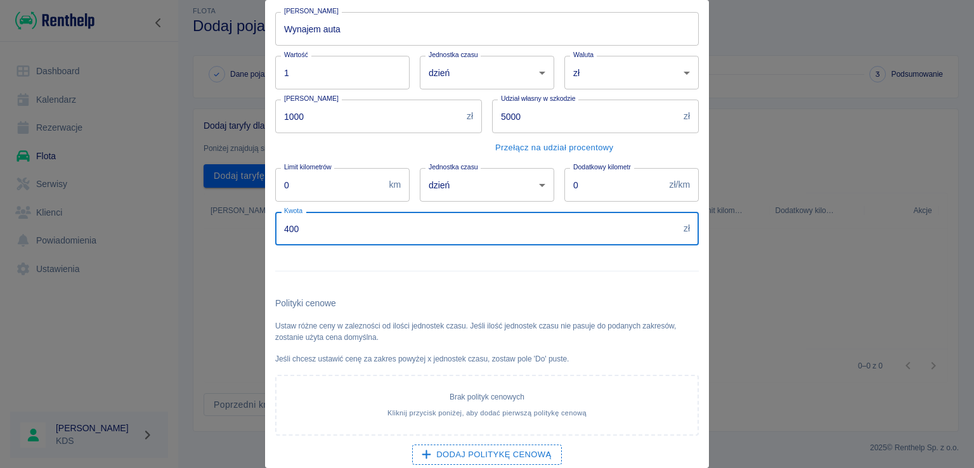
scroll to position [76, 0]
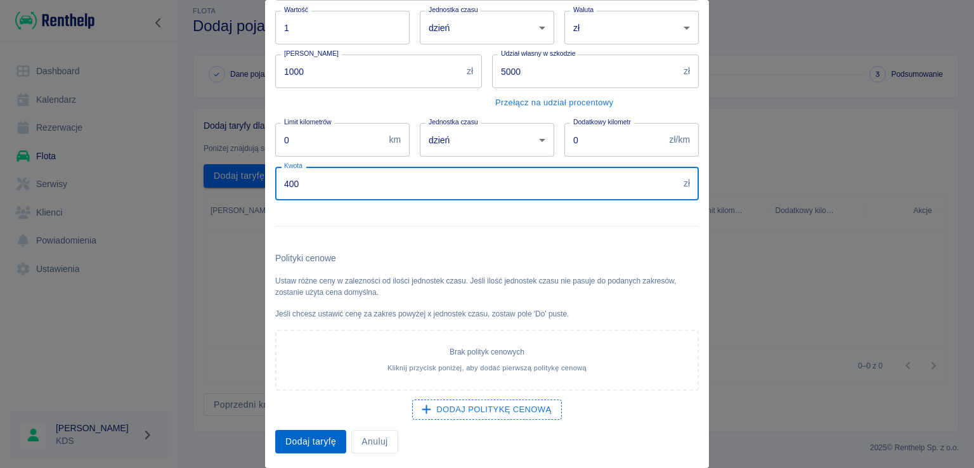
click at [325, 442] on button "Dodaj taryfę" at bounding box center [310, 441] width 71 height 23
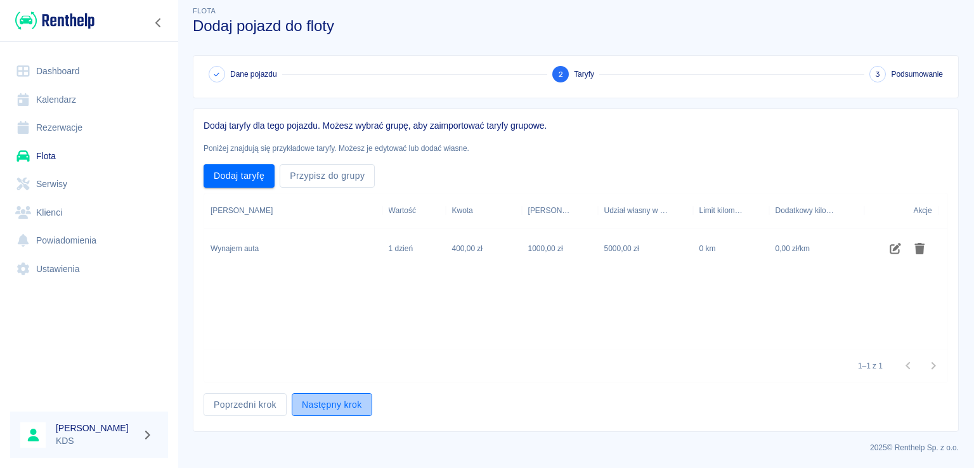
click at [342, 414] on button "Następny krok" at bounding box center [332, 404] width 81 height 23
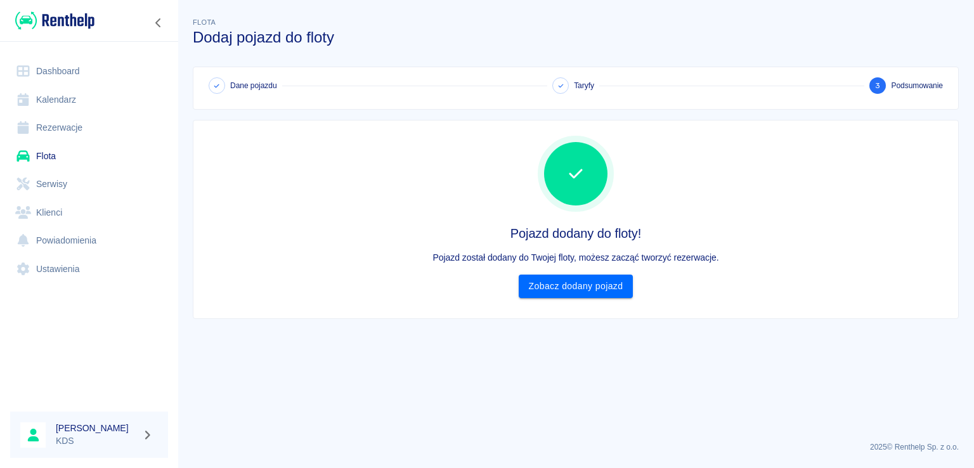
scroll to position [0, 0]
click at [588, 290] on link "Zobacz dodany pojazd" at bounding box center [576, 286] width 115 height 23
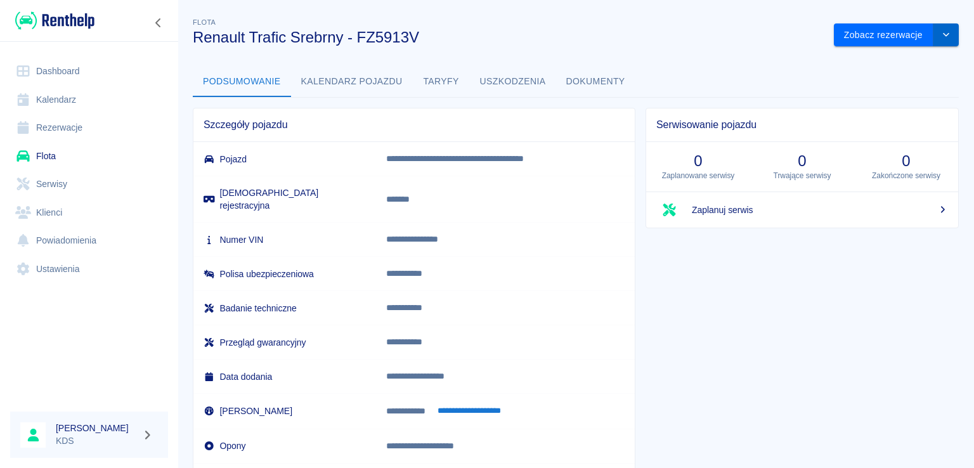
click at [938, 26] on button "drop-down" at bounding box center [945, 34] width 25 height 23
click at [893, 64] on li "Zaktualizuj dane pojazdu" at bounding box center [887, 61] width 118 height 21
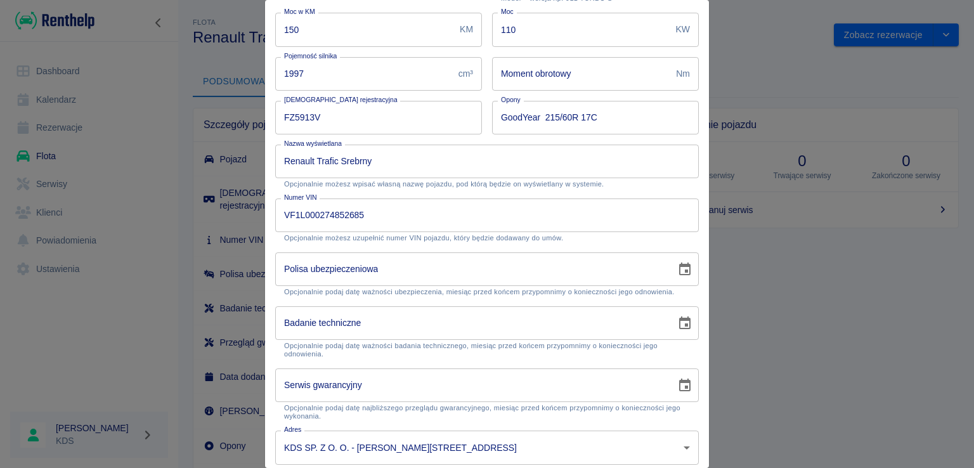
scroll to position [227, 0]
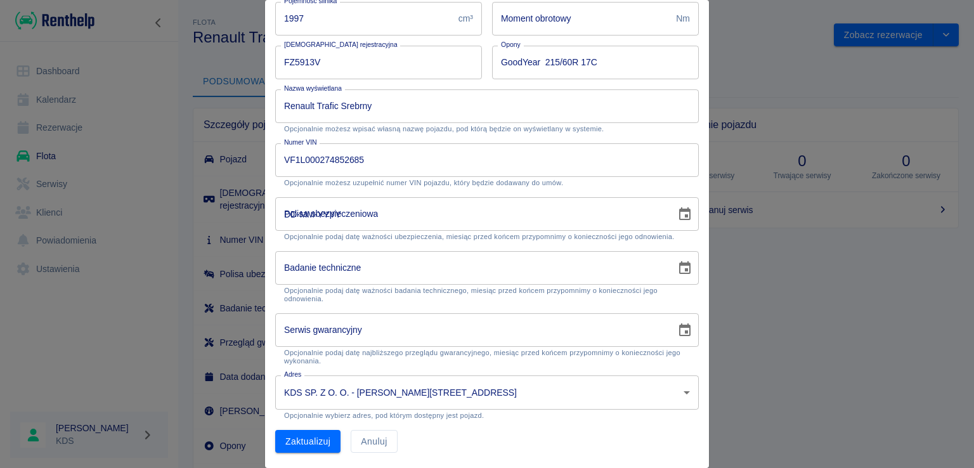
click at [431, 208] on input "DD-MM-YYYY" at bounding box center [471, 214] width 392 height 34
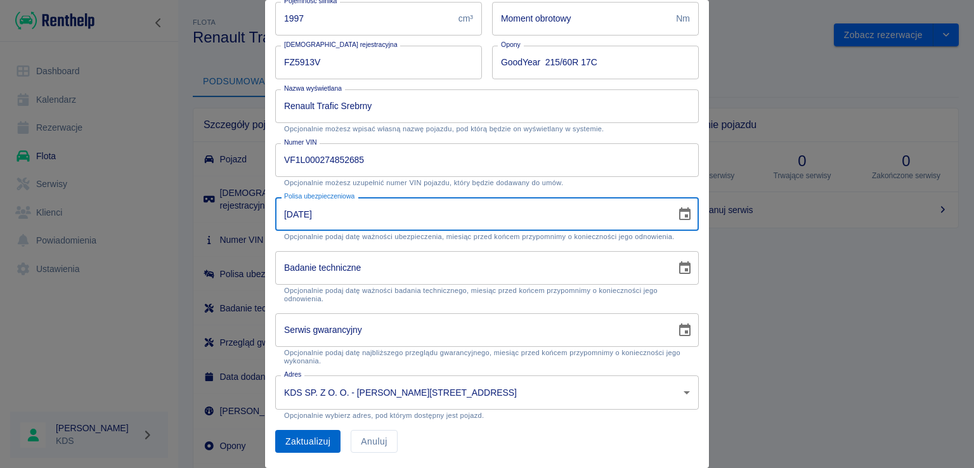
type input "[DATE]"
click at [320, 440] on button "Zaktualizuj" at bounding box center [307, 441] width 65 height 23
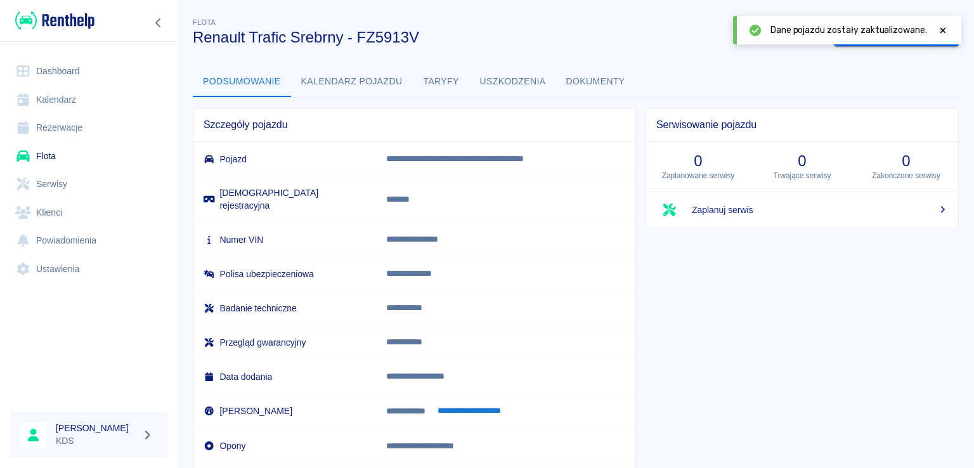
click at [463, 404] on button "**********" at bounding box center [470, 411] width 78 height 15
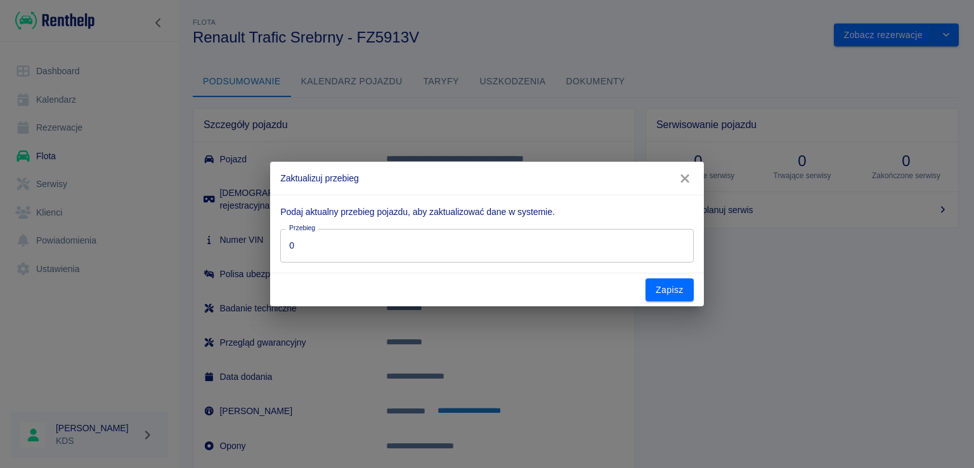
click at [444, 243] on input "0" at bounding box center [486, 246] width 413 height 34
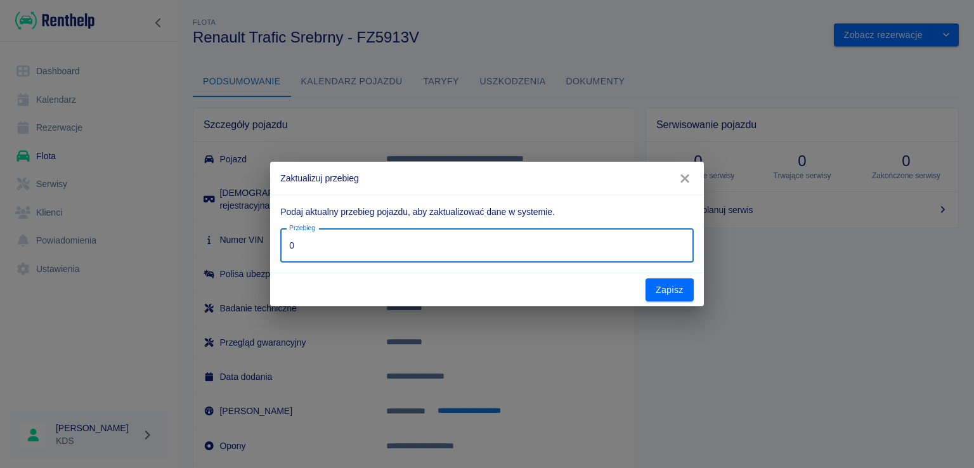
click at [444, 243] on input "0" at bounding box center [486, 246] width 413 height 34
type input "169"
click at [678, 292] on button "Zapisz" at bounding box center [669, 289] width 48 height 23
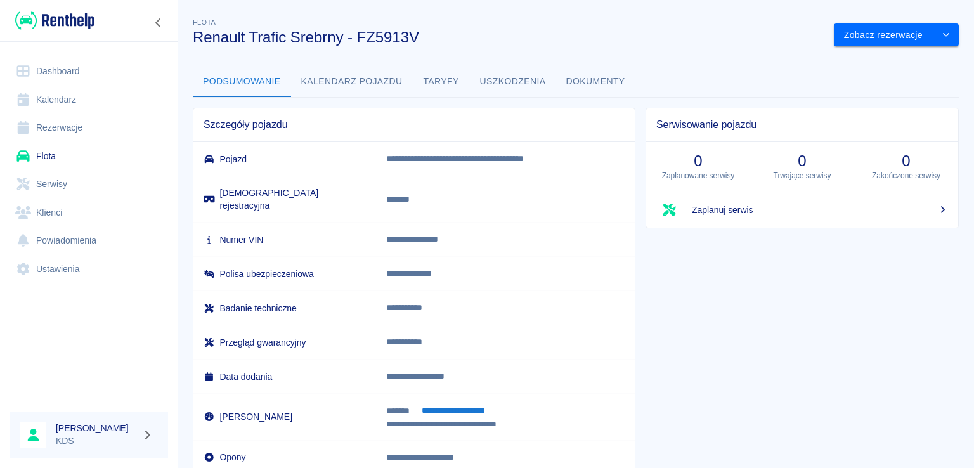
scroll to position [0, 0]
click at [73, 129] on link "Rezerwacje" at bounding box center [89, 127] width 158 height 29
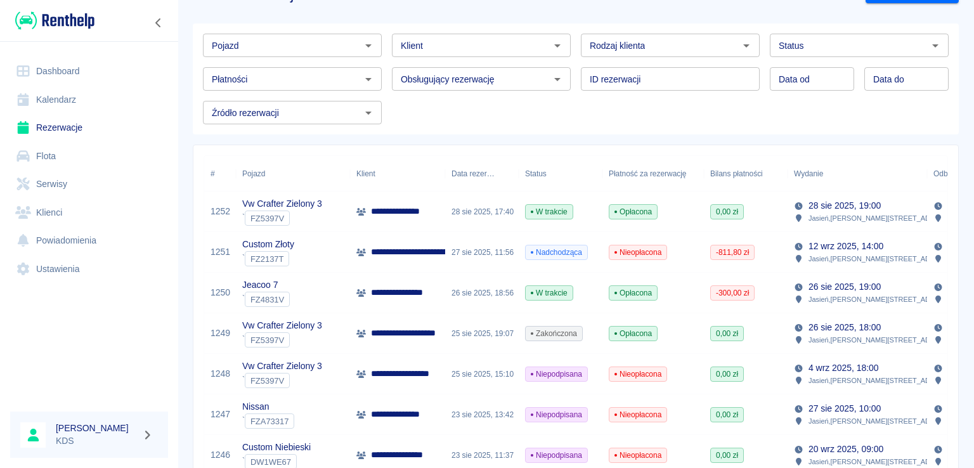
scroll to position [63, 0]
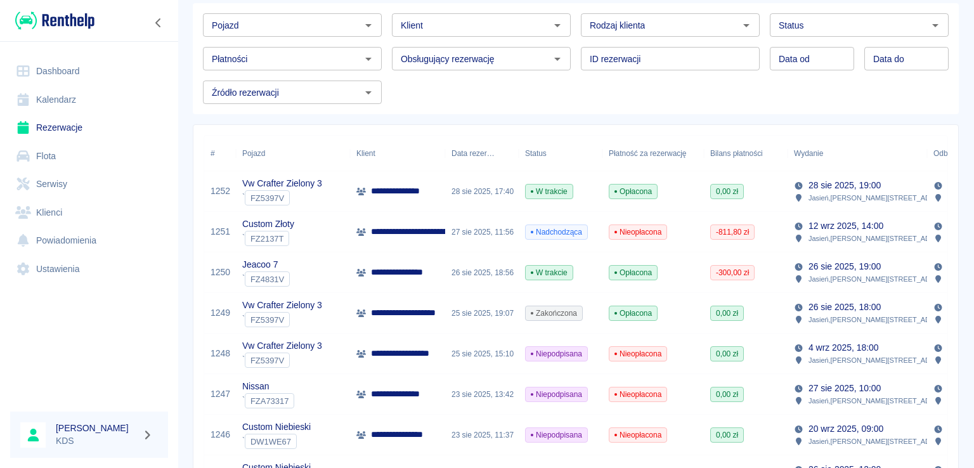
click at [70, 98] on link "Kalendarz" at bounding box center [89, 100] width 158 height 29
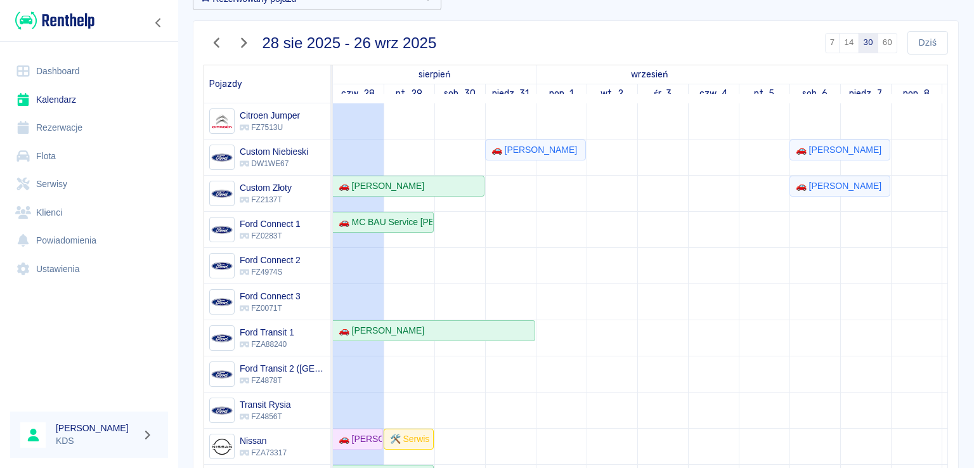
scroll to position [79, 0]
click at [535, 155] on link "🚗 [PERSON_NAME]" at bounding box center [535, 150] width 101 height 21
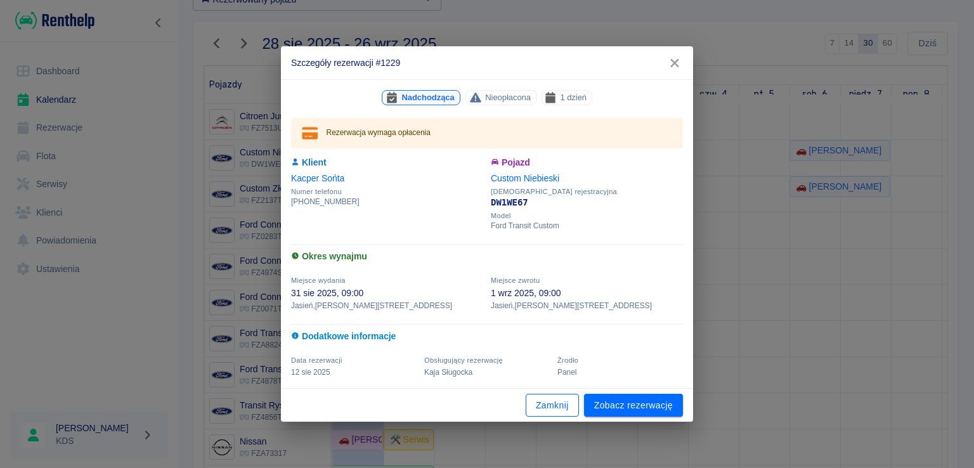
click at [557, 409] on button "Zamknij" at bounding box center [552, 405] width 53 height 23
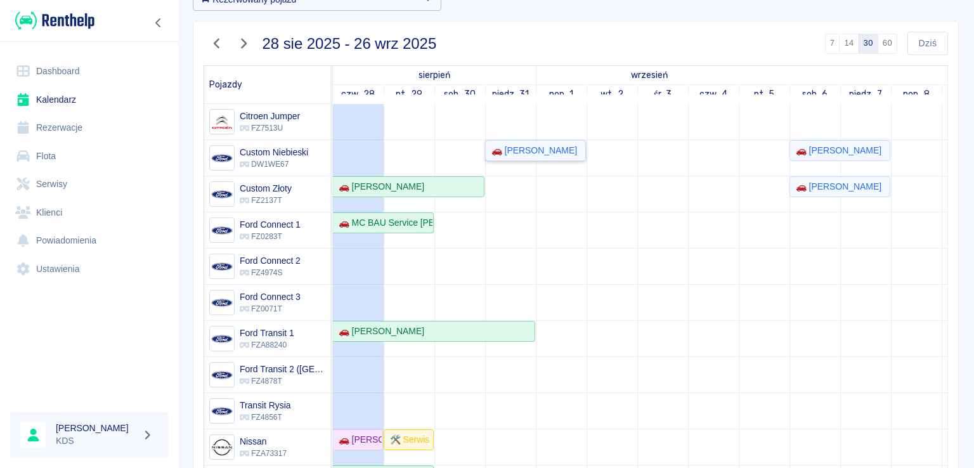
click at [545, 148] on div "🚗 [PERSON_NAME]" at bounding box center [531, 150] width 91 height 13
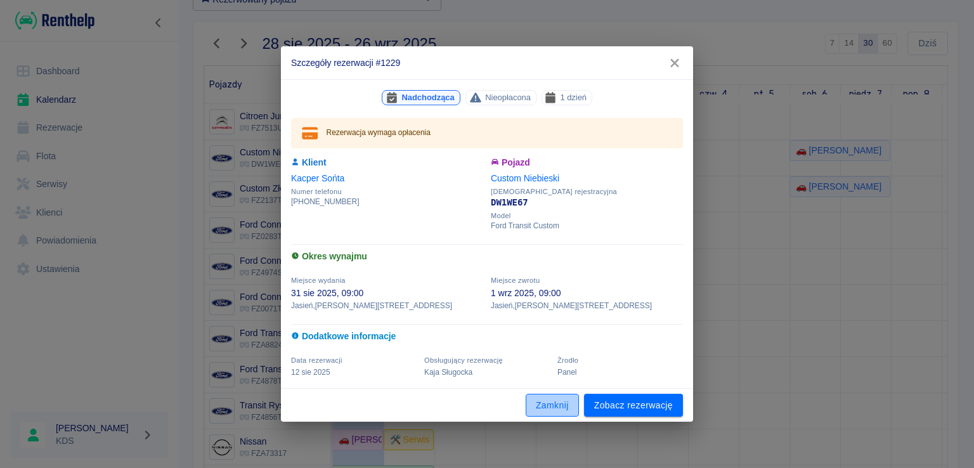
click at [562, 408] on button "Zamknij" at bounding box center [552, 405] width 53 height 23
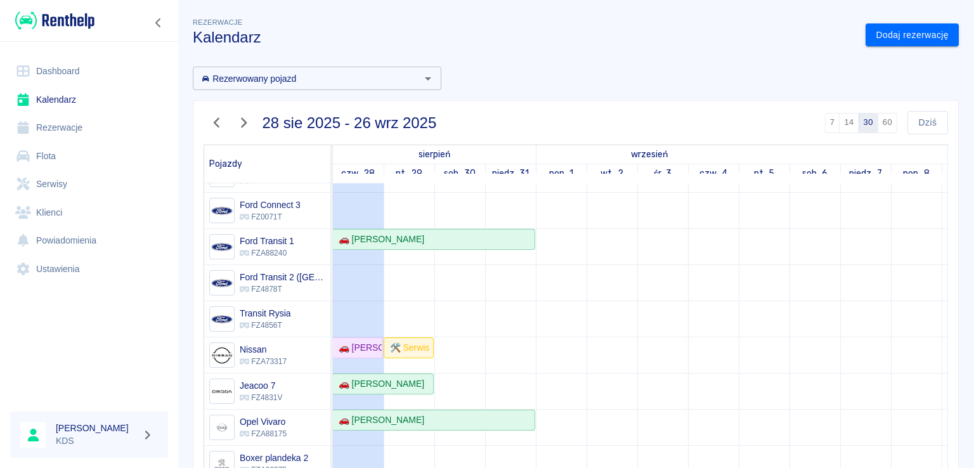
scroll to position [230, 0]
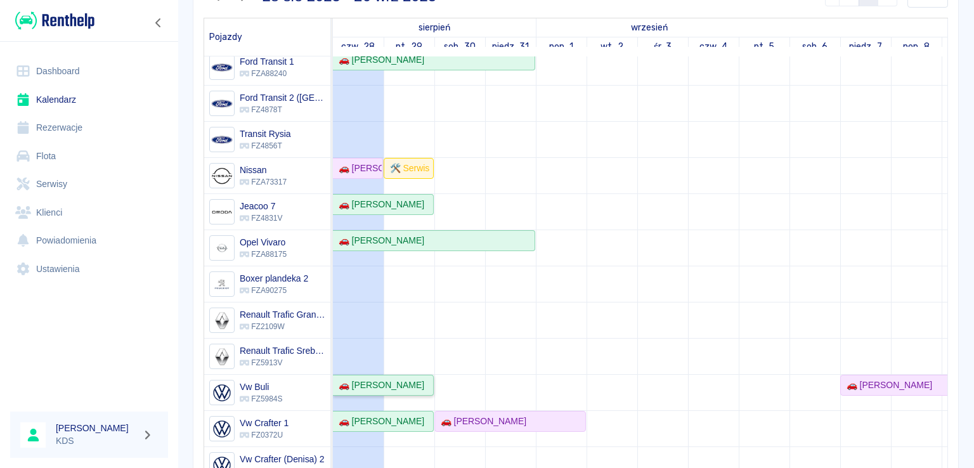
click at [413, 379] on div "🚗 [PERSON_NAME]" at bounding box center [379, 385] width 91 height 13
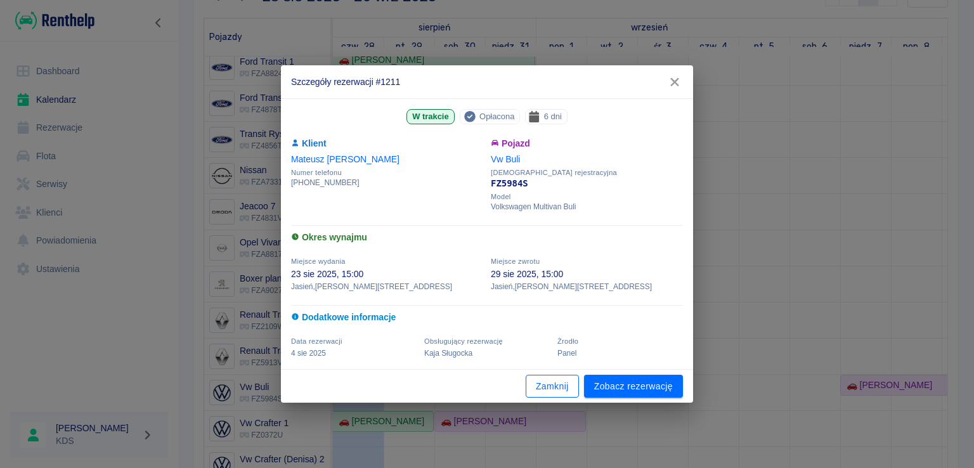
click at [551, 386] on button "Zamknij" at bounding box center [552, 386] width 53 height 23
